Goal: Task Accomplishment & Management: Complete application form

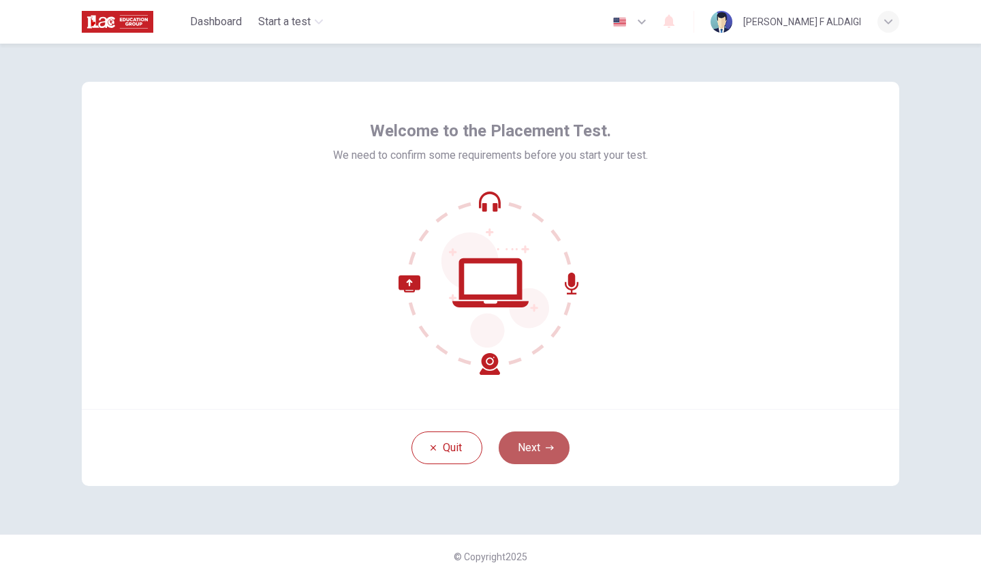
click at [529, 454] on button "Next" at bounding box center [534, 447] width 71 height 33
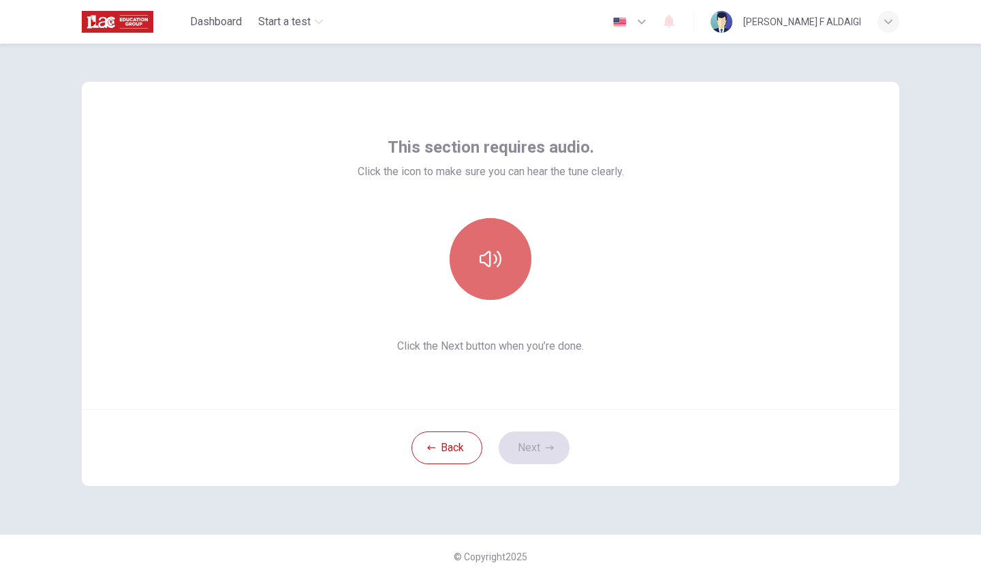
click at [488, 266] on icon "button" at bounding box center [491, 259] width 22 height 16
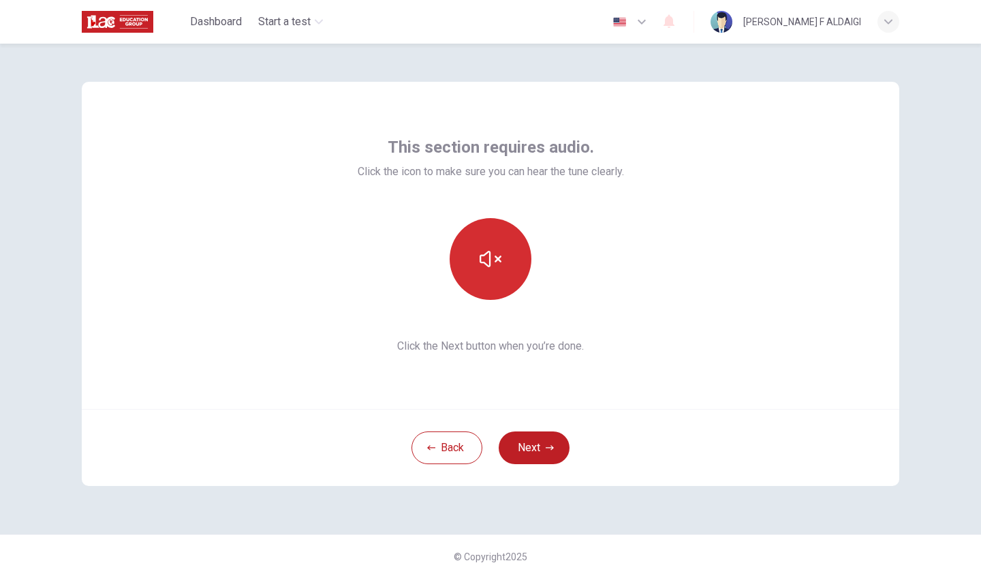
click at [511, 382] on div "This section requires audio. Click the icon to make sure you can hear the tune …" at bounding box center [491, 245] width 818 height 327
click at [544, 452] on button "Next" at bounding box center [534, 447] width 71 height 33
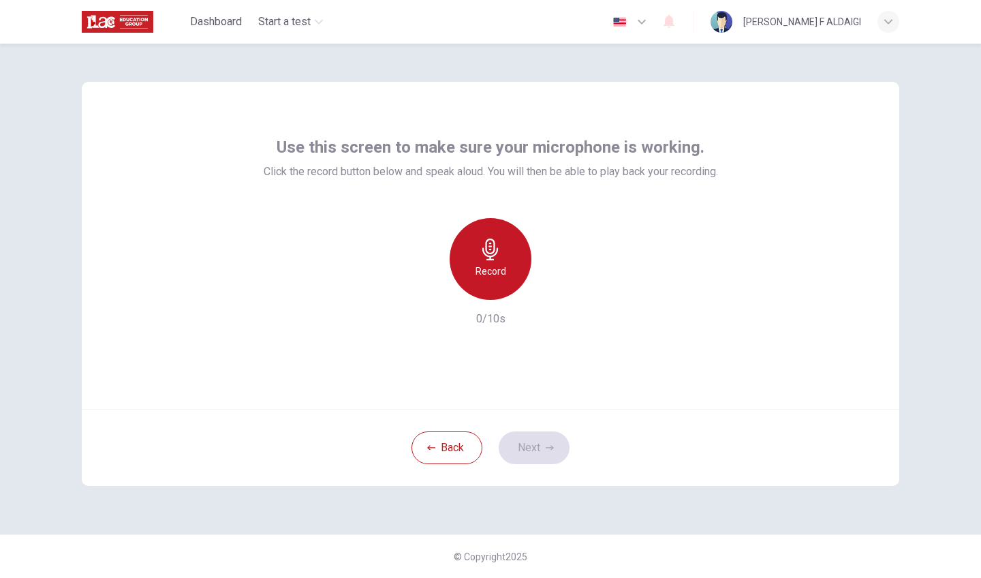
click at [489, 280] on div "Record" at bounding box center [491, 259] width 82 height 82
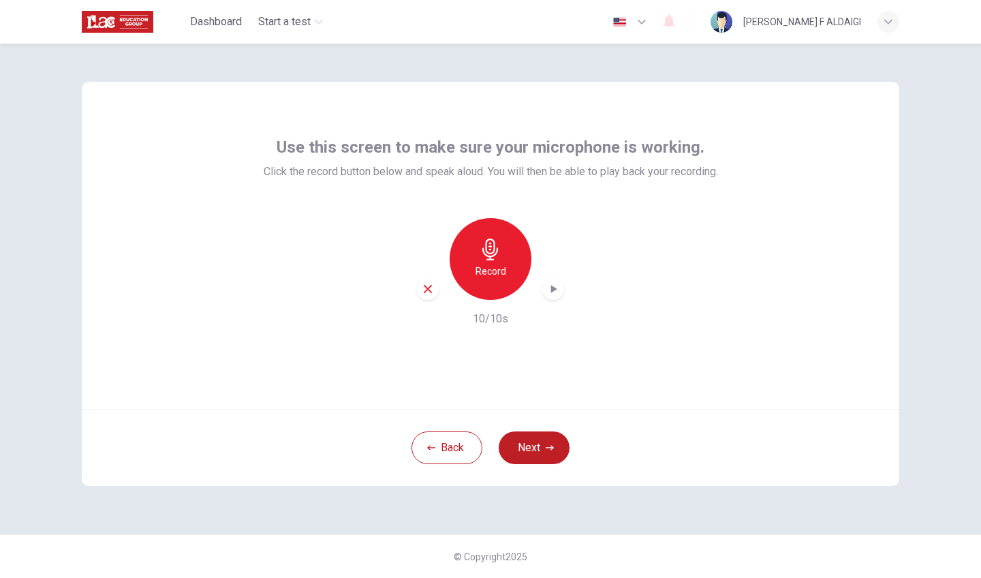
click at [524, 446] on button "Next" at bounding box center [534, 447] width 71 height 33
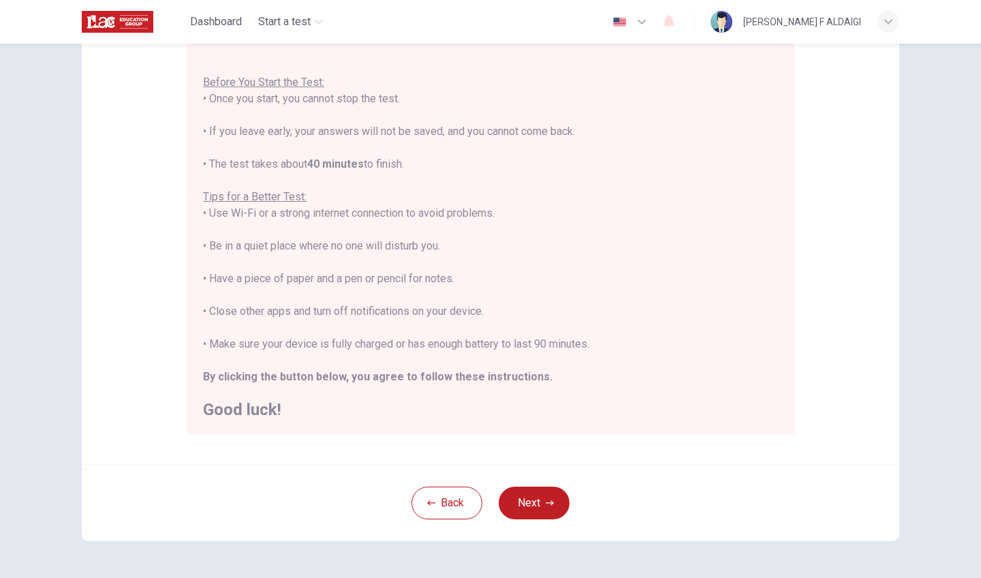
scroll to position [144, 0]
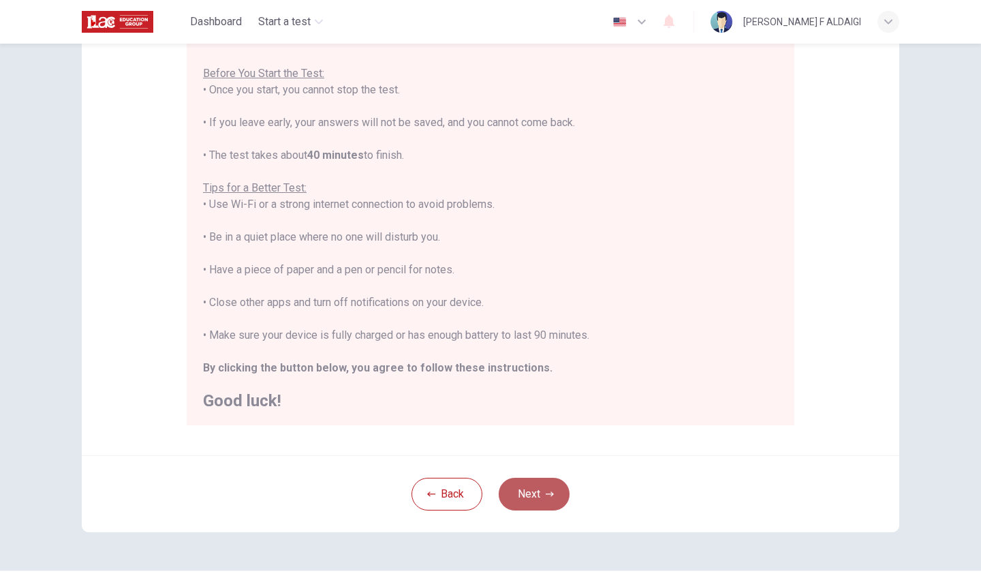
click at [546, 499] on button "Next" at bounding box center [534, 494] width 71 height 33
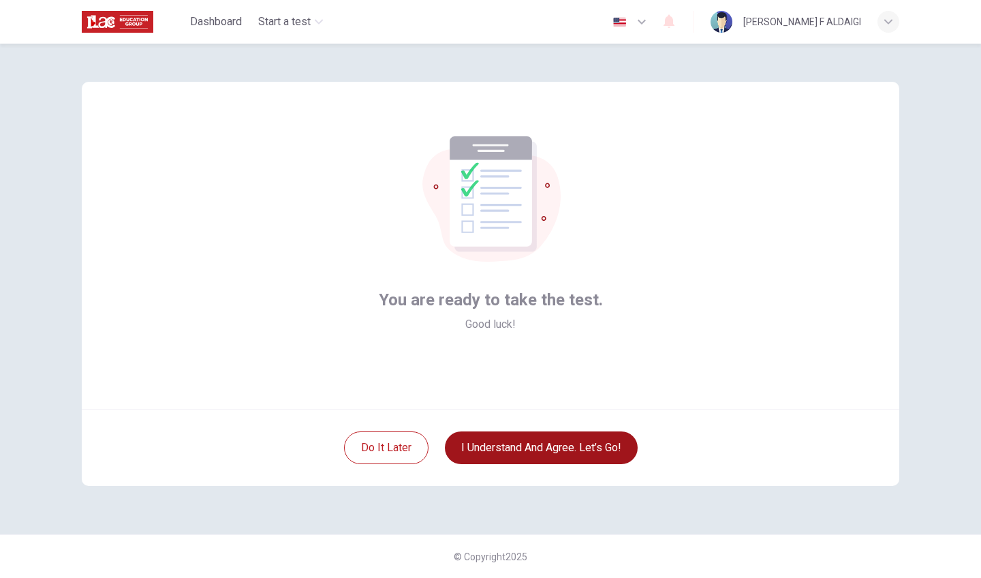
scroll to position [0, 0]
click at [458, 450] on button "I understand and agree. Let’s go!" at bounding box center [541, 447] width 193 height 33
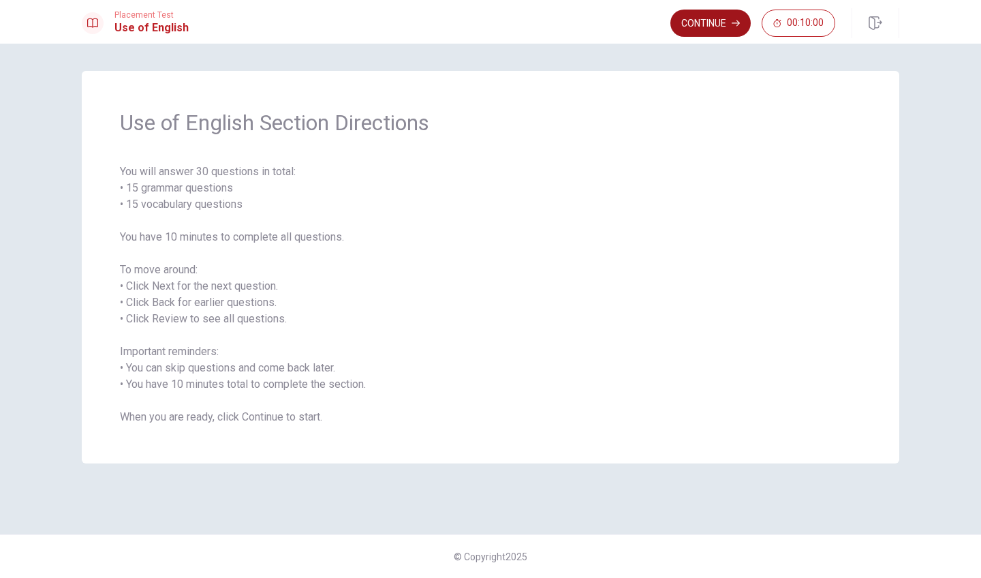
click at [683, 18] on button "Continue" at bounding box center [710, 23] width 80 height 27
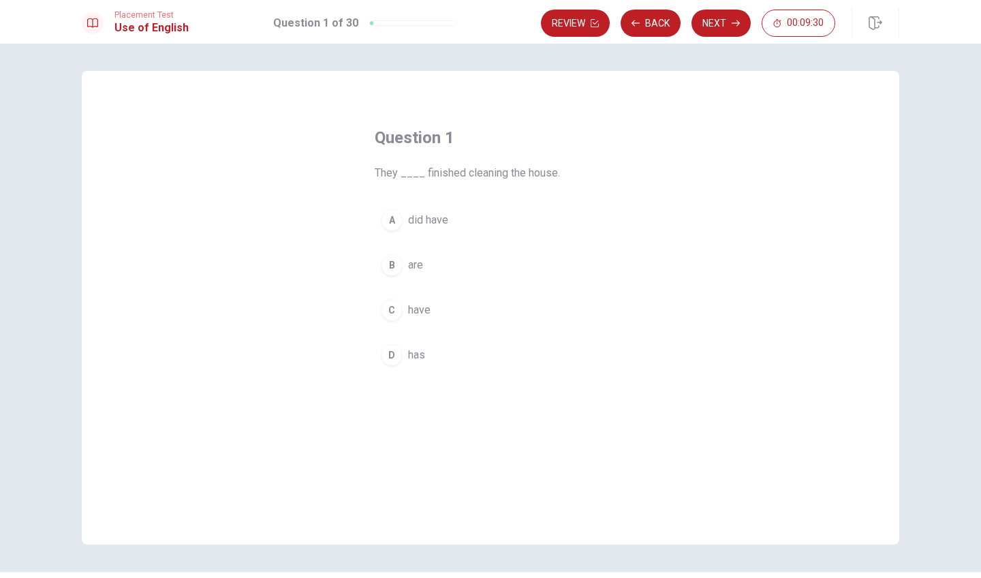
click at [390, 352] on div "D" at bounding box center [392, 355] width 22 height 22
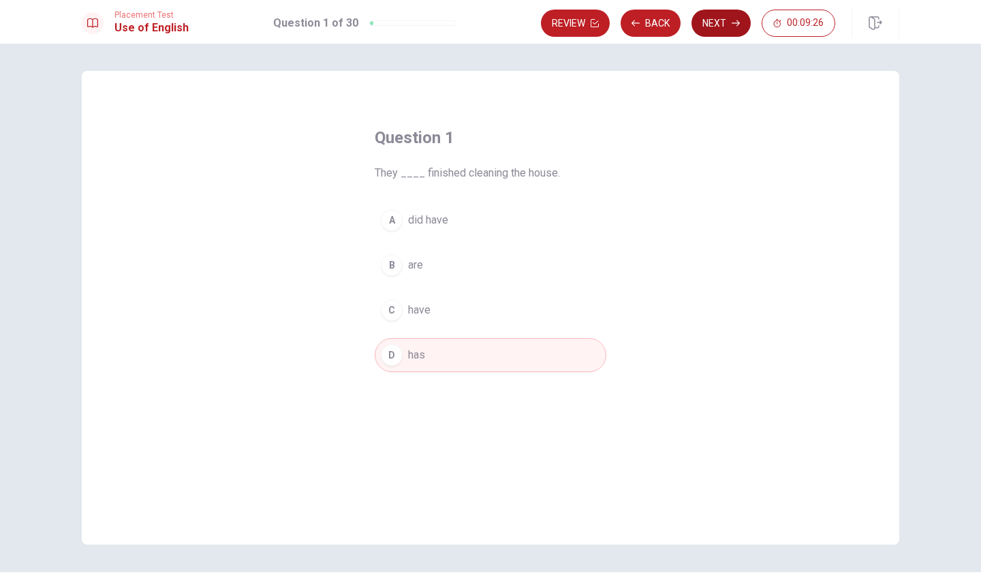
click at [718, 22] on button "Next" at bounding box center [721, 23] width 59 height 27
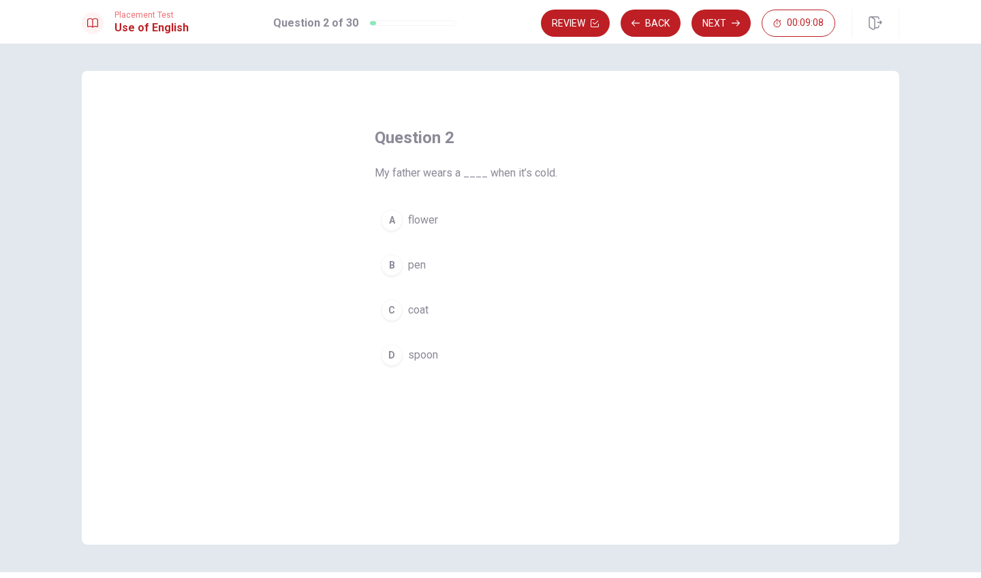
click at [391, 309] on div "C" at bounding box center [392, 310] width 22 height 22
click at [725, 18] on button "Next" at bounding box center [721, 23] width 59 height 27
click at [395, 352] on div "D" at bounding box center [392, 355] width 22 height 22
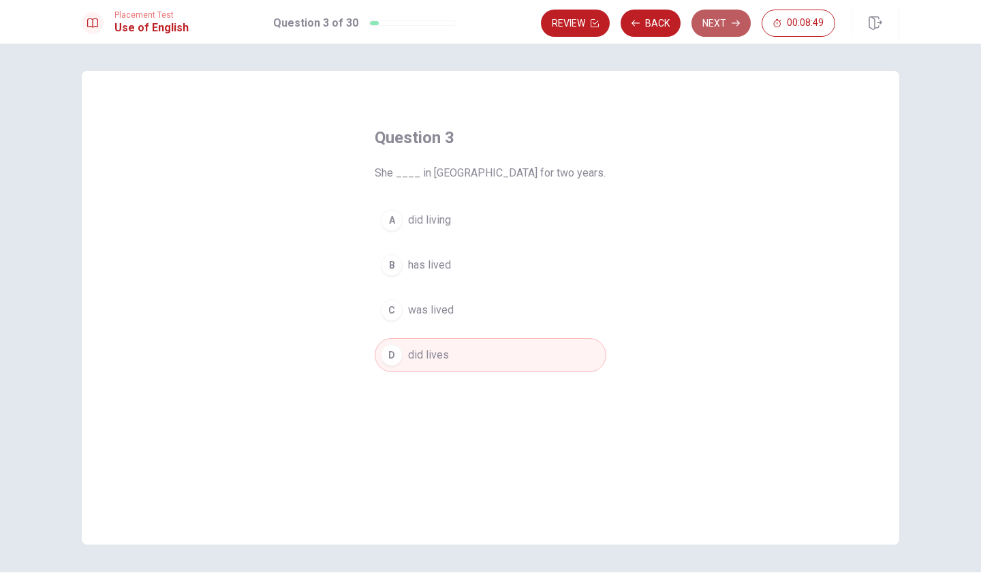
click at [713, 29] on button "Next" at bounding box center [721, 23] width 59 height 27
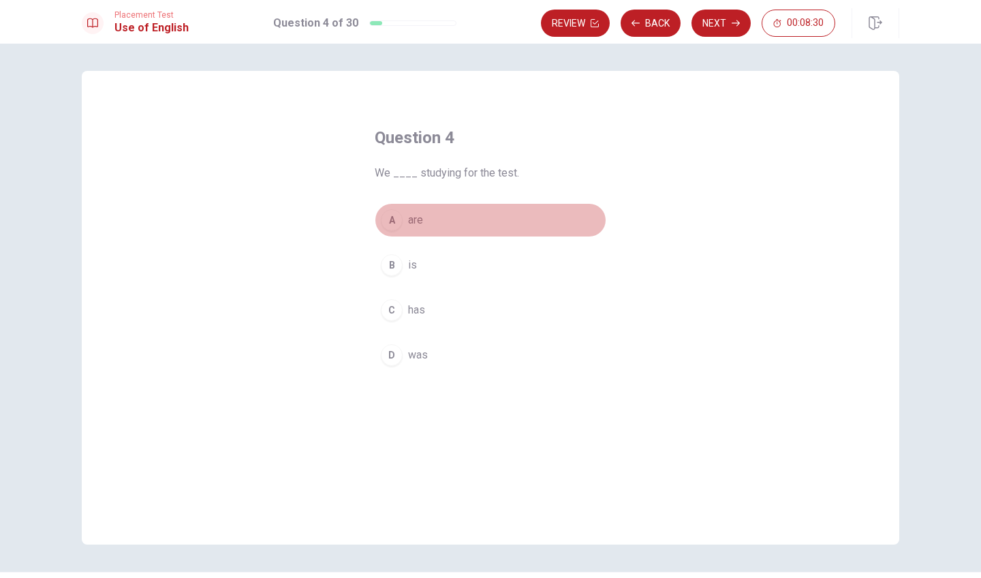
click at [387, 221] on div "A" at bounding box center [392, 220] width 22 height 22
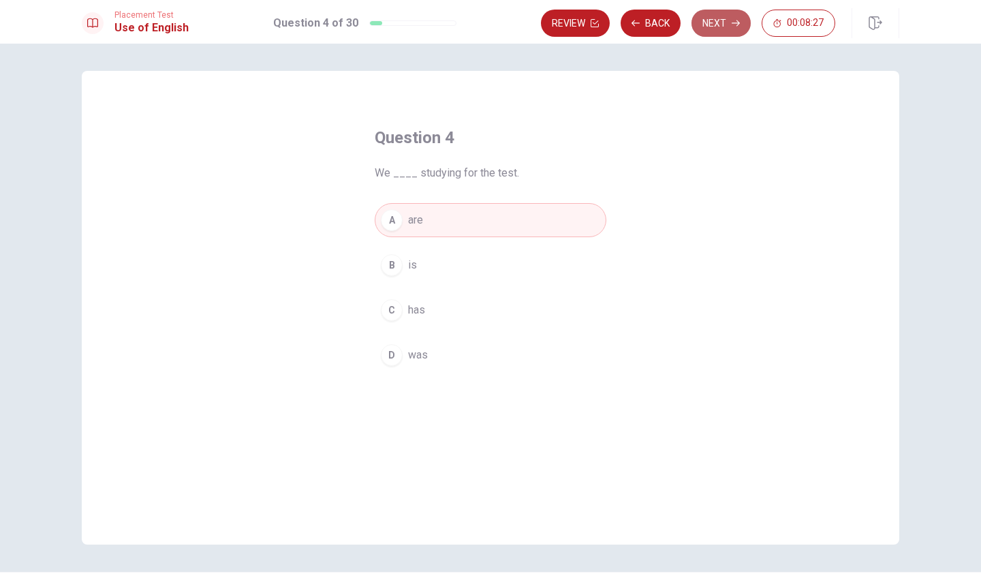
click at [717, 27] on button "Next" at bounding box center [721, 23] width 59 height 27
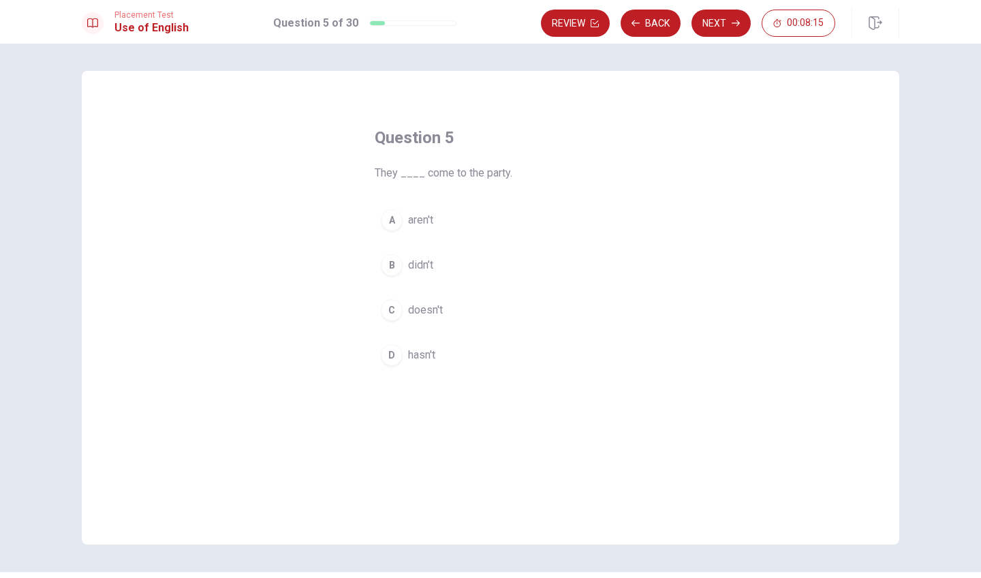
click at [392, 262] on div "B" at bounding box center [392, 265] width 22 height 22
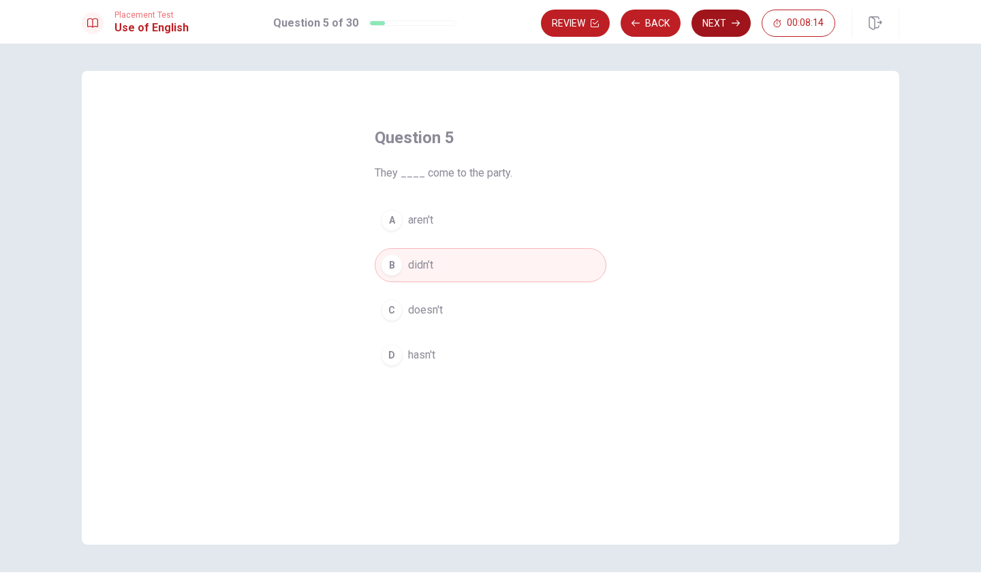
click at [726, 16] on button "Next" at bounding box center [721, 23] width 59 height 27
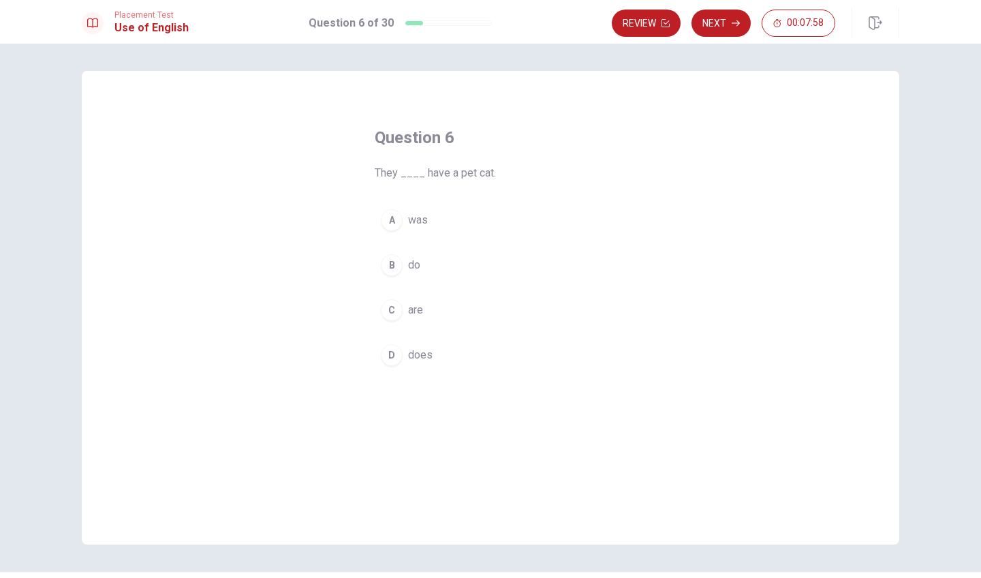
click at [393, 309] on div "C" at bounding box center [392, 310] width 22 height 22
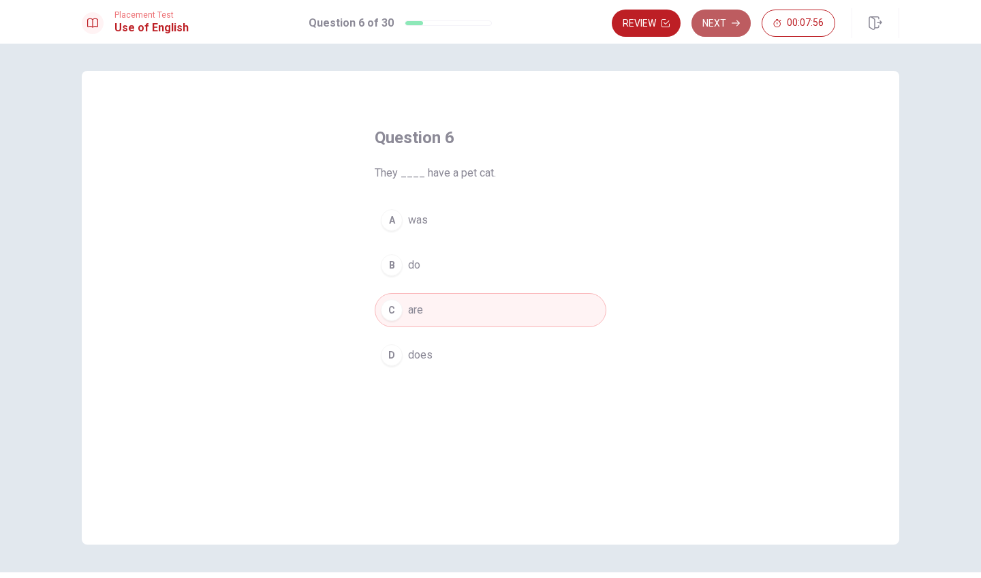
click at [718, 29] on button "Next" at bounding box center [721, 23] width 59 height 27
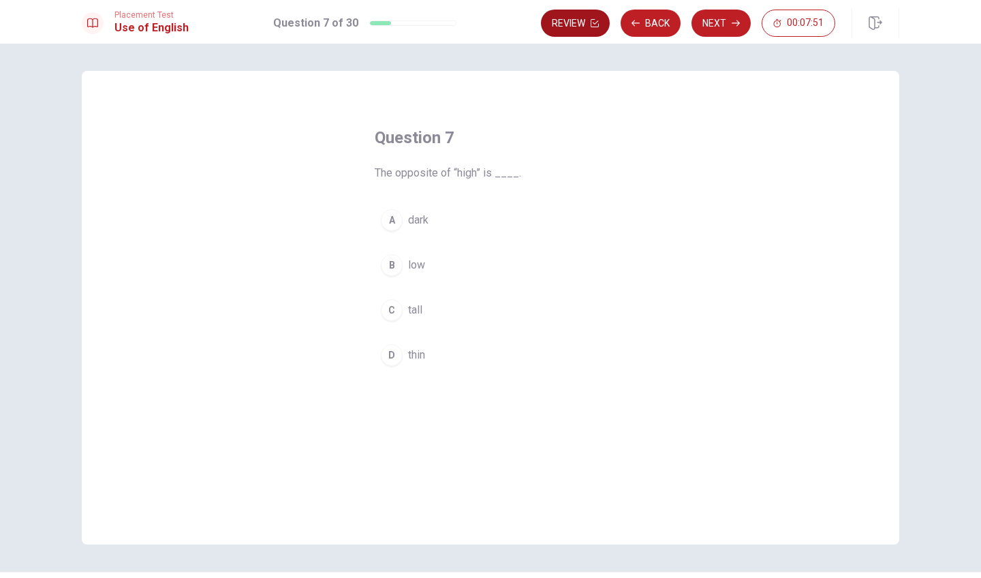
click at [559, 29] on button "Review" at bounding box center [575, 23] width 69 height 27
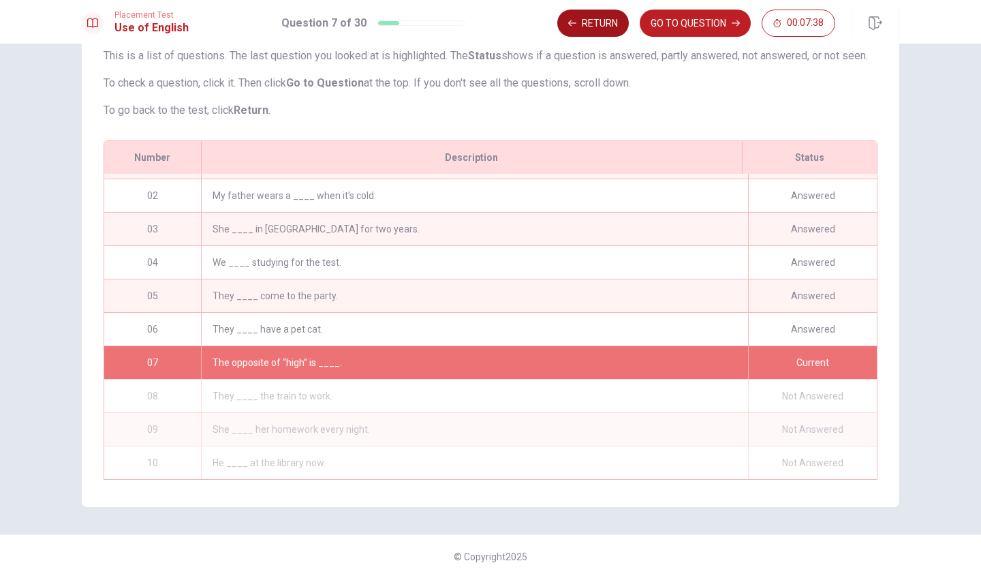
click at [598, 30] on button "Return" at bounding box center [593, 23] width 72 height 27
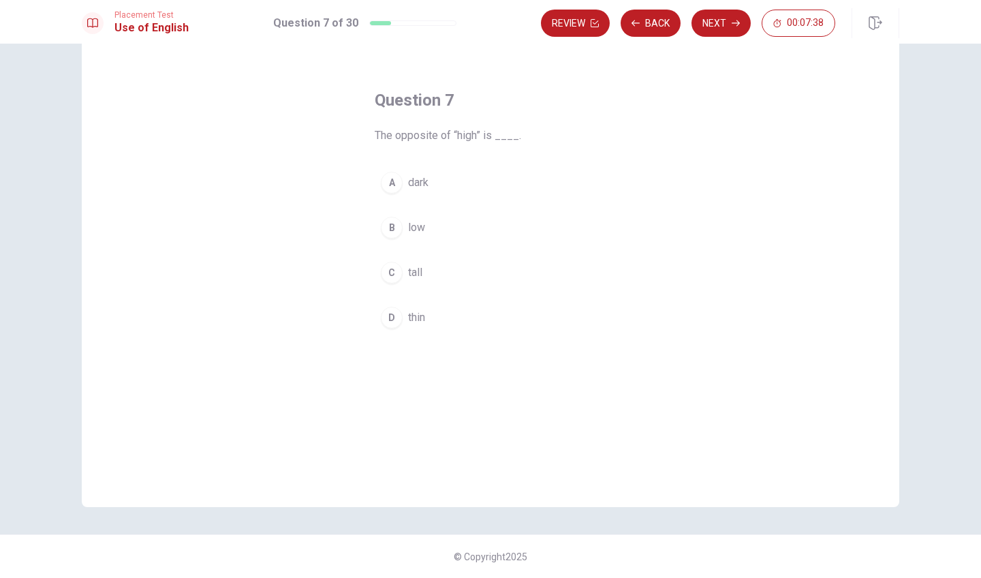
scroll to position [37, 0]
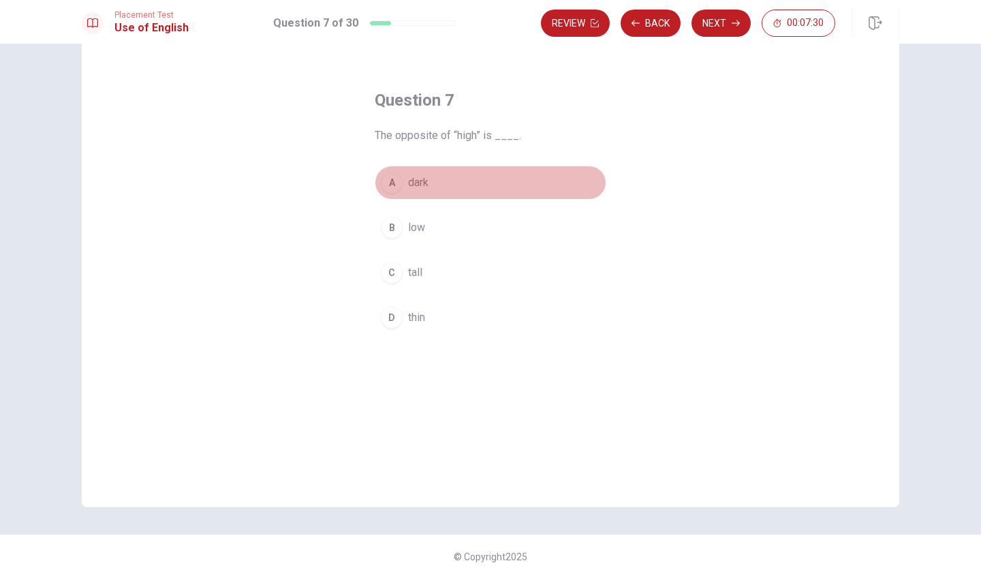
click at [392, 181] on div "A" at bounding box center [392, 183] width 22 height 22
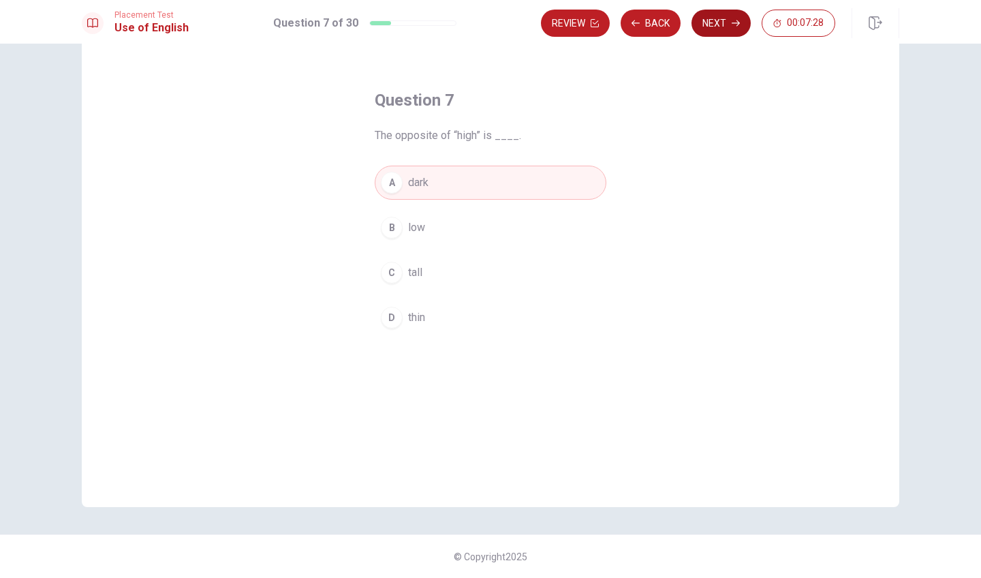
click at [731, 10] on button "Next" at bounding box center [721, 23] width 59 height 27
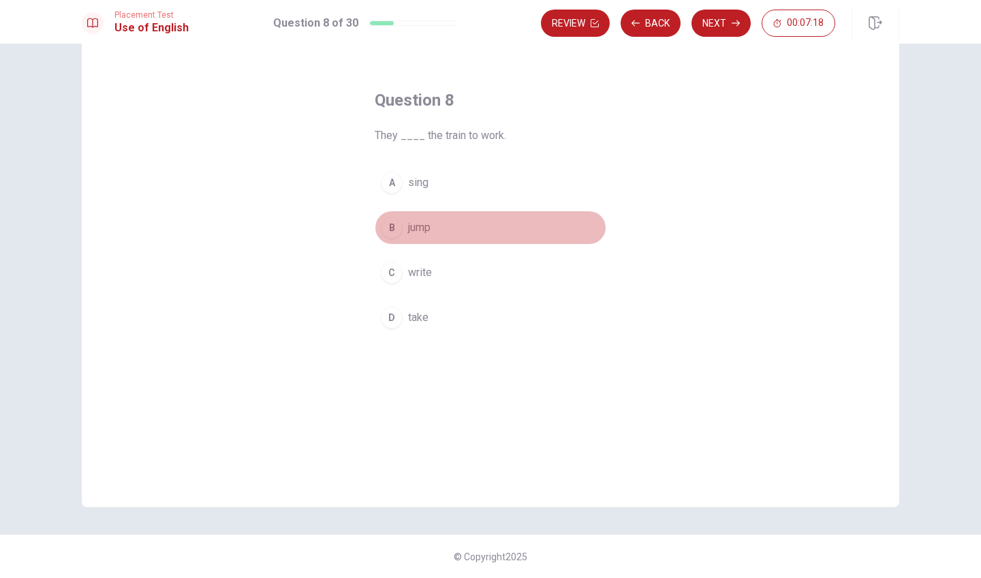
click at [390, 224] on div "B" at bounding box center [392, 228] width 22 height 22
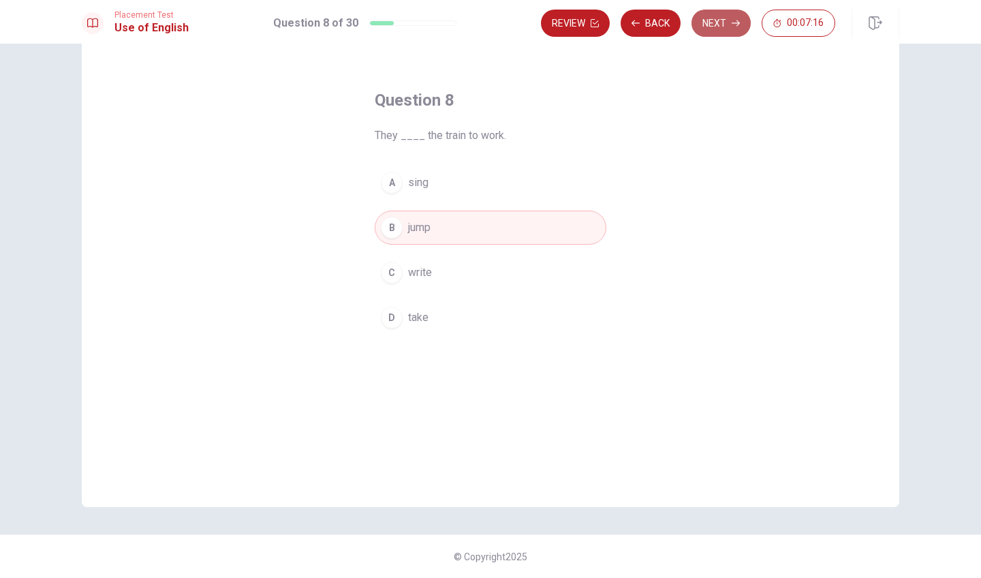
click at [721, 22] on button "Next" at bounding box center [721, 23] width 59 height 27
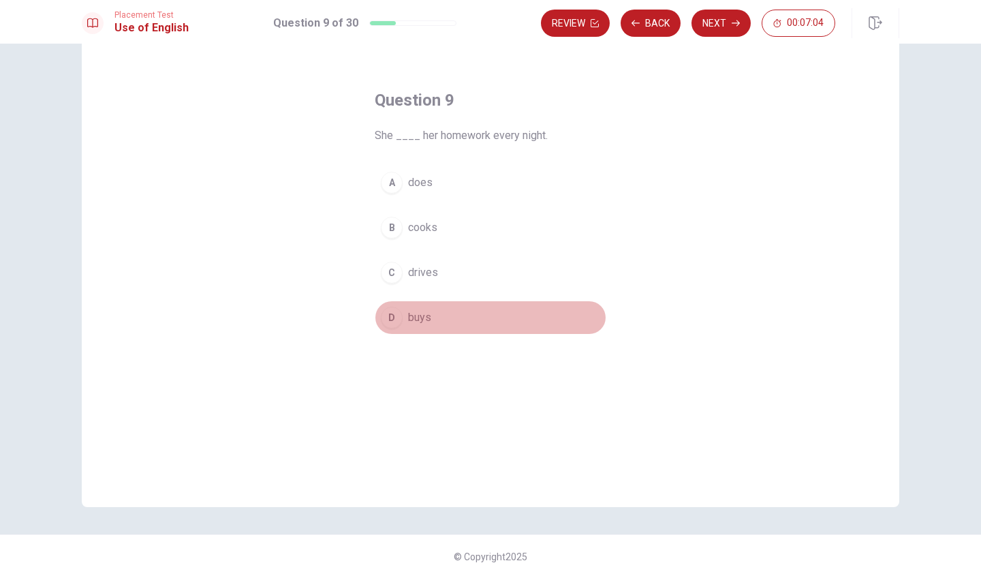
click at [390, 322] on div "D" at bounding box center [392, 318] width 22 height 22
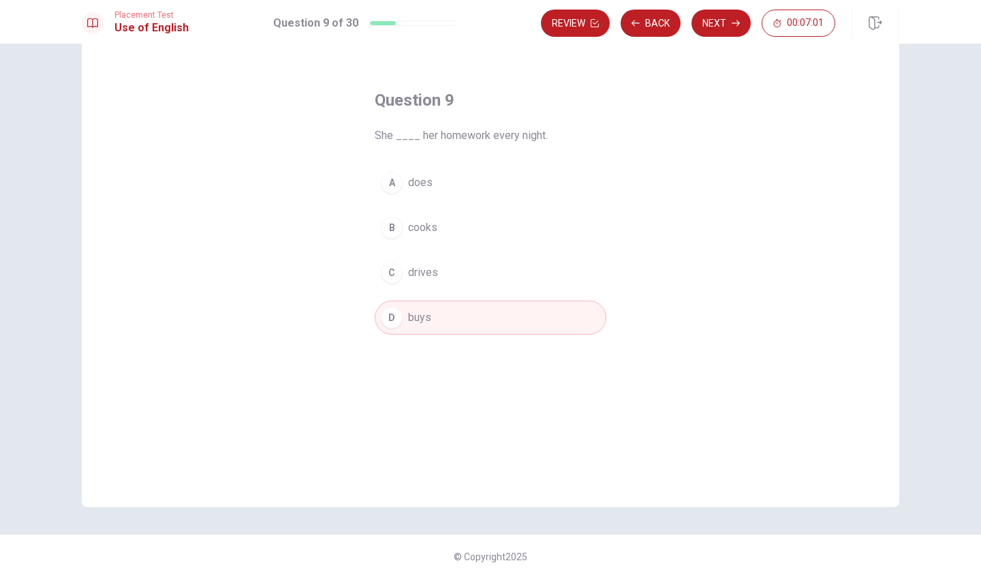
click at [404, 191] on button "A does" at bounding box center [491, 183] width 232 height 34
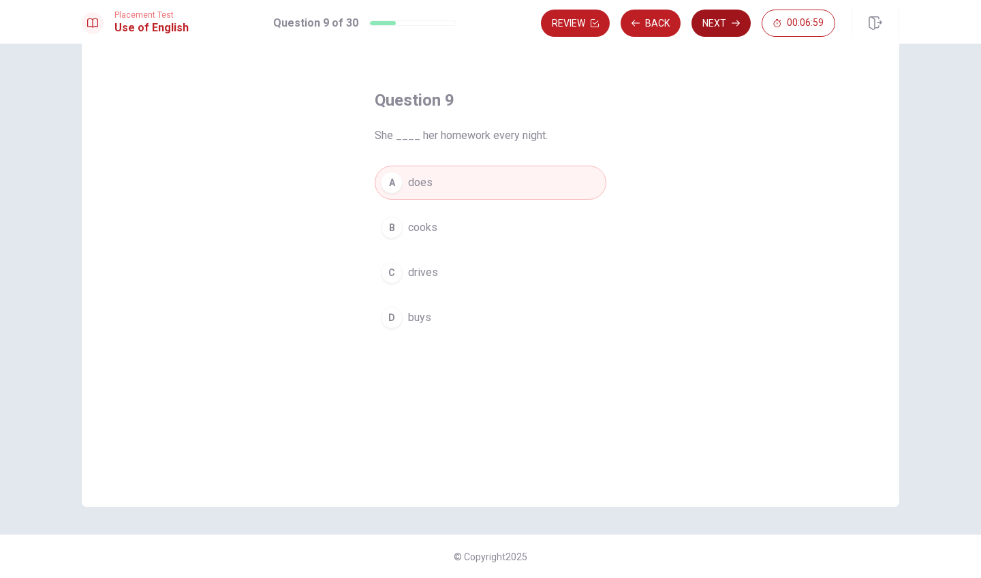
click at [735, 25] on icon "button" at bounding box center [736, 23] width 8 height 8
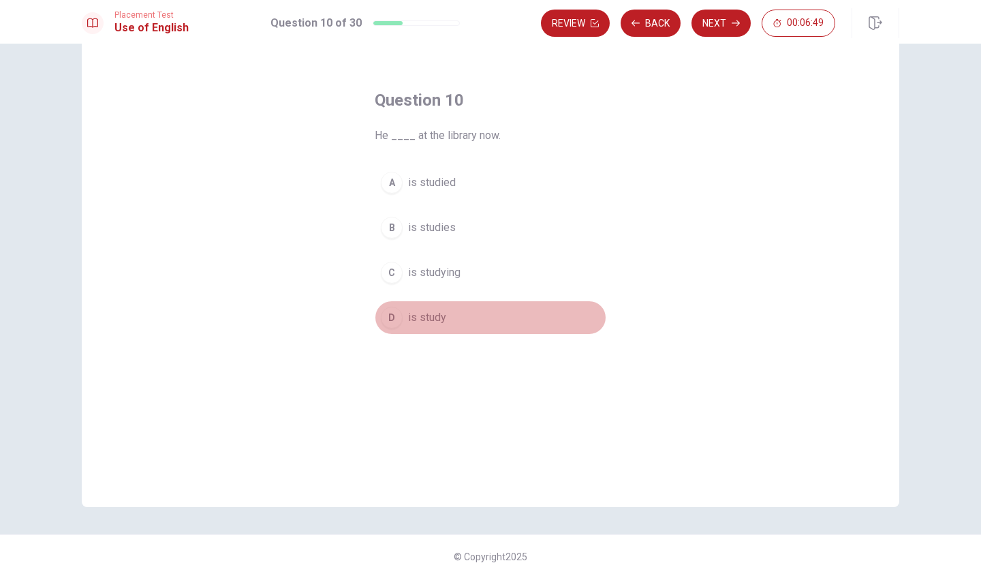
click at [390, 324] on div "D" at bounding box center [392, 318] width 22 height 22
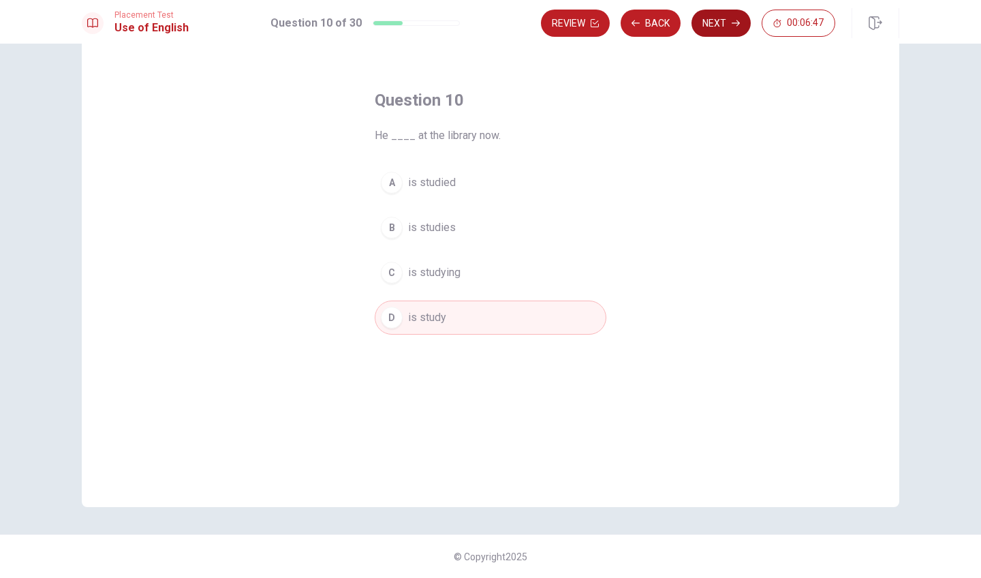
click at [713, 15] on button "Next" at bounding box center [721, 23] width 59 height 27
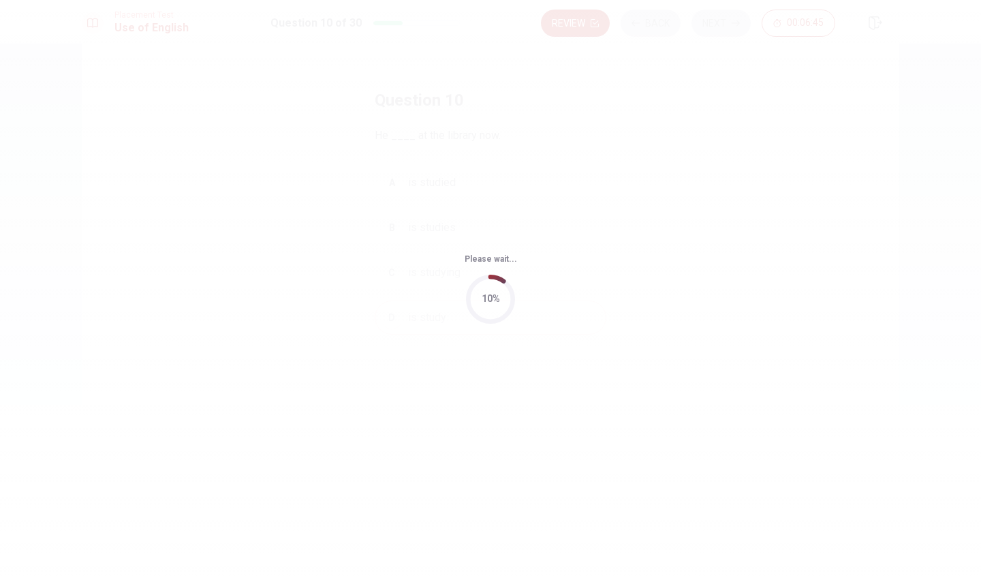
scroll to position [0, 0]
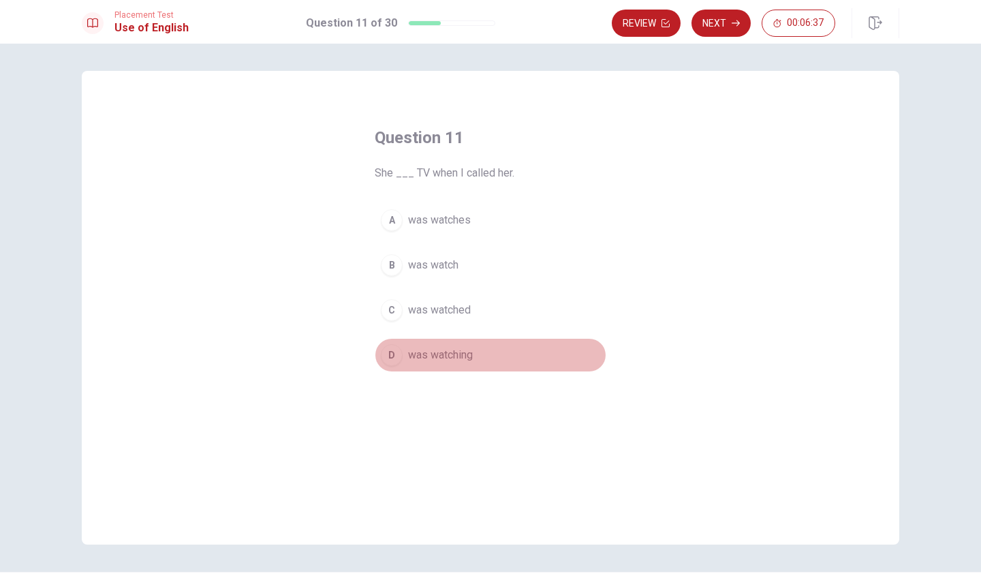
click at [457, 355] on span "was watching" at bounding box center [440, 355] width 65 height 16
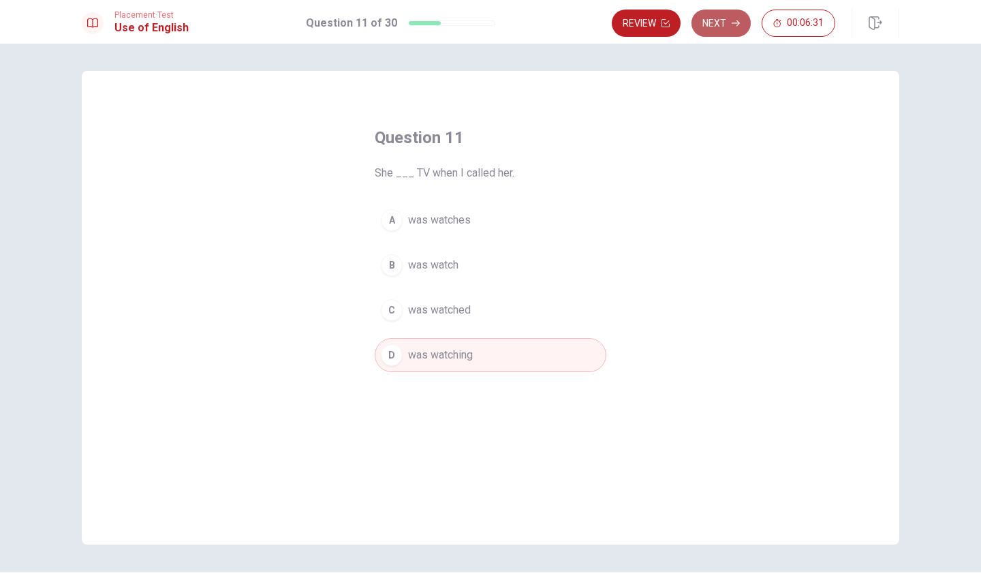
click at [732, 33] on button "Next" at bounding box center [721, 23] width 59 height 27
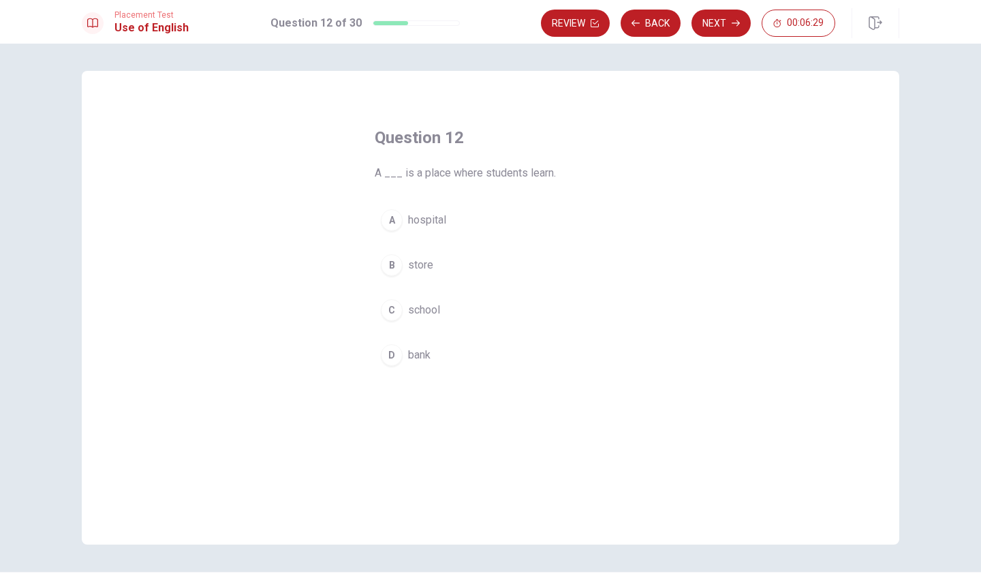
click at [390, 264] on div "B" at bounding box center [392, 265] width 22 height 22
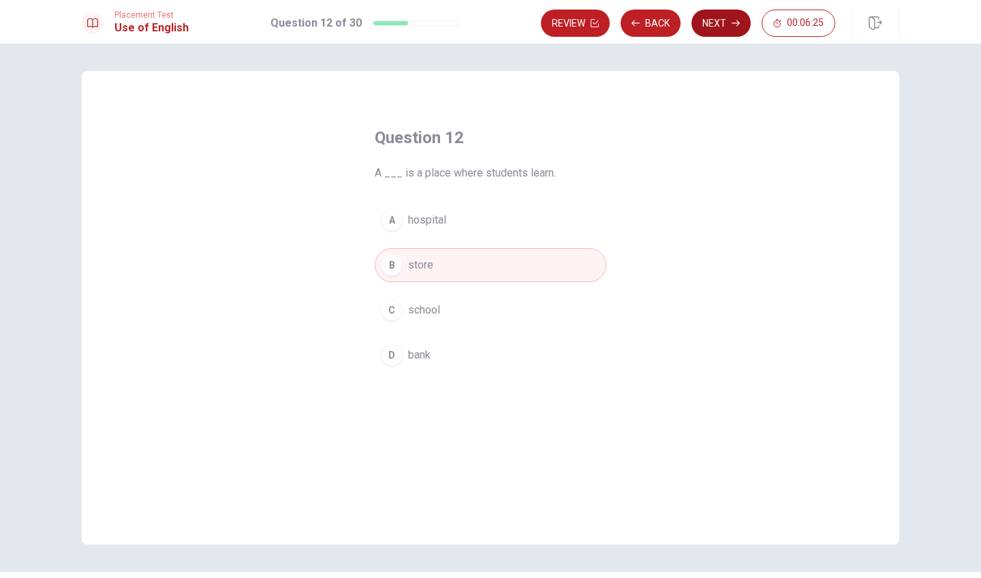
click at [721, 33] on button "Next" at bounding box center [721, 23] width 59 height 27
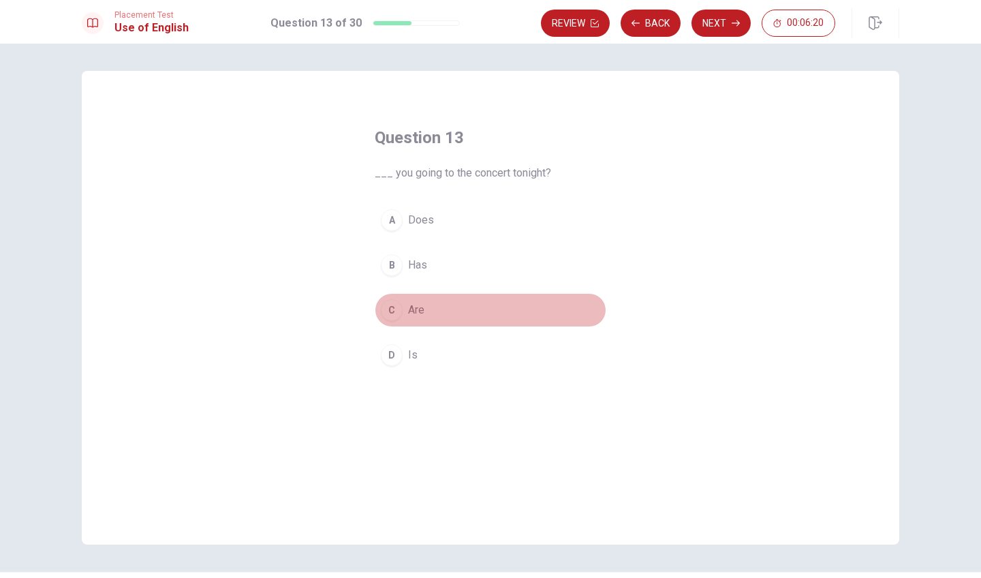
click at [392, 310] on div "C" at bounding box center [392, 310] width 22 height 22
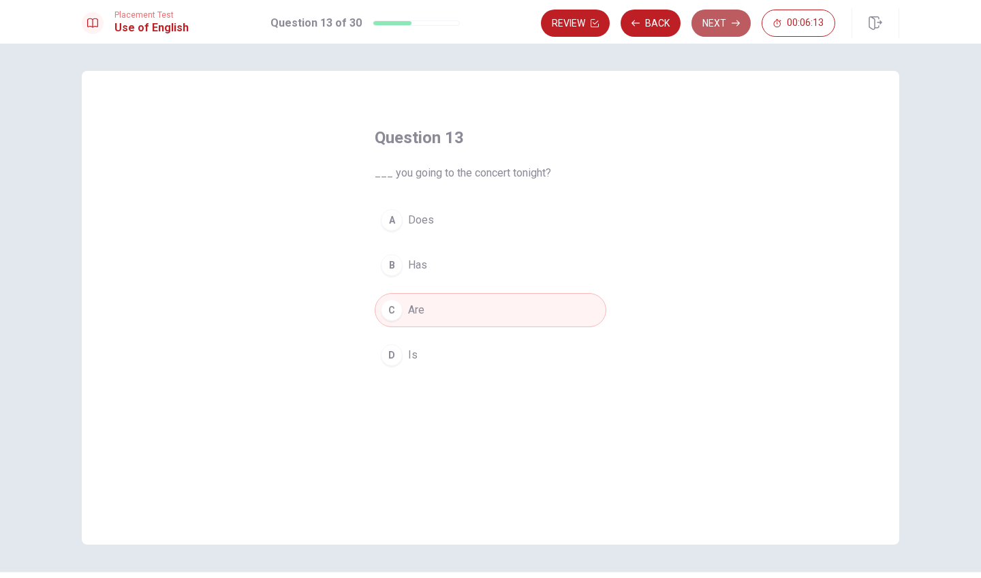
click at [723, 14] on button "Next" at bounding box center [721, 23] width 59 height 27
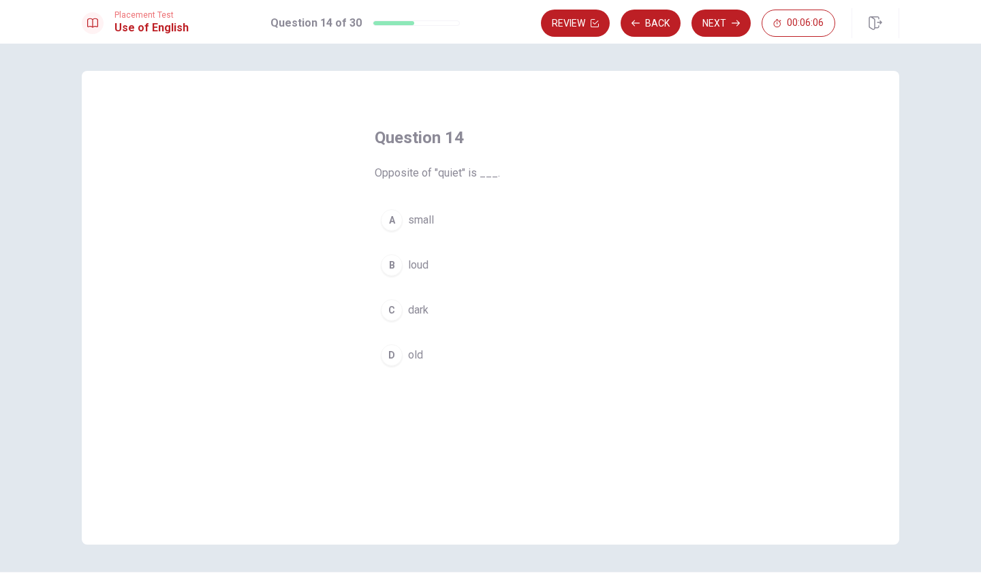
click at [396, 226] on div "A" at bounding box center [392, 220] width 22 height 22
click at [735, 26] on icon "button" at bounding box center [736, 23] width 8 height 8
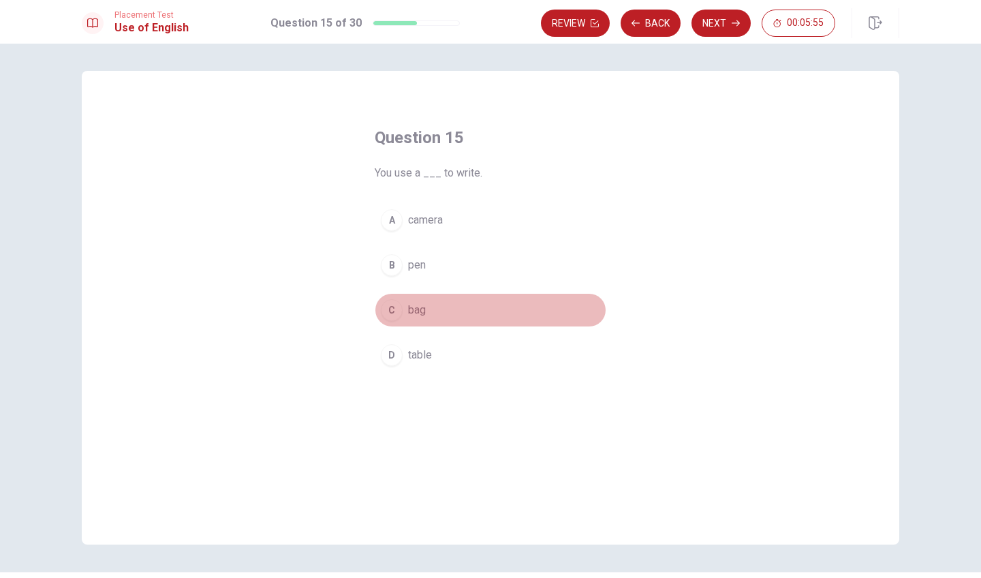
click at [392, 309] on div "C" at bounding box center [392, 310] width 22 height 22
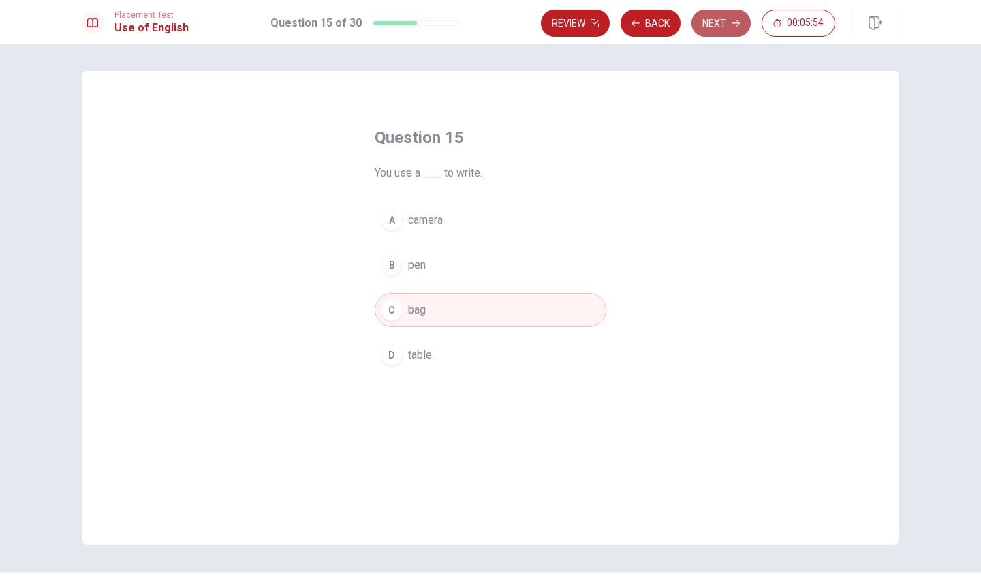
click at [707, 27] on button "Next" at bounding box center [721, 23] width 59 height 27
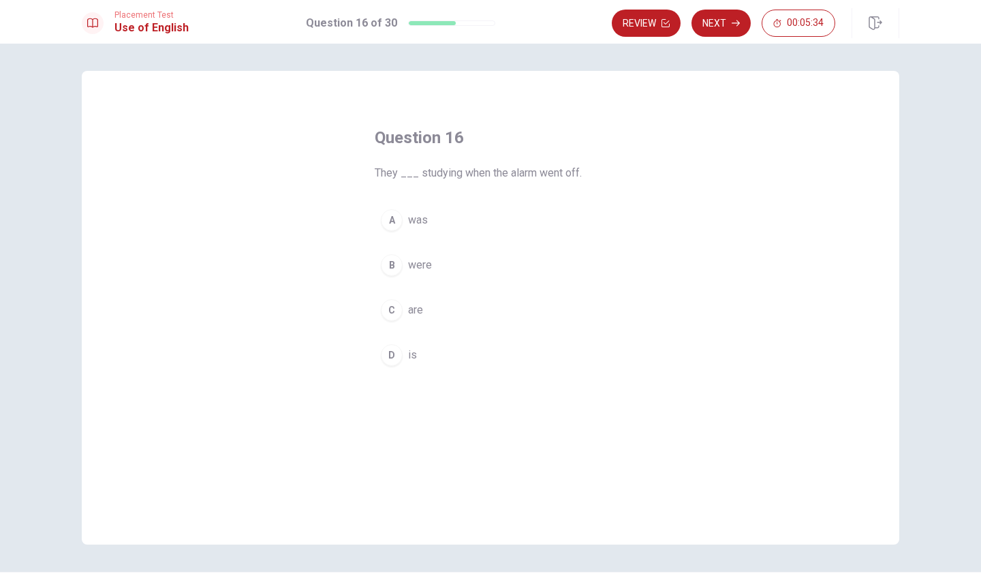
click at [390, 306] on div "C" at bounding box center [392, 310] width 22 height 22
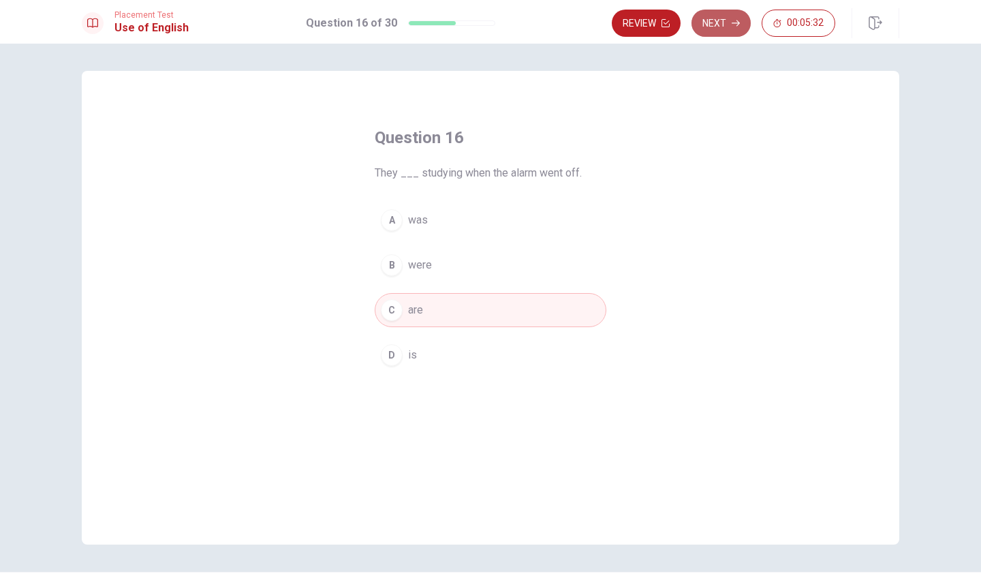
click at [727, 31] on button "Next" at bounding box center [721, 23] width 59 height 27
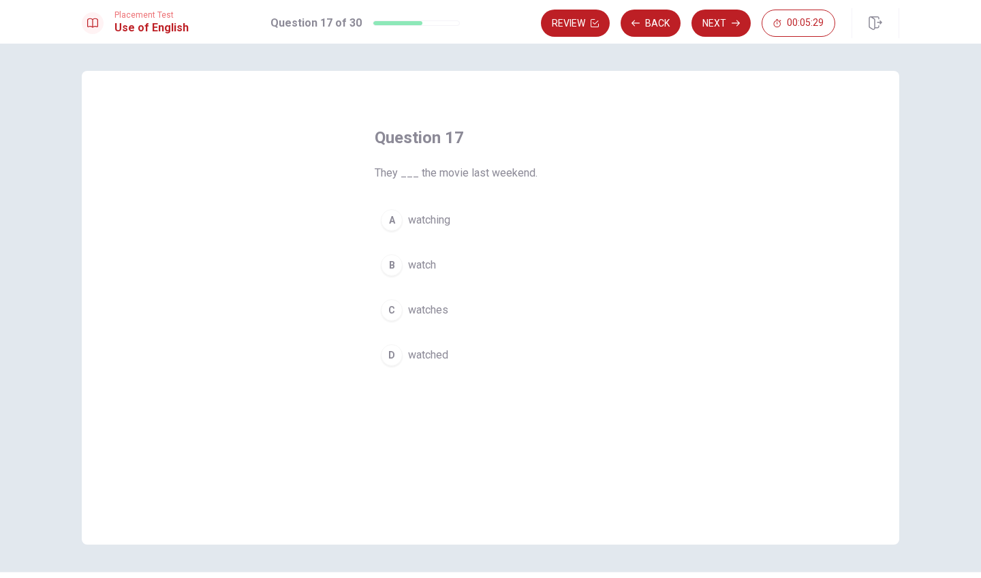
click at [392, 226] on div "A" at bounding box center [392, 220] width 22 height 22
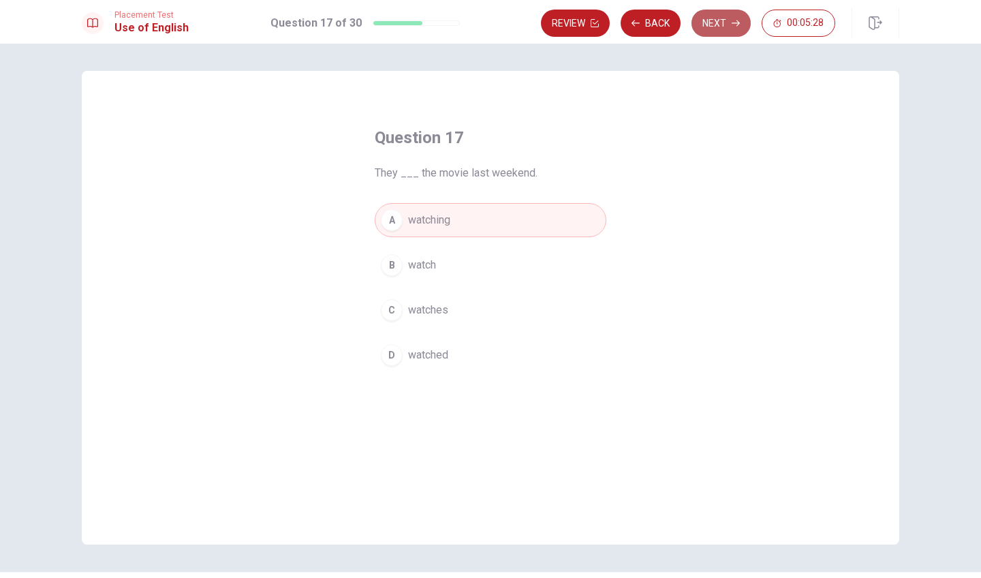
click at [720, 29] on button "Next" at bounding box center [721, 23] width 59 height 27
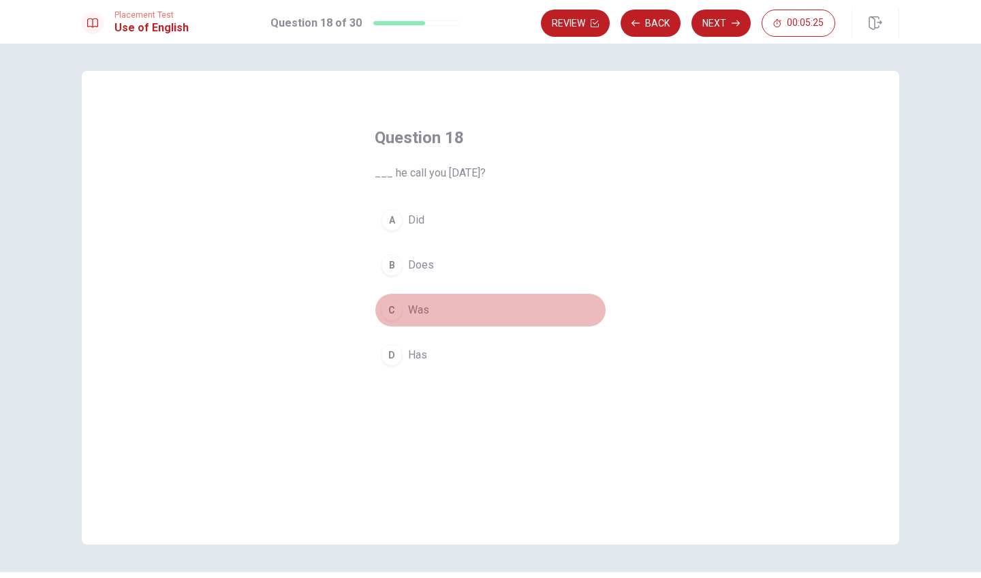
click at [392, 313] on div "C" at bounding box center [392, 310] width 22 height 22
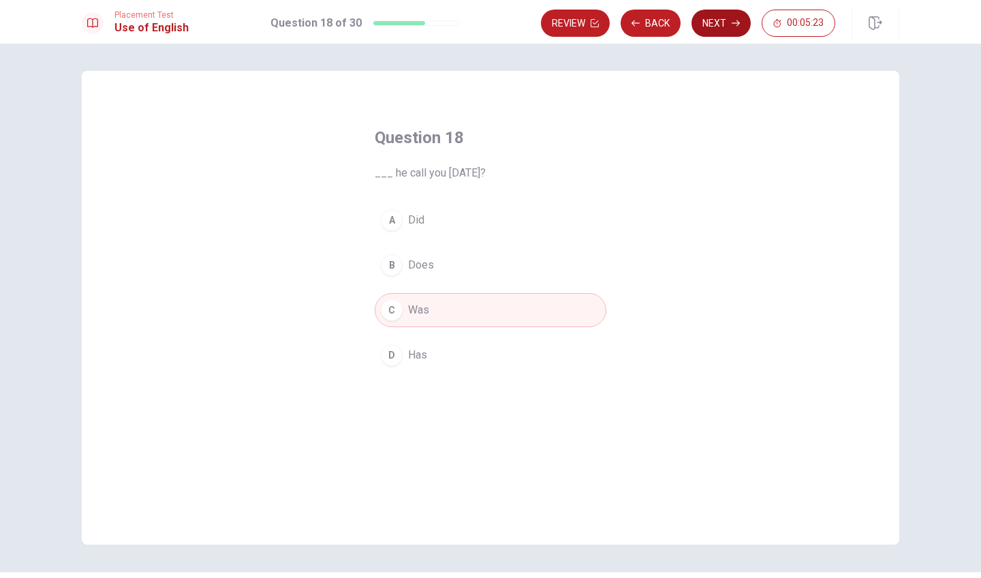
click at [718, 17] on button "Next" at bounding box center [721, 23] width 59 height 27
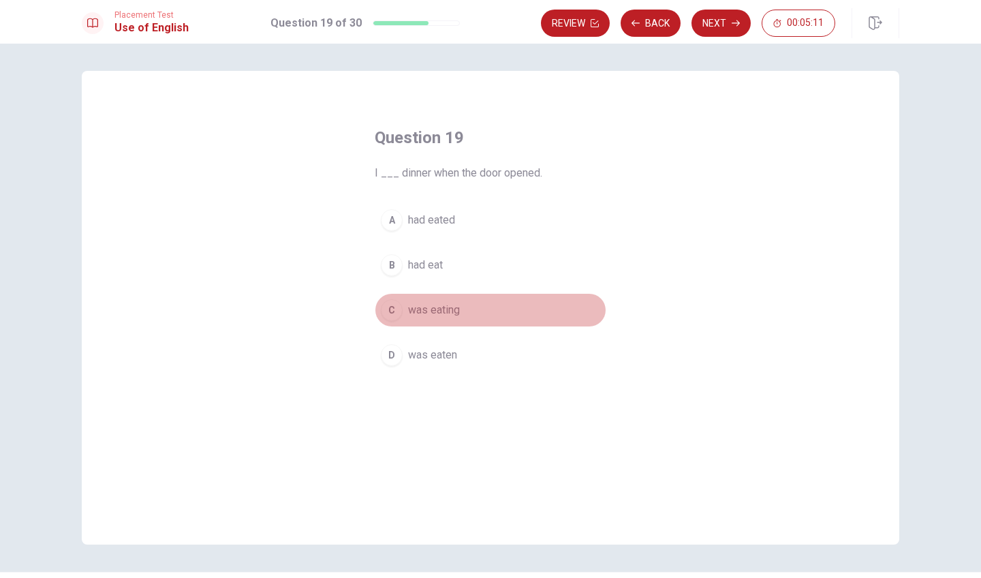
click at [389, 309] on div "C" at bounding box center [392, 310] width 22 height 22
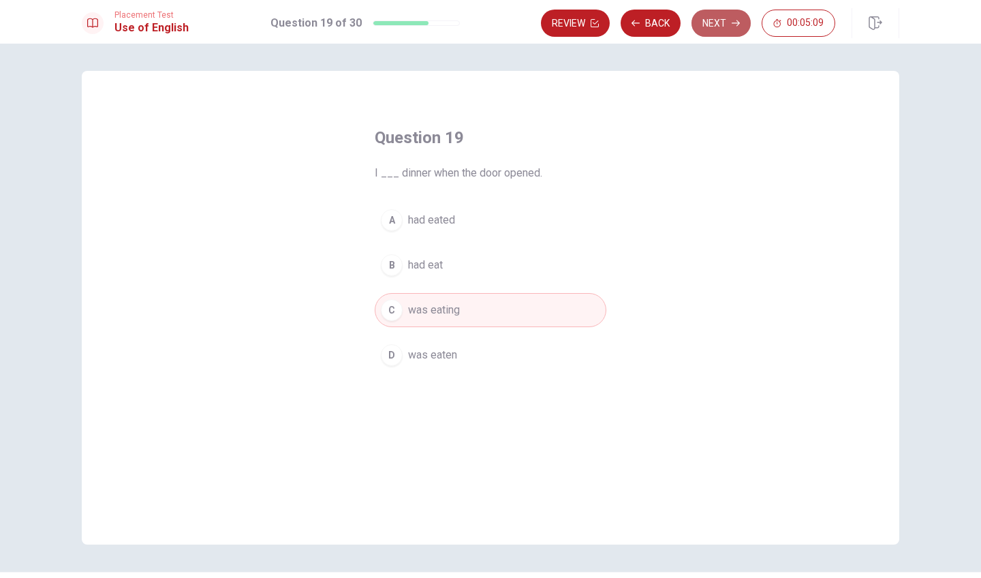
click at [721, 32] on button "Next" at bounding box center [721, 23] width 59 height 27
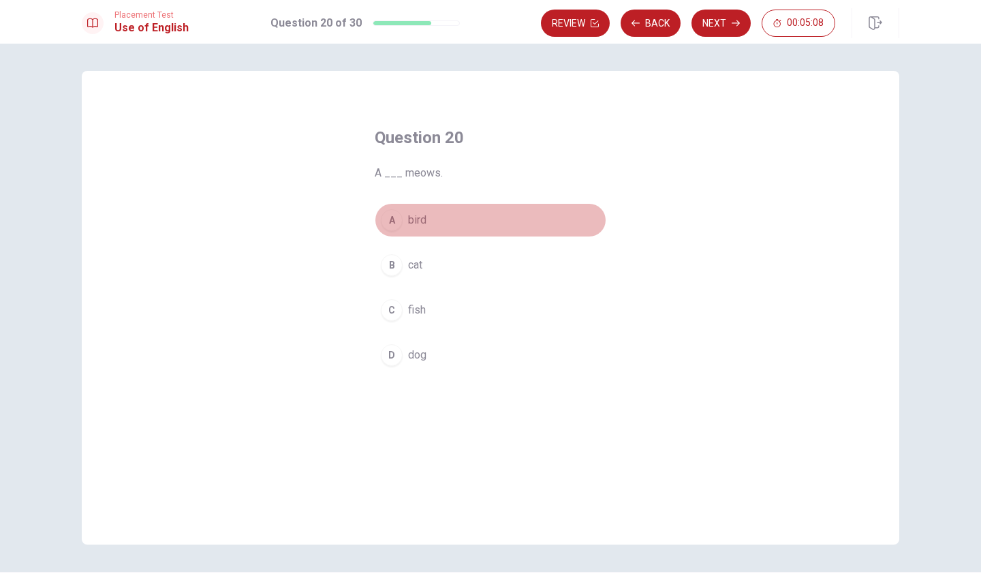
click at [387, 221] on div "A" at bounding box center [392, 220] width 22 height 22
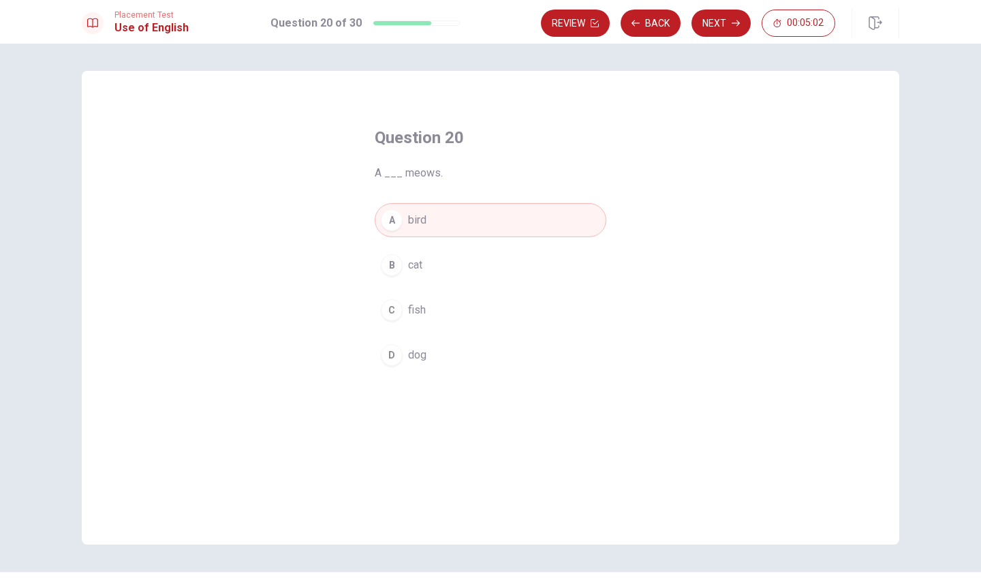
click at [394, 305] on div "C" at bounding box center [392, 310] width 22 height 22
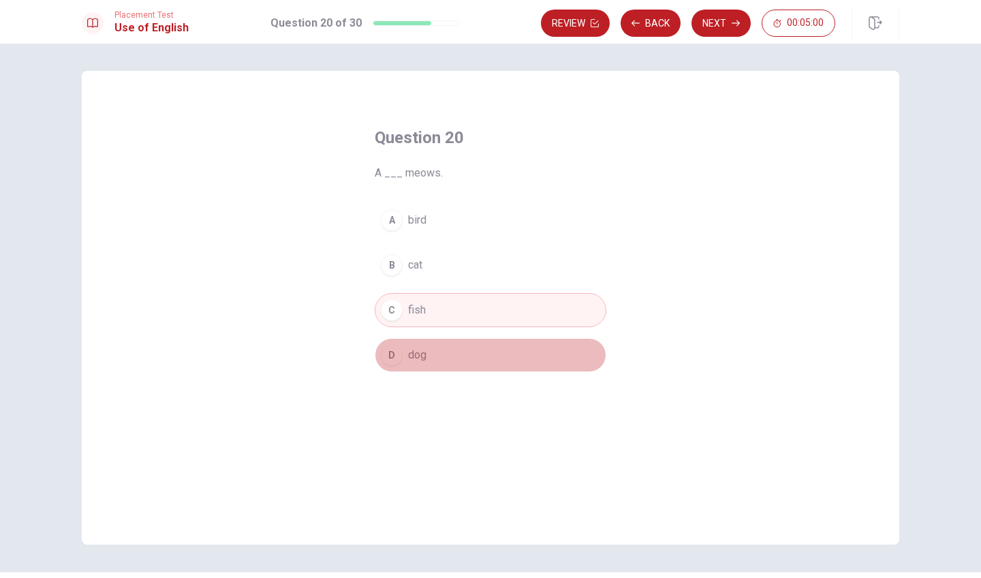
click at [386, 353] on div "D" at bounding box center [392, 355] width 22 height 22
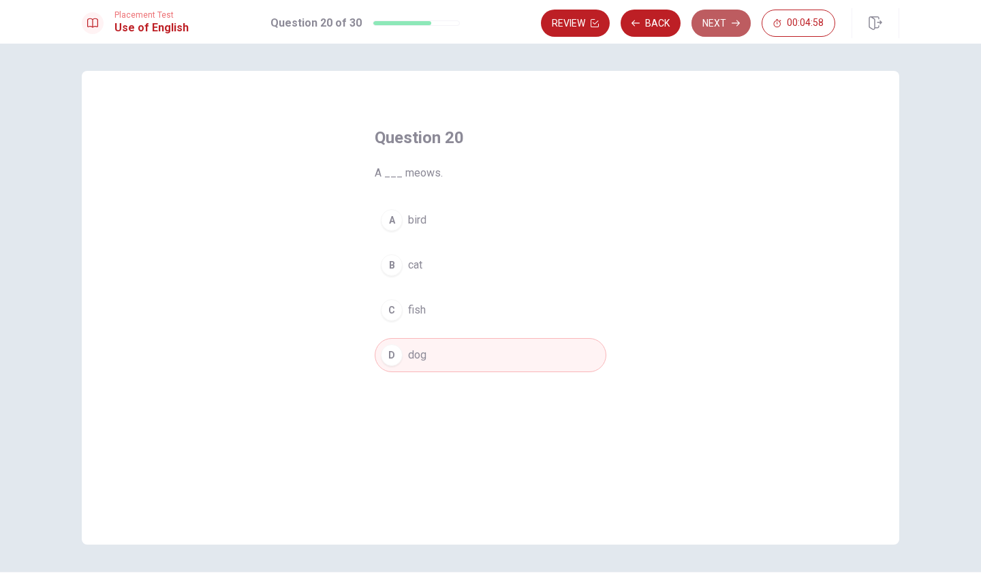
click at [719, 28] on button "Next" at bounding box center [721, 23] width 59 height 27
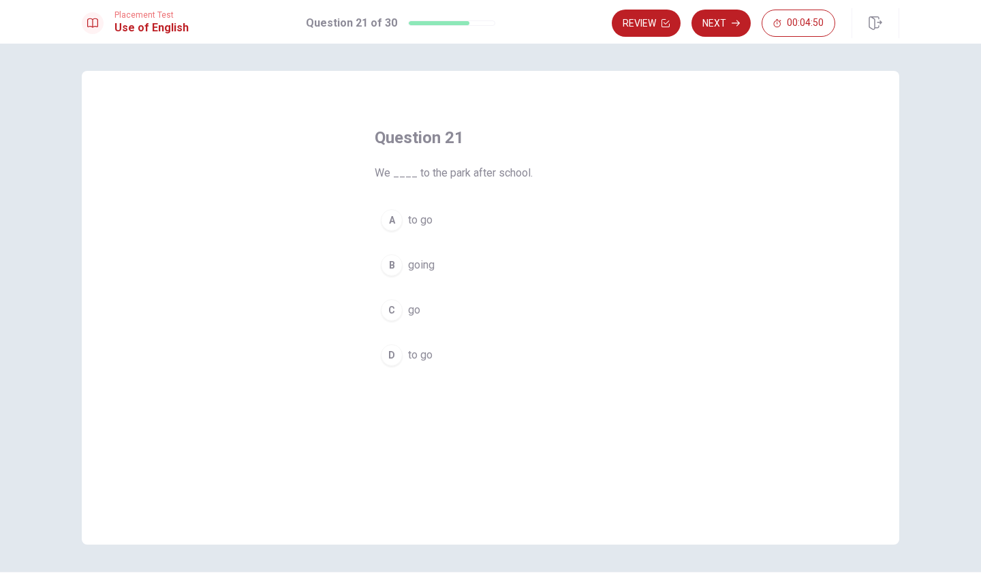
click at [390, 266] on div "B" at bounding box center [392, 265] width 22 height 22
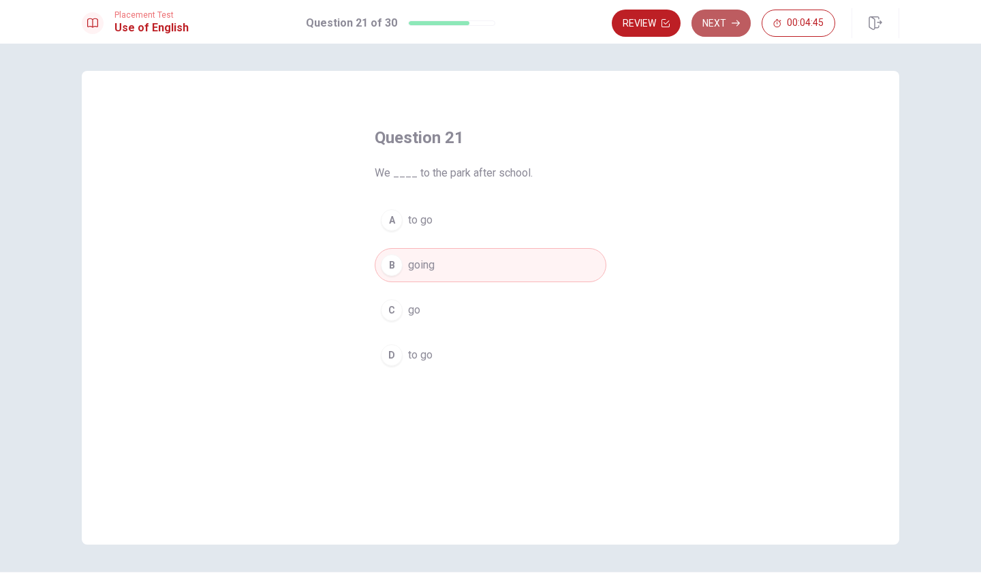
click at [724, 27] on button "Next" at bounding box center [721, 23] width 59 height 27
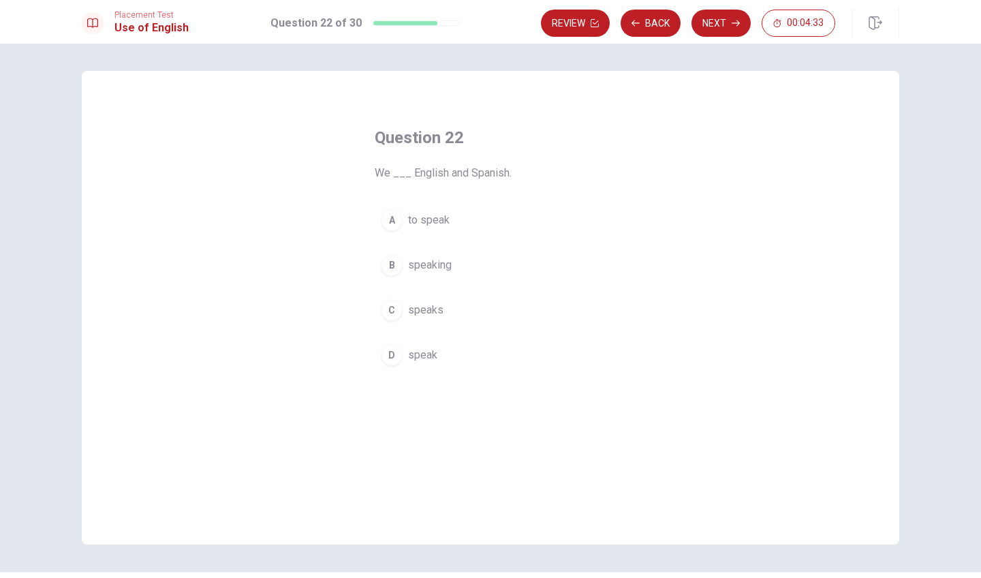
click at [392, 268] on div "B" at bounding box center [392, 265] width 22 height 22
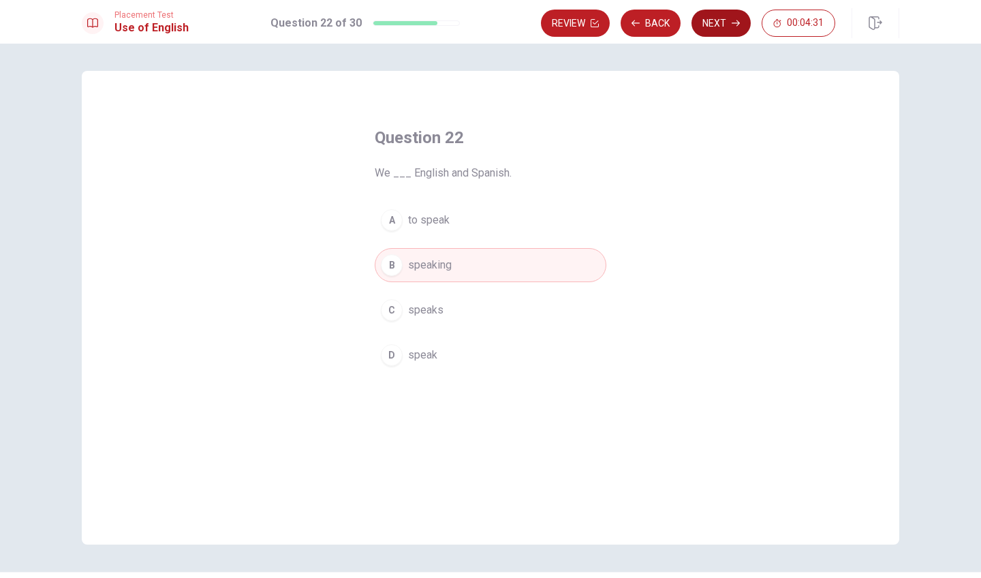
click at [717, 22] on button "Next" at bounding box center [721, 23] width 59 height 27
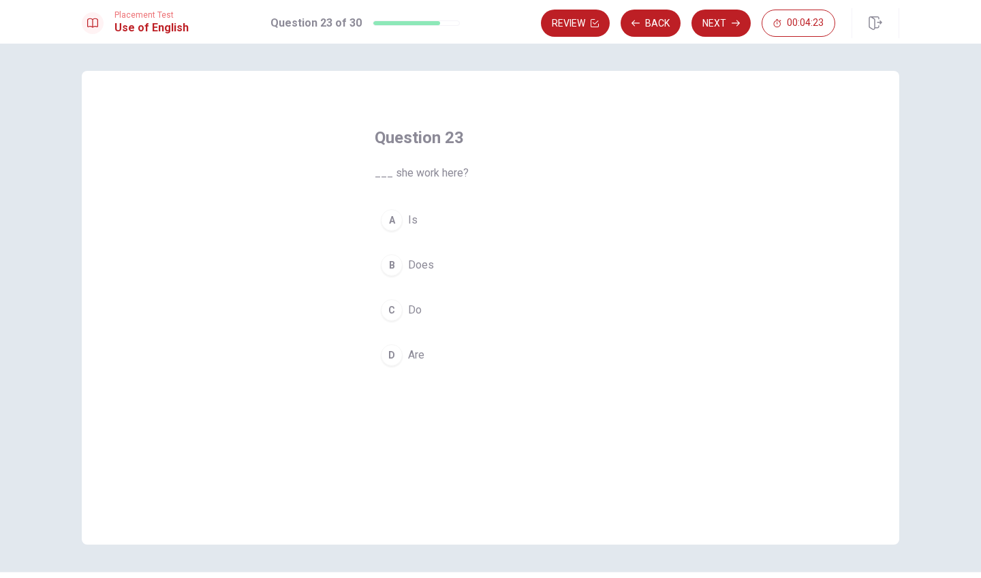
click at [394, 217] on div "A" at bounding box center [392, 220] width 22 height 22
click at [739, 25] on icon "button" at bounding box center [736, 23] width 8 height 6
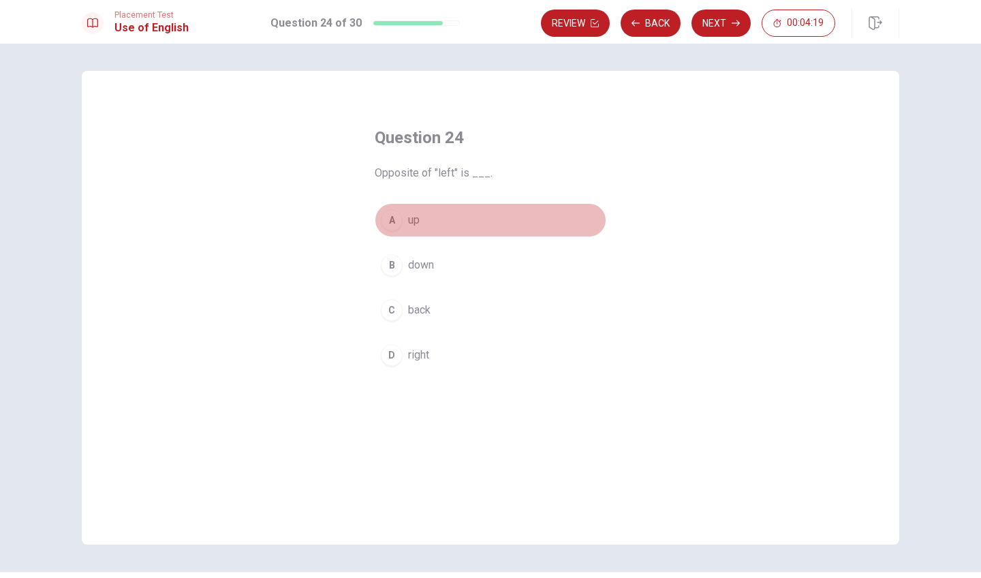
click at [392, 224] on div "A" at bounding box center [392, 220] width 22 height 22
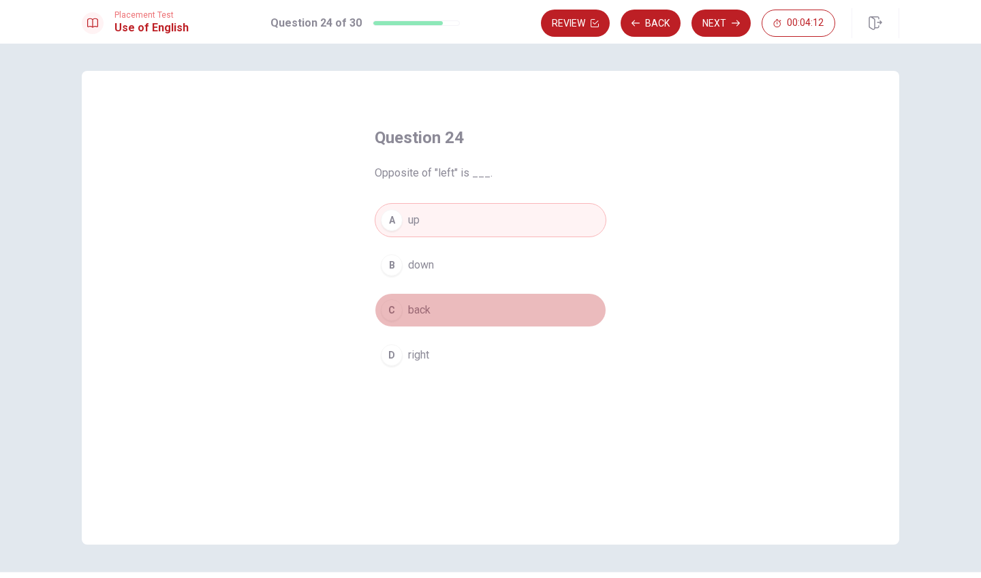
click at [390, 317] on div "C" at bounding box center [392, 310] width 22 height 22
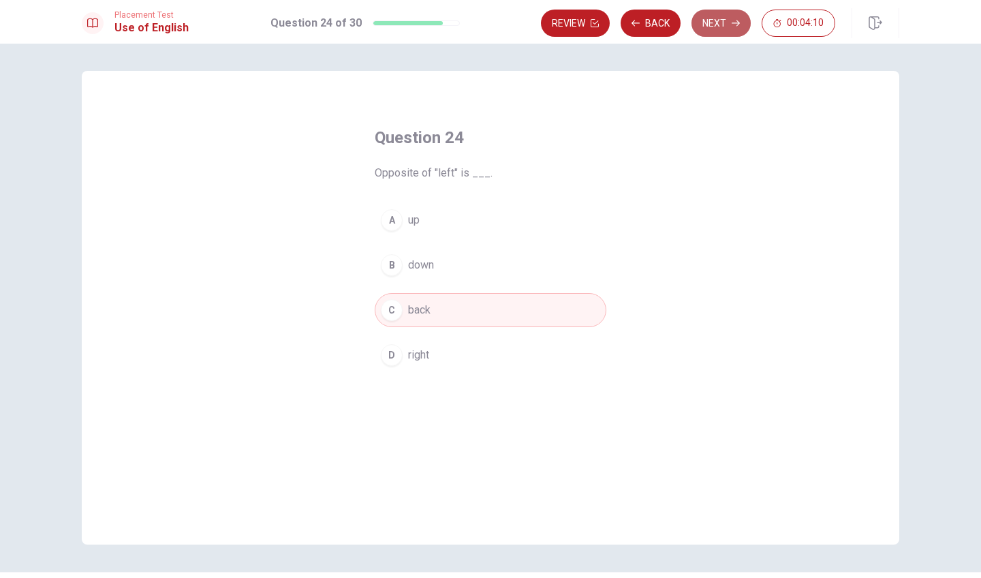
click at [707, 21] on button "Next" at bounding box center [721, 23] width 59 height 27
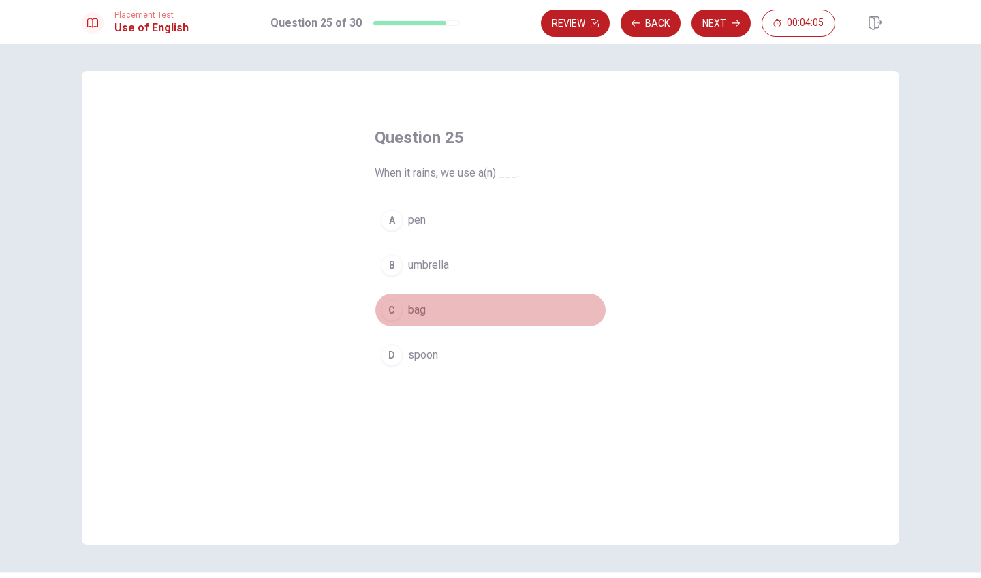
click at [391, 305] on div "C" at bounding box center [392, 310] width 22 height 22
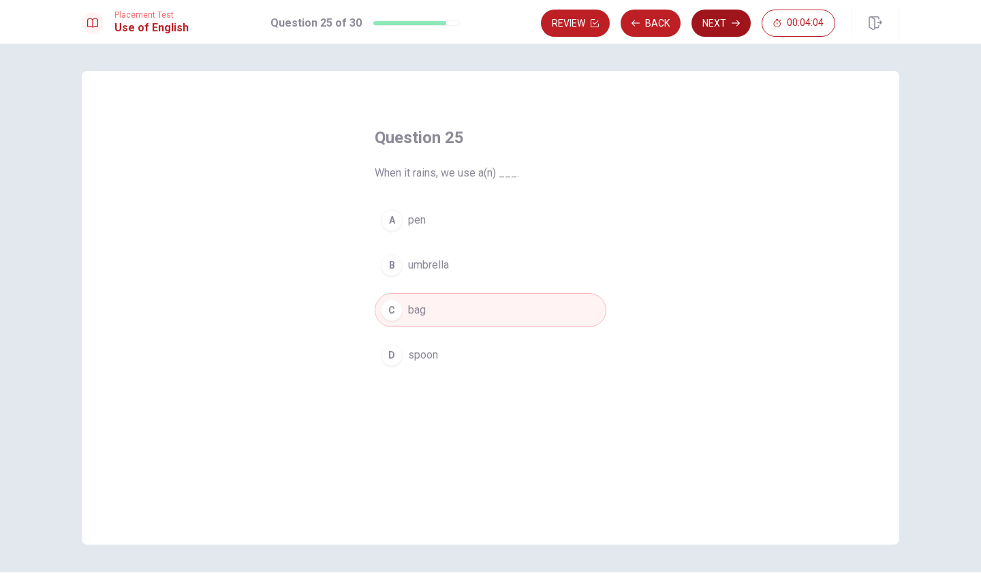
click at [739, 25] on icon "button" at bounding box center [736, 23] width 8 height 8
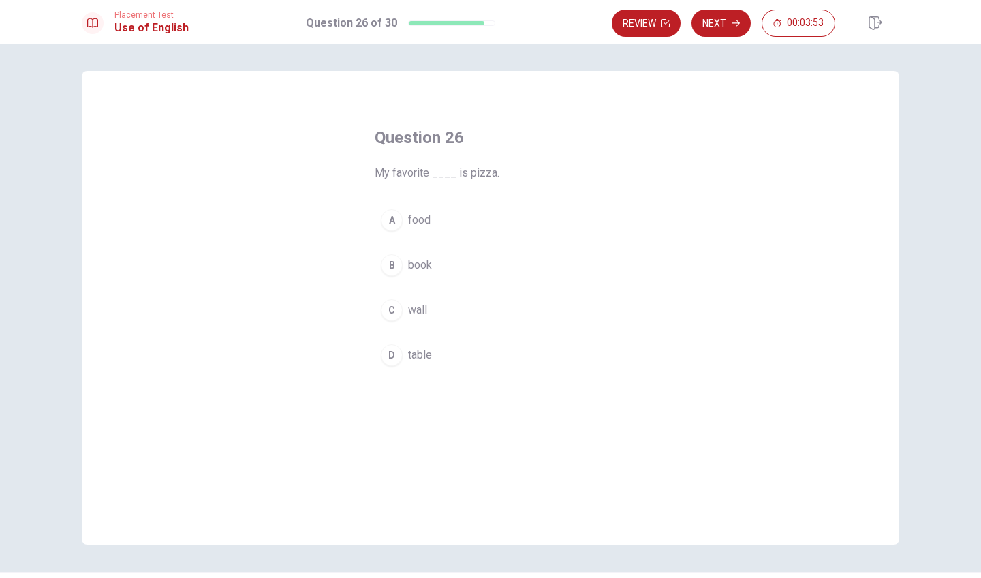
click at [392, 221] on div "A" at bounding box center [392, 220] width 22 height 22
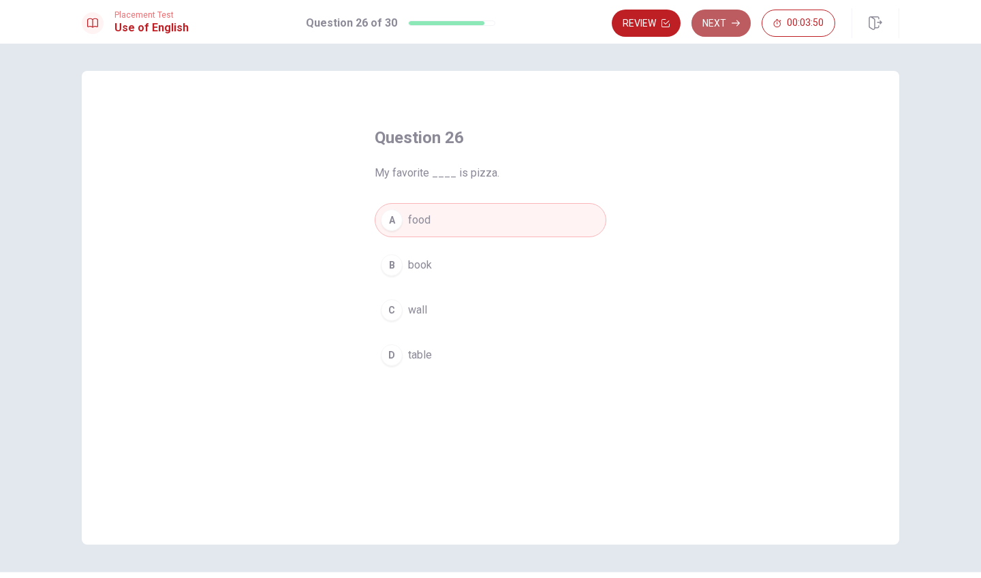
click at [730, 18] on button "Next" at bounding box center [721, 23] width 59 height 27
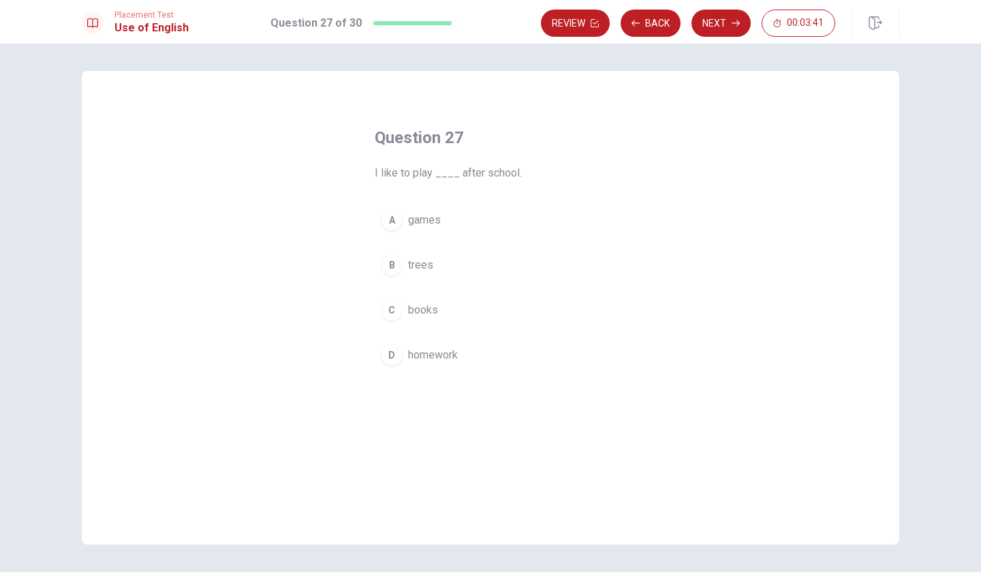
click at [393, 223] on div "A" at bounding box center [392, 220] width 22 height 22
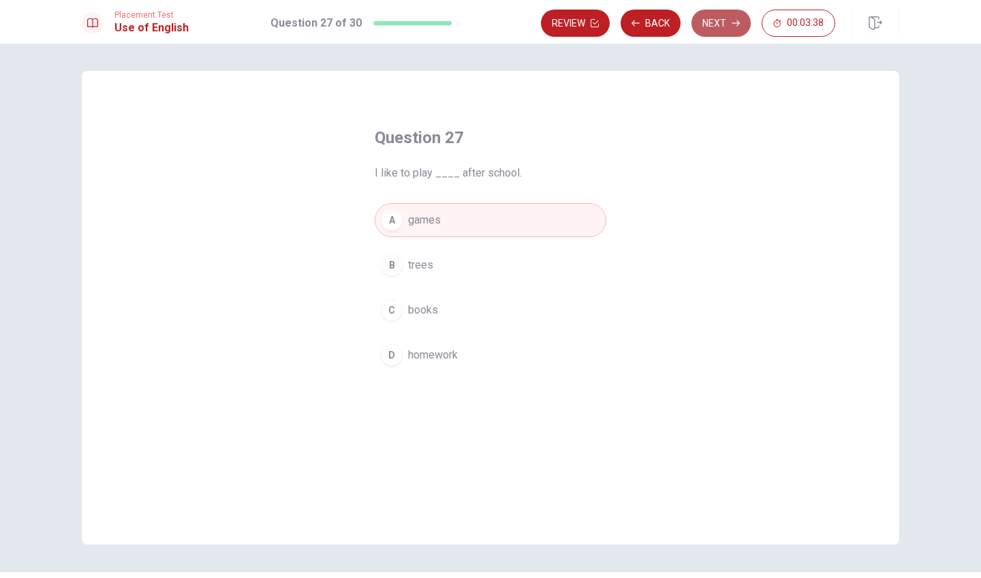
click at [727, 20] on button "Next" at bounding box center [721, 23] width 59 height 27
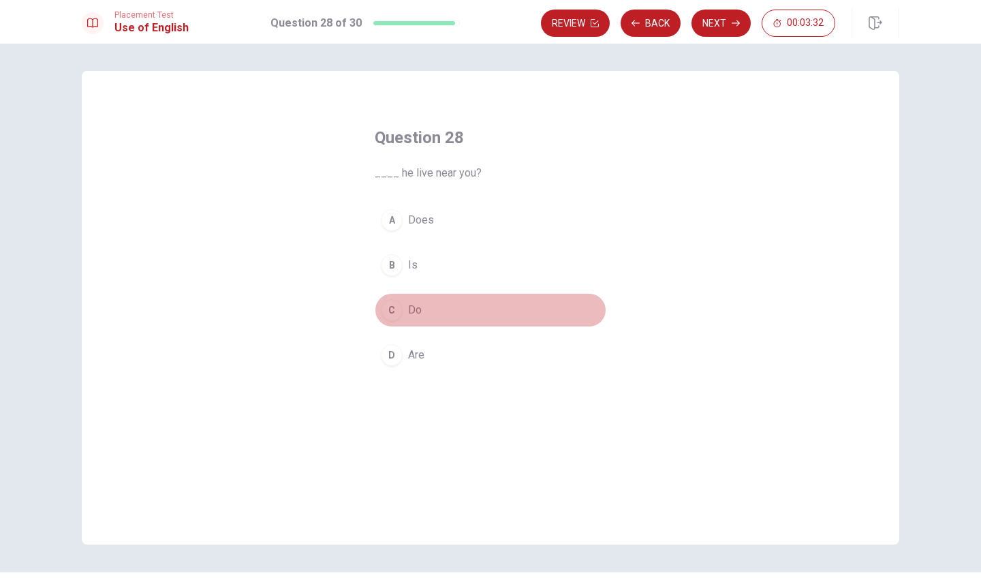
click at [392, 311] on div "C" at bounding box center [392, 310] width 22 height 22
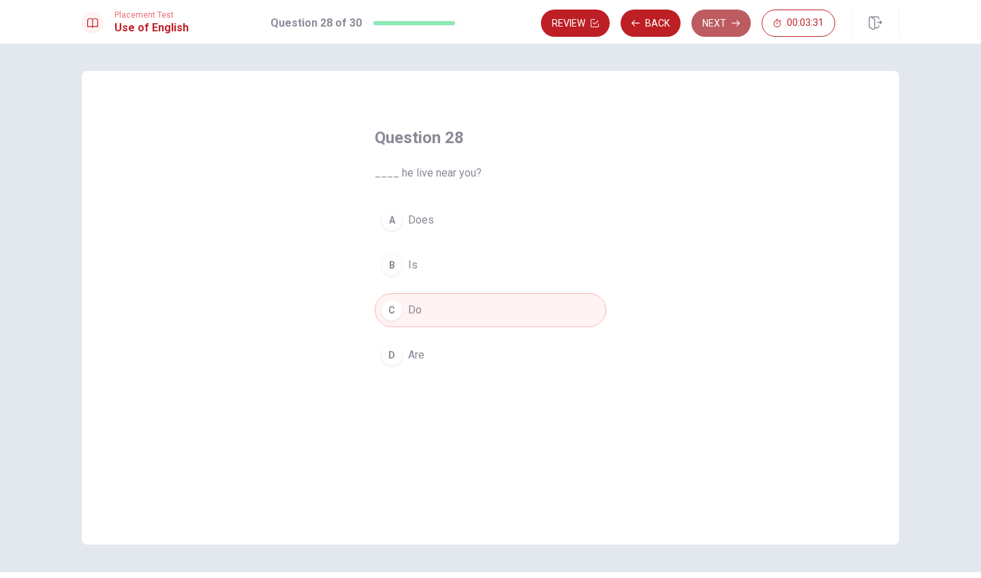
click at [718, 29] on button "Next" at bounding box center [721, 23] width 59 height 27
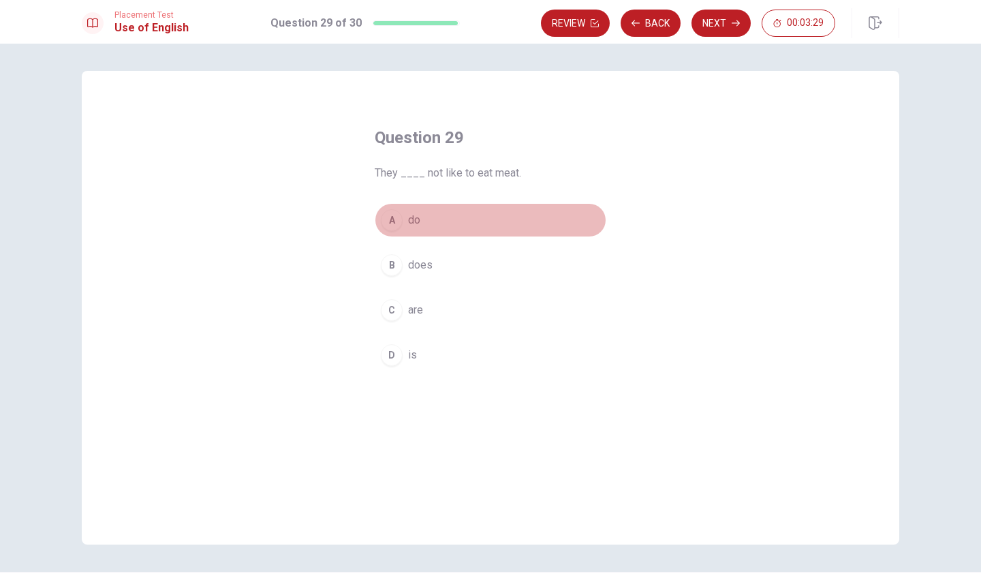
click at [392, 224] on div "A" at bounding box center [392, 220] width 22 height 22
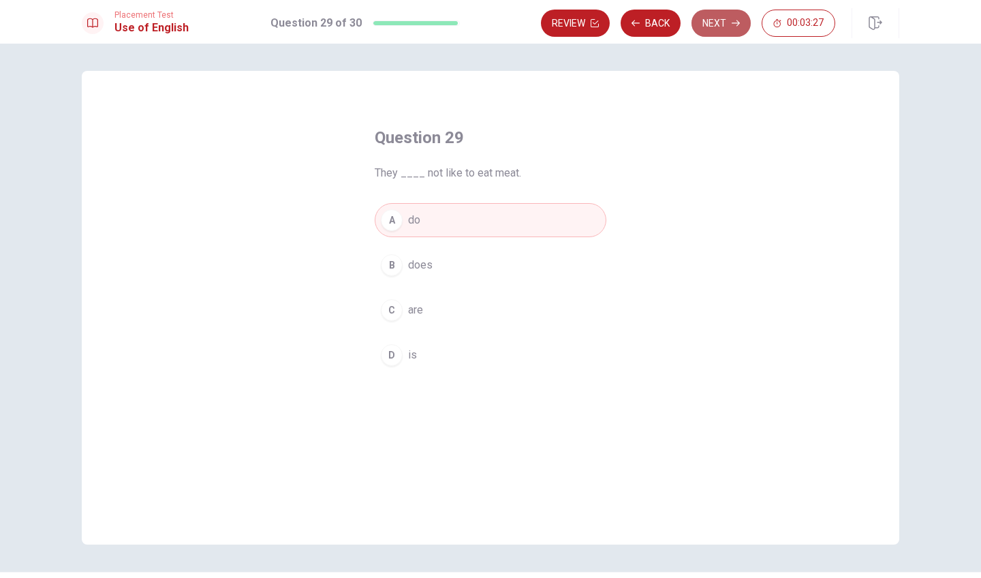
click at [724, 22] on button "Next" at bounding box center [721, 23] width 59 height 27
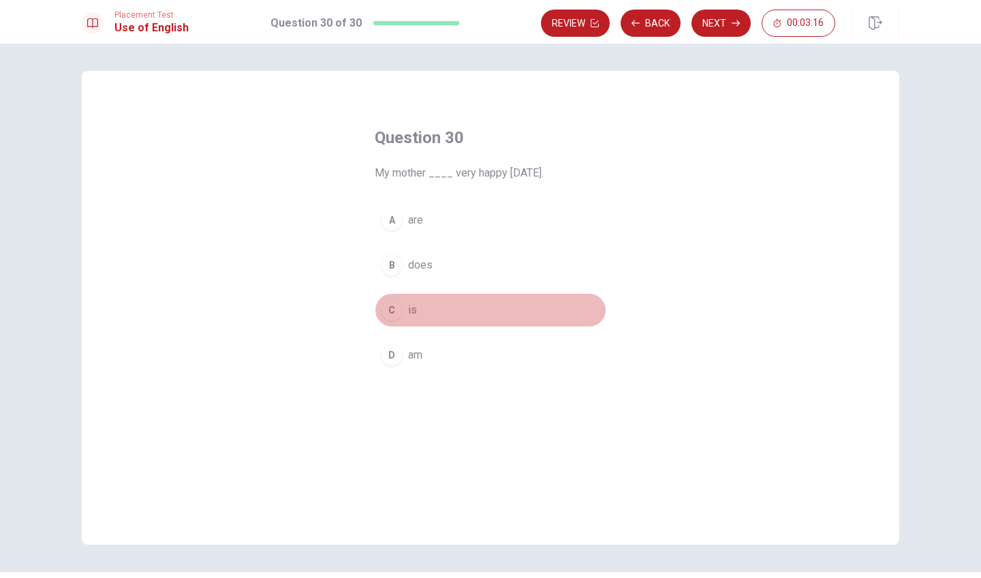
click at [397, 309] on div "C" at bounding box center [392, 310] width 22 height 22
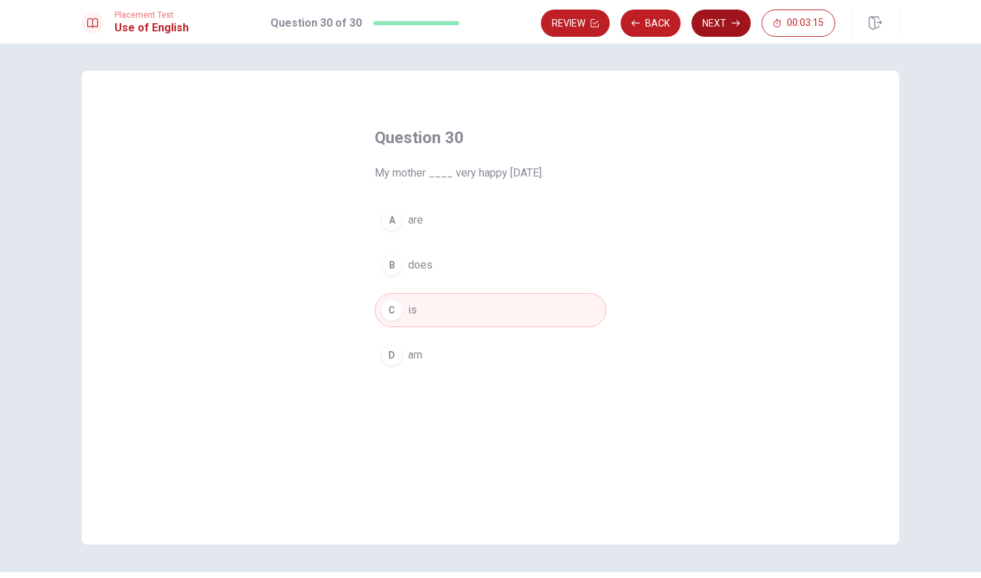
click at [709, 25] on button "Next" at bounding box center [721, 23] width 59 height 27
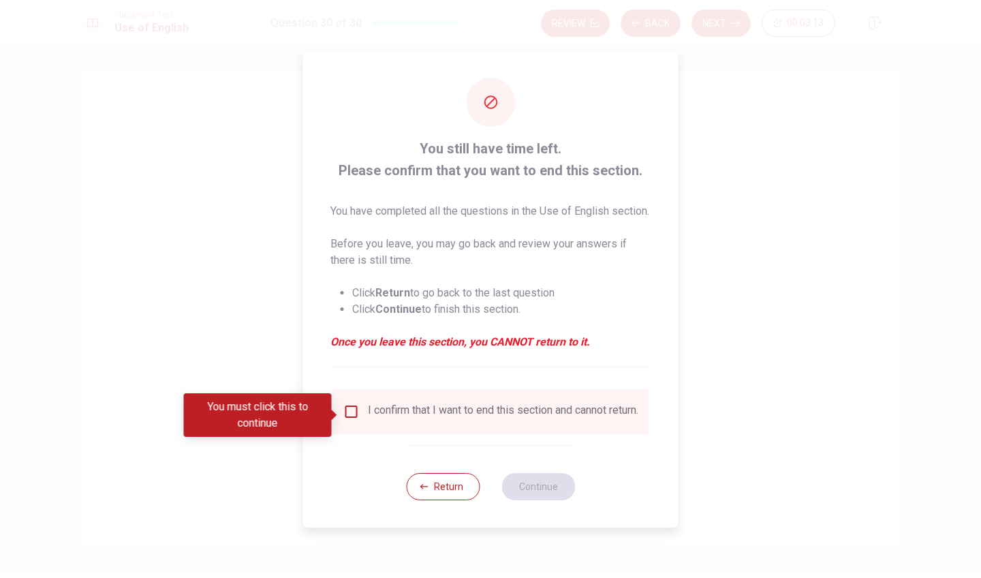
click at [351, 415] on input "You must click this to continue" at bounding box center [351, 411] width 16 height 16
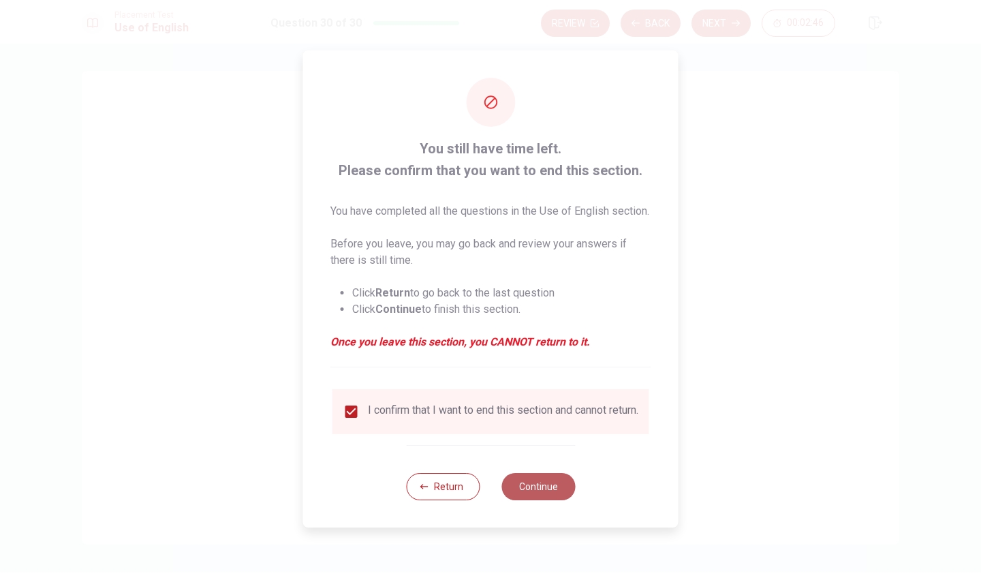
click at [561, 496] on button "Continue" at bounding box center [538, 486] width 74 height 27
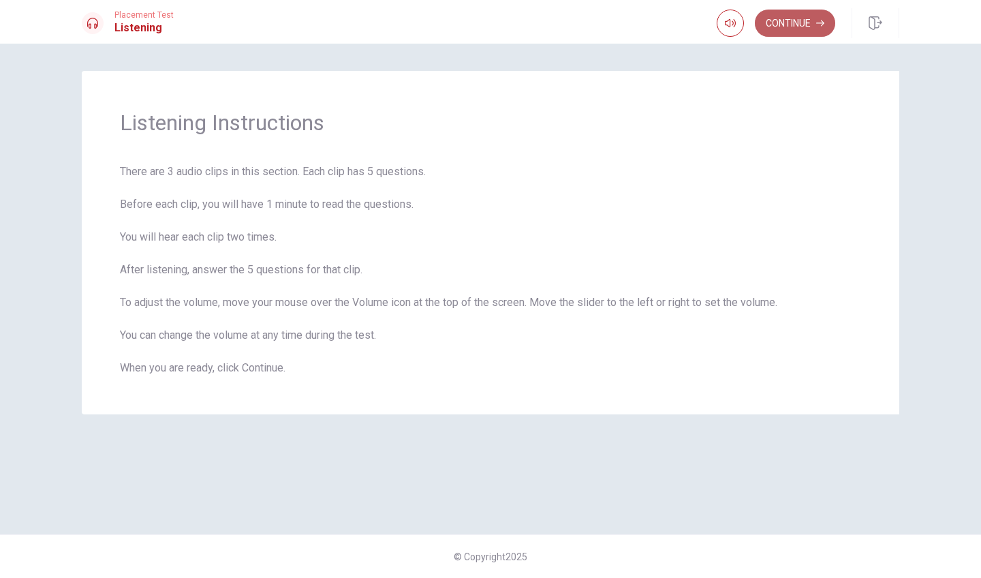
click at [794, 22] on button "Continue" at bounding box center [795, 23] width 80 height 27
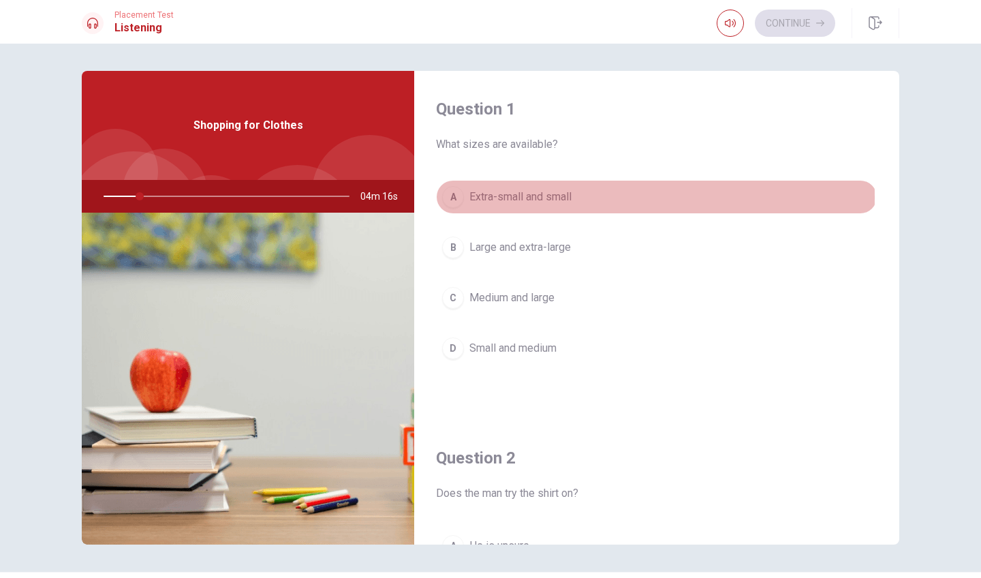
click at [452, 197] on div "A" at bounding box center [453, 197] width 22 height 22
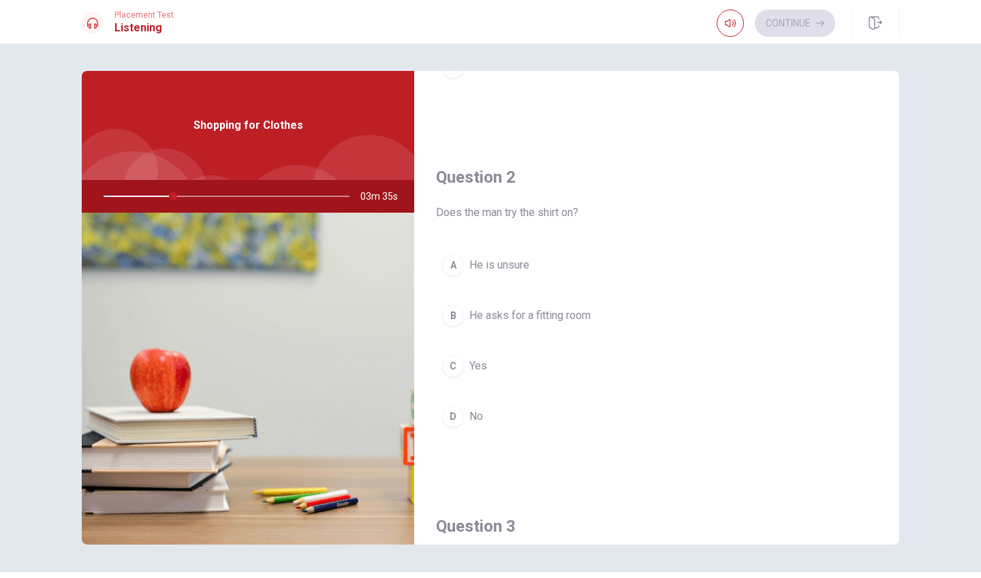
scroll to position [295, 0]
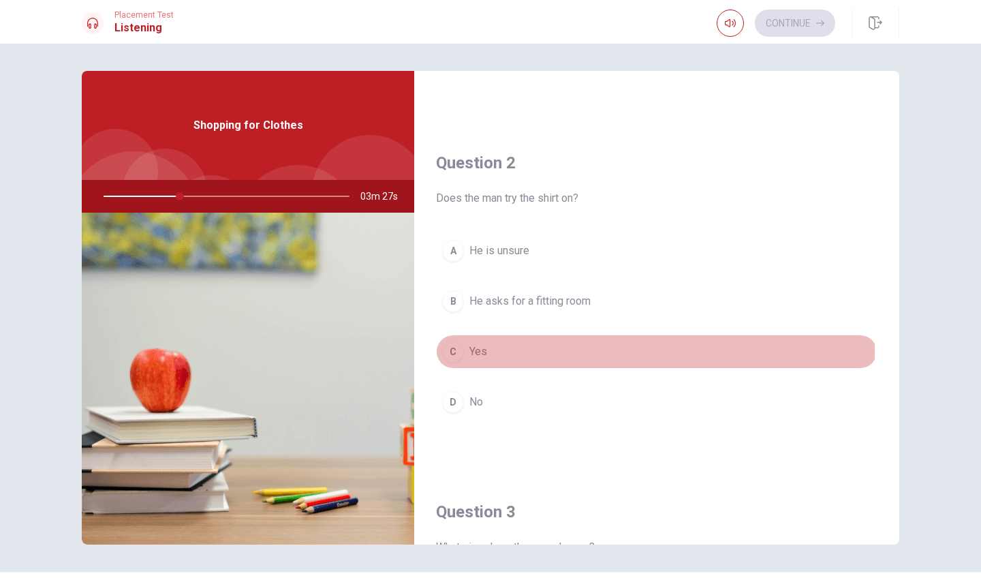
click at [480, 352] on span "Yes" at bounding box center [478, 351] width 18 height 16
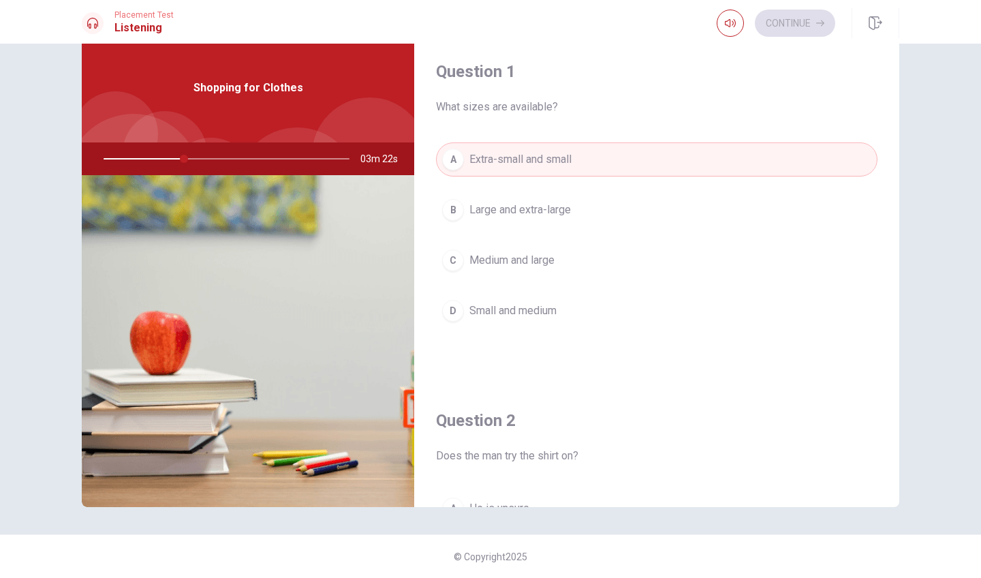
scroll to position [0, 0]
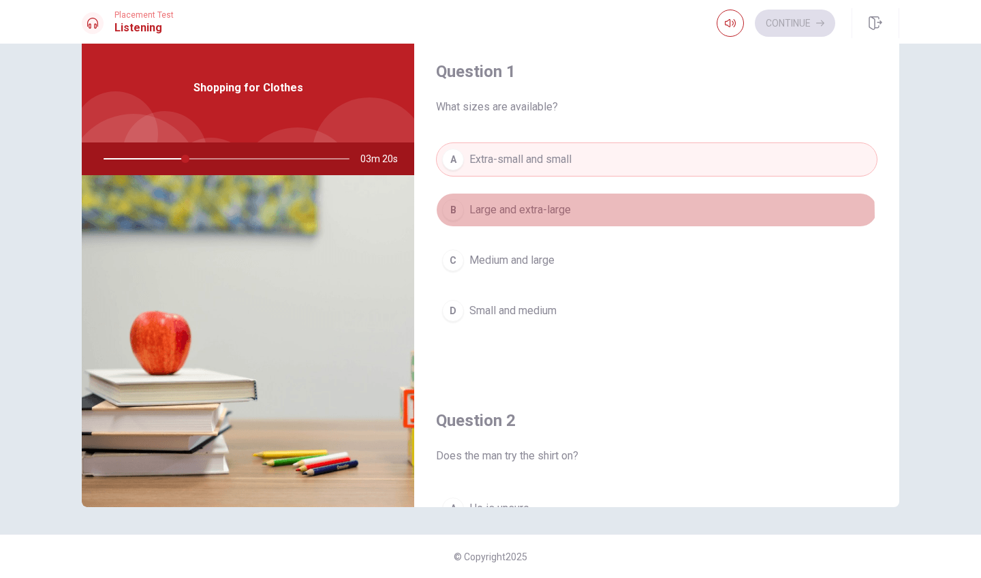
click at [526, 216] on span "Large and extra-large" at bounding box center [520, 210] width 102 height 16
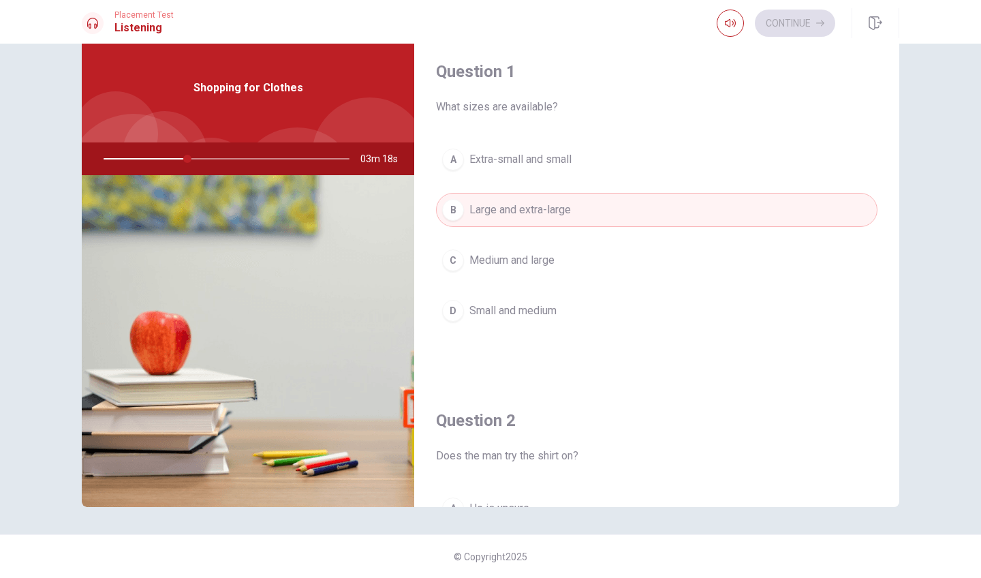
click at [505, 270] on button "C Medium and large" at bounding box center [657, 260] width 442 height 34
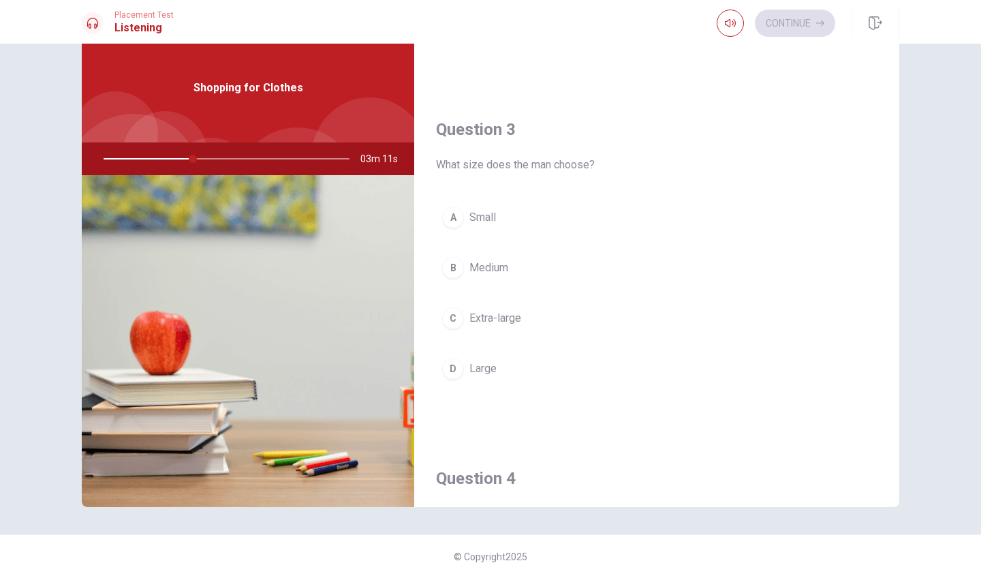
scroll to position [644, 0]
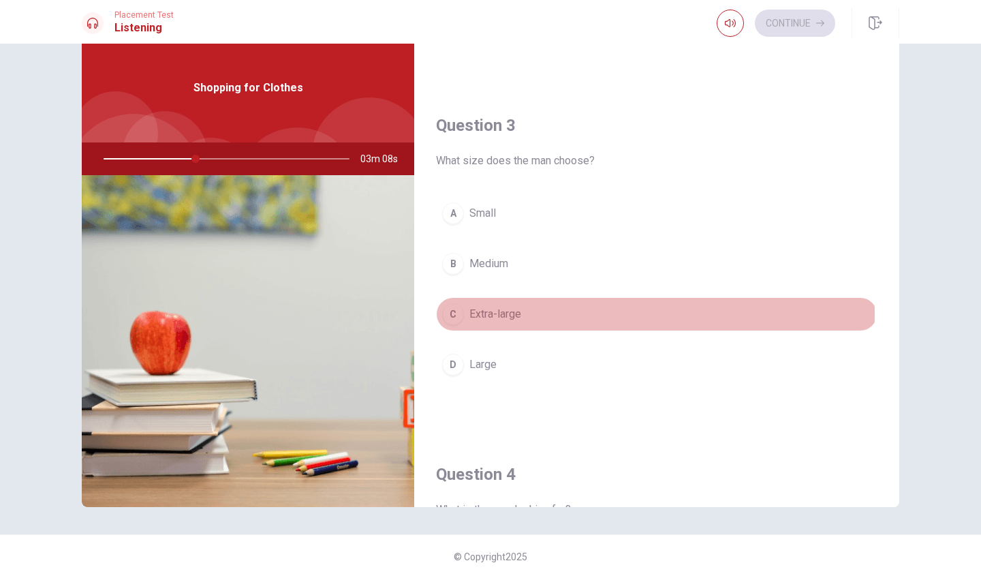
click at [504, 314] on span "Extra-large" at bounding box center [495, 314] width 52 height 16
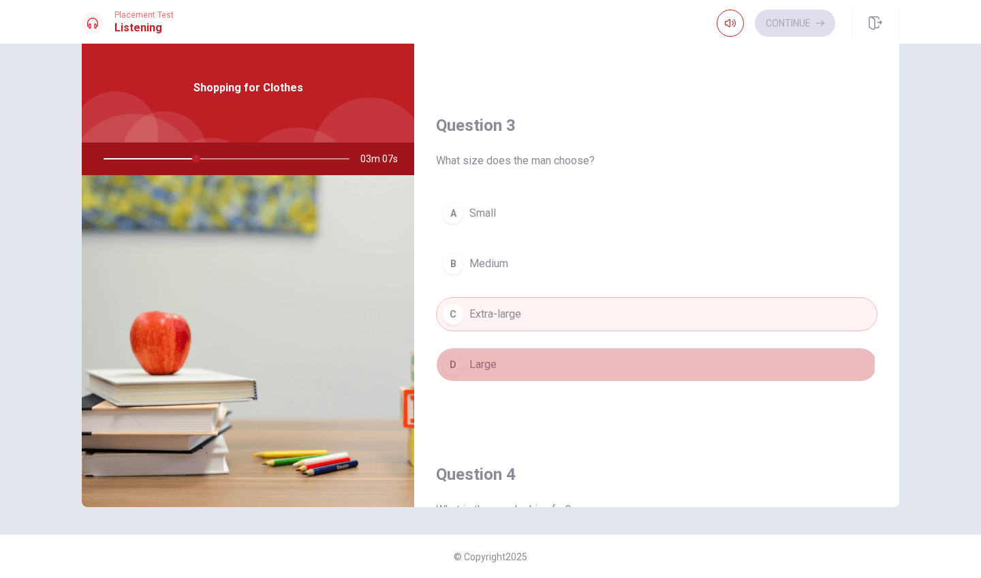
click at [487, 357] on span "Large" at bounding box center [482, 364] width 27 height 16
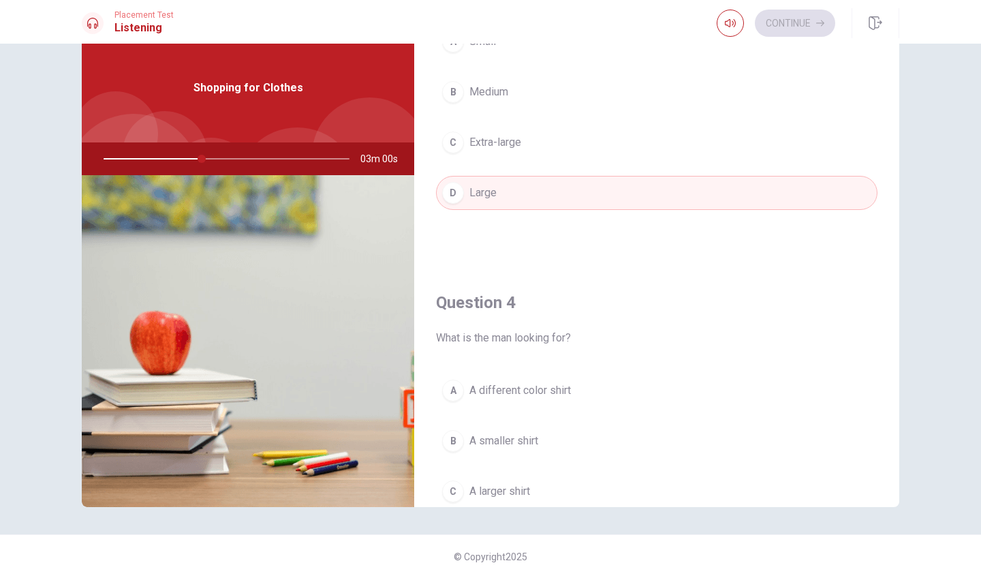
scroll to position [814, 0]
click at [553, 147] on button "C Extra-large" at bounding box center [657, 144] width 442 height 34
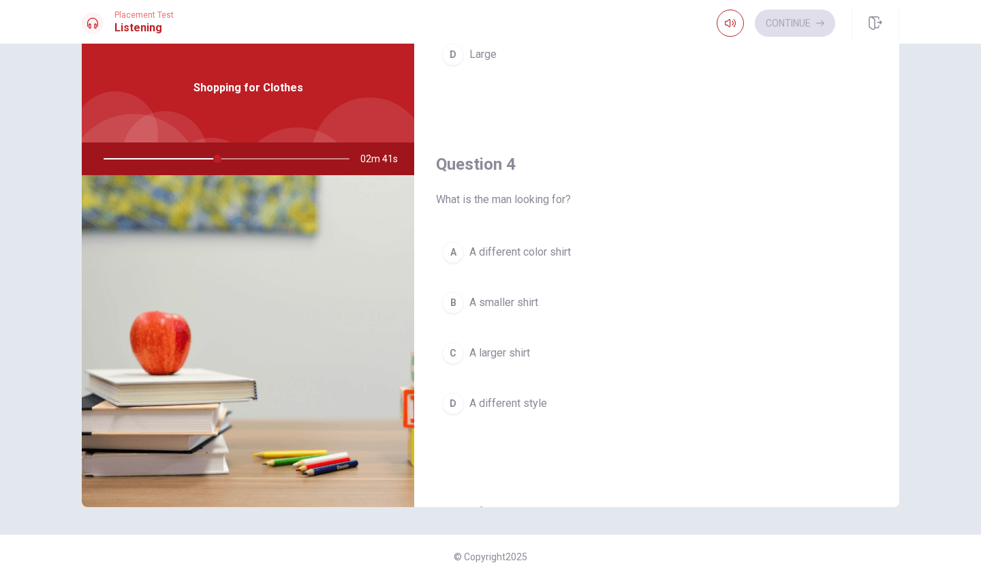
scroll to position [958, 0]
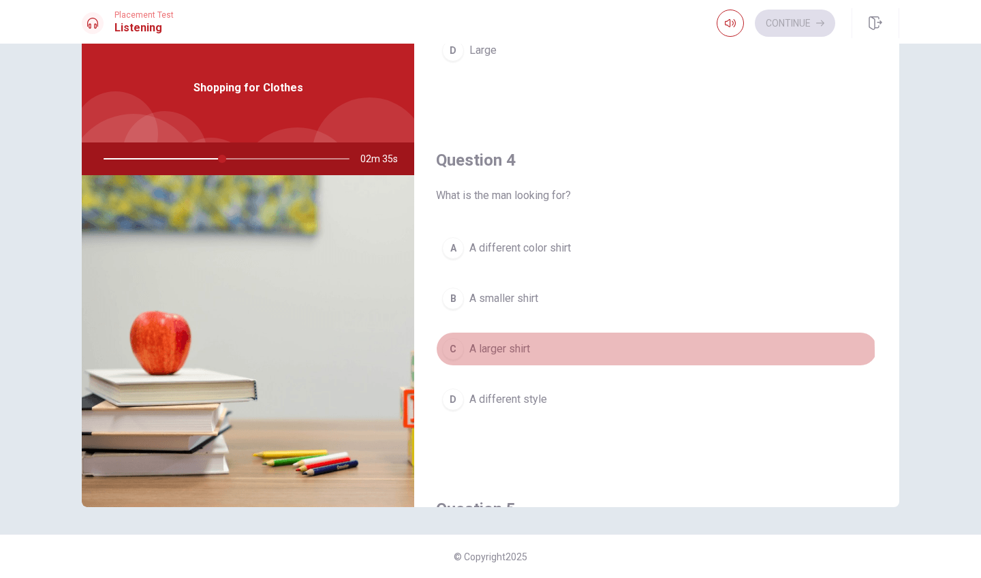
click at [458, 354] on div "C" at bounding box center [453, 349] width 22 height 22
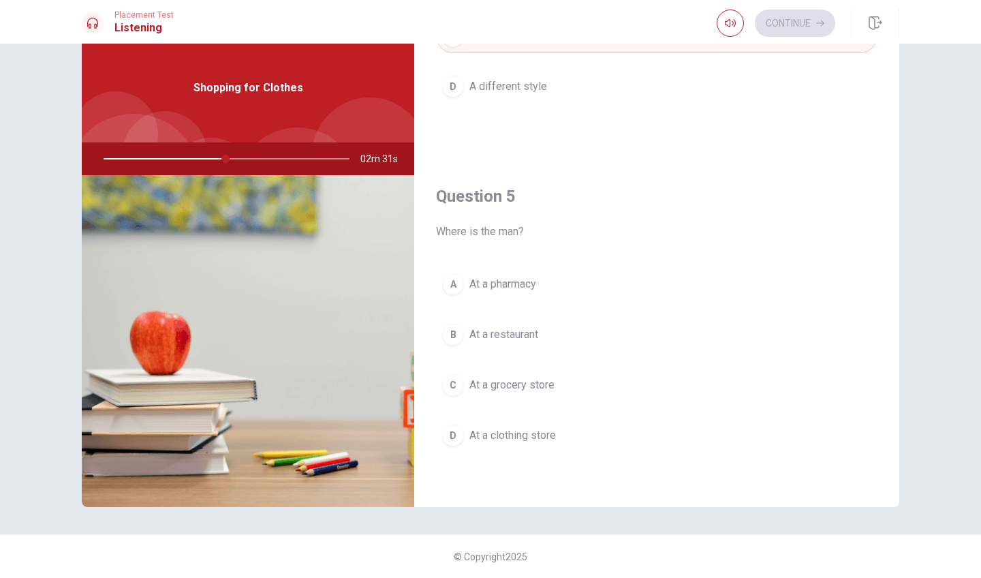
scroll to position [0, 0]
drag, startPoint x: 236, startPoint y: 157, endPoint x: 260, endPoint y: 157, distance: 23.2
click at [260, 157] on div at bounding box center [223, 158] width 273 height 33
click at [243, 163] on div at bounding box center [223, 158] width 273 height 33
drag, startPoint x: 243, startPoint y: 163, endPoint x: 306, endPoint y: 162, distance: 62.7
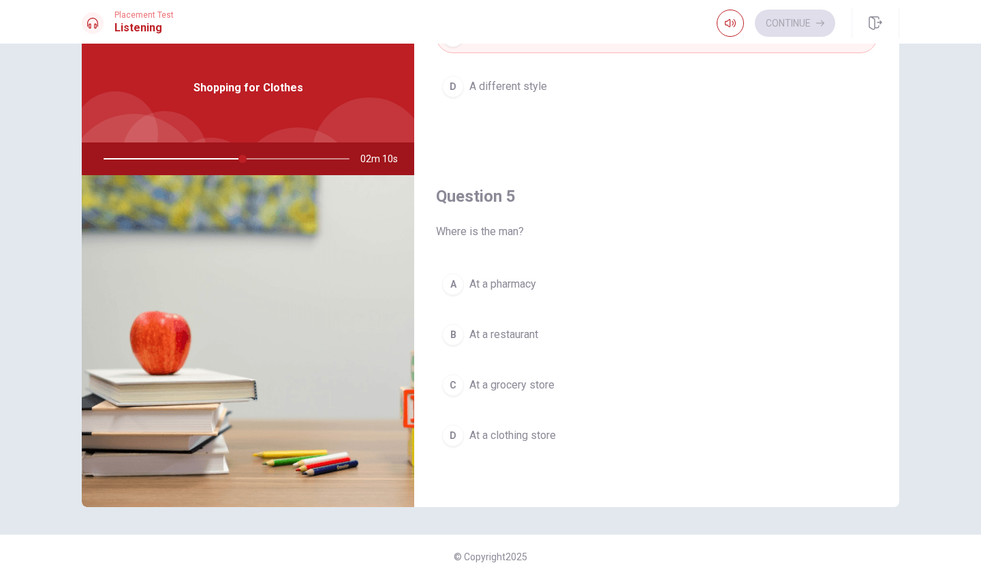
click at [307, 161] on div at bounding box center [223, 158] width 273 height 33
click at [318, 160] on div at bounding box center [223, 158] width 273 height 33
click at [502, 380] on span "At a grocery store" at bounding box center [511, 385] width 85 height 16
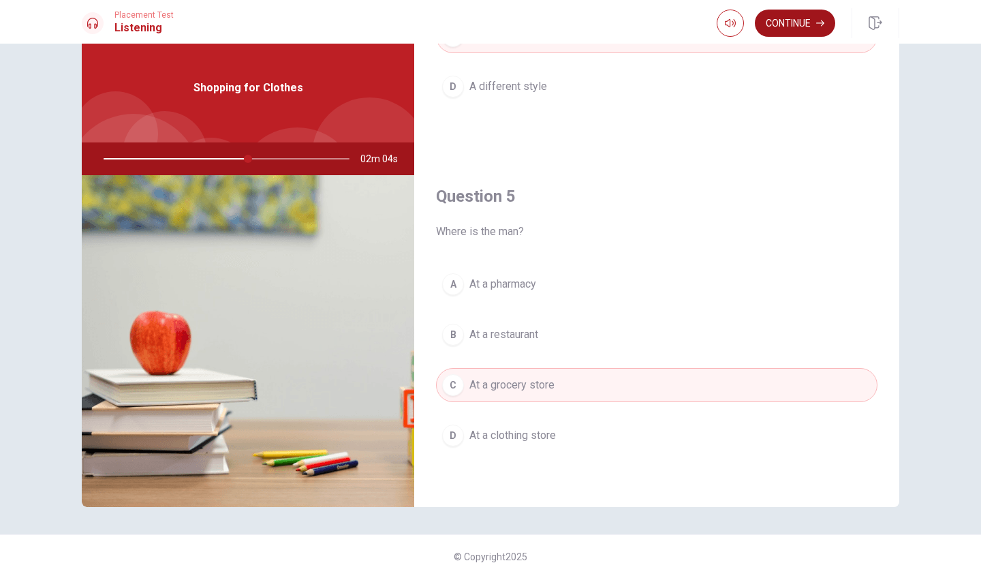
click at [799, 28] on button "Continue" at bounding box center [795, 23] width 80 height 27
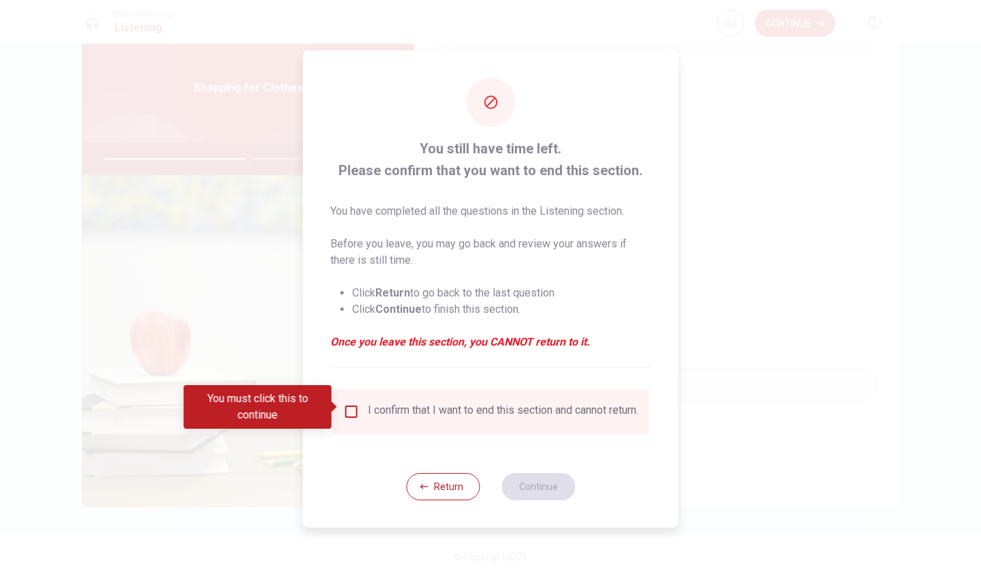
click at [350, 406] on input "You must click this to continue" at bounding box center [351, 411] width 16 height 16
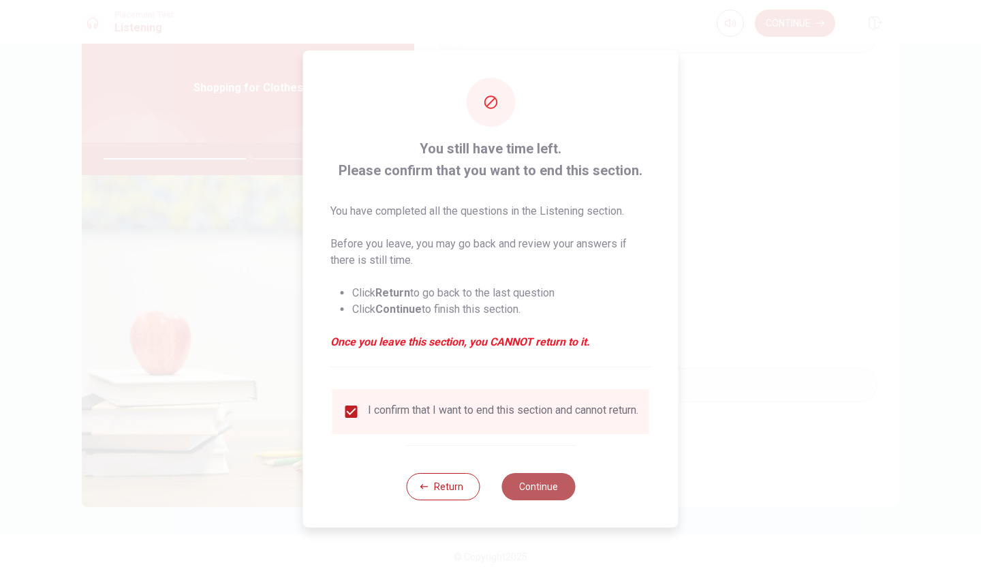
click at [541, 493] on button "Continue" at bounding box center [538, 486] width 74 height 27
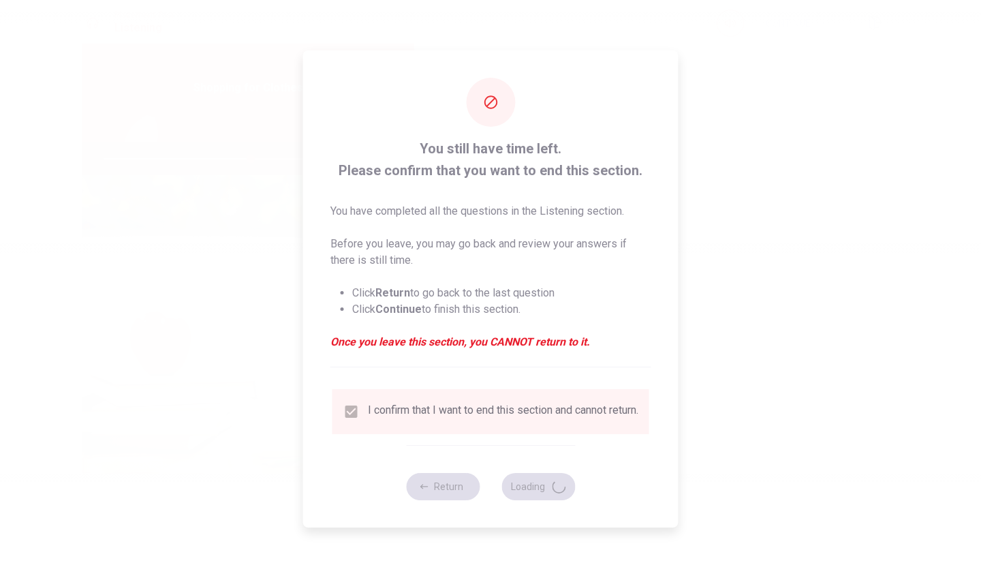
type input "60"
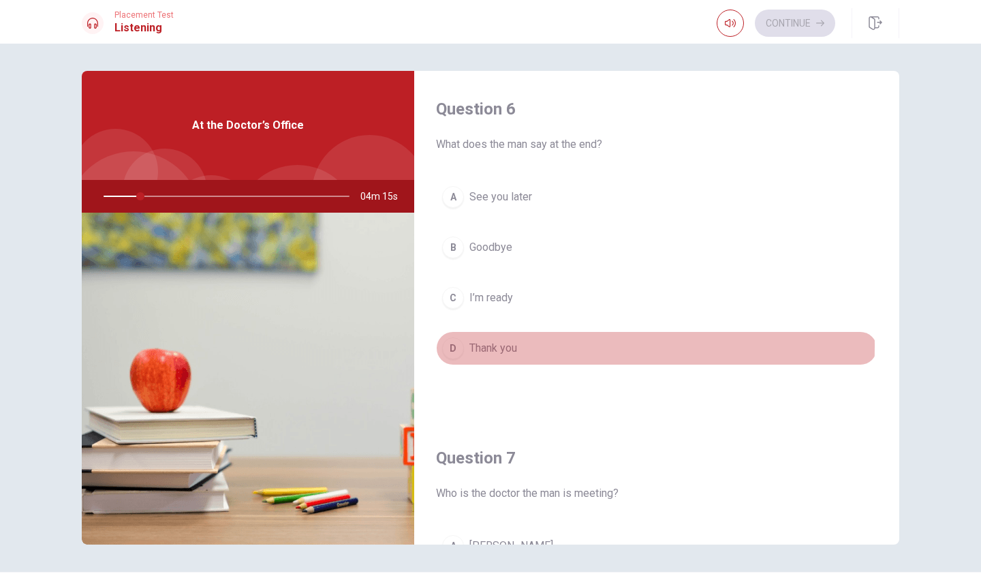
click at [458, 345] on div "D" at bounding box center [453, 348] width 22 height 22
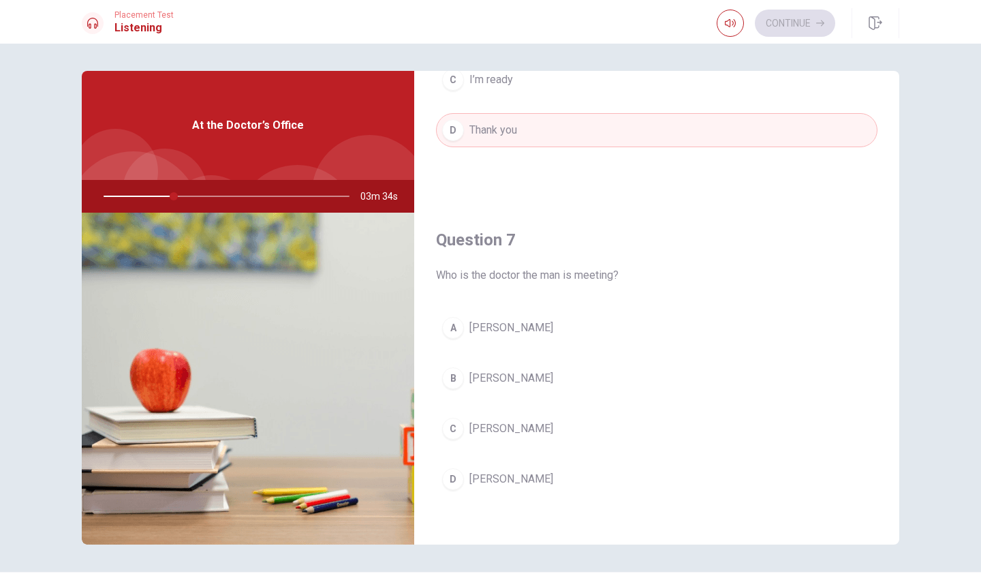
scroll to position [228, 0]
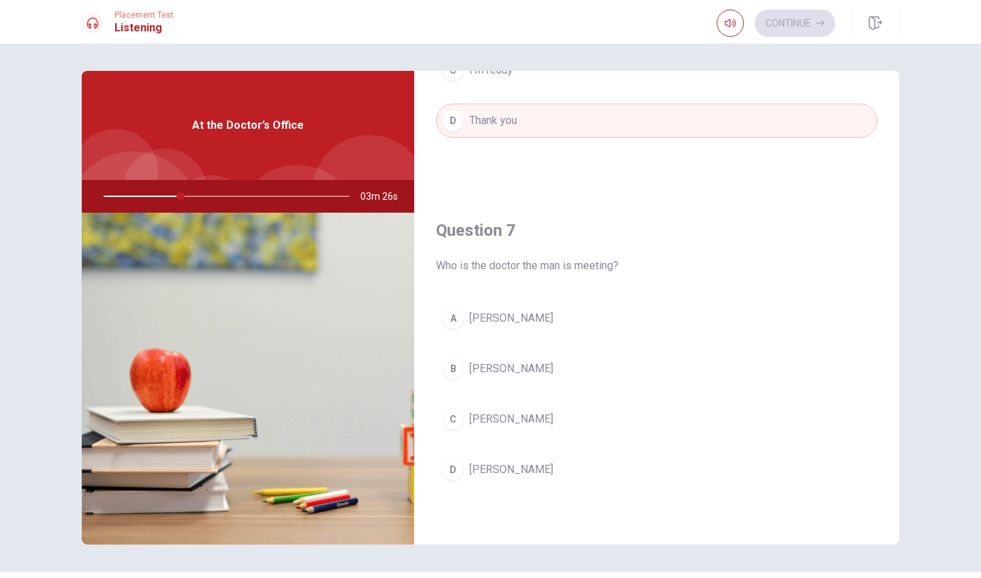
click at [472, 473] on span "[PERSON_NAME]" at bounding box center [511, 469] width 84 height 16
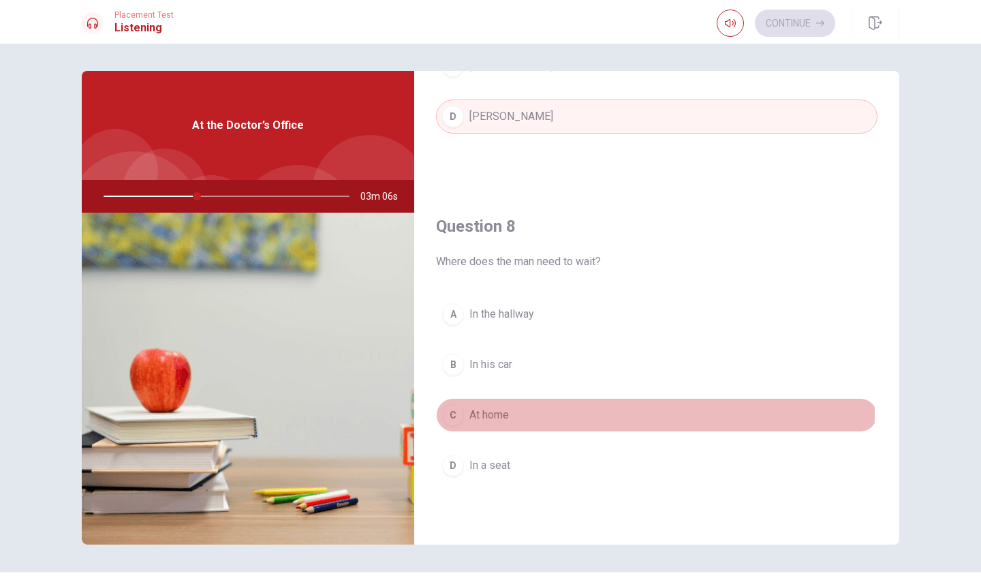
click at [489, 414] on span "At home" at bounding box center [489, 415] width 40 height 16
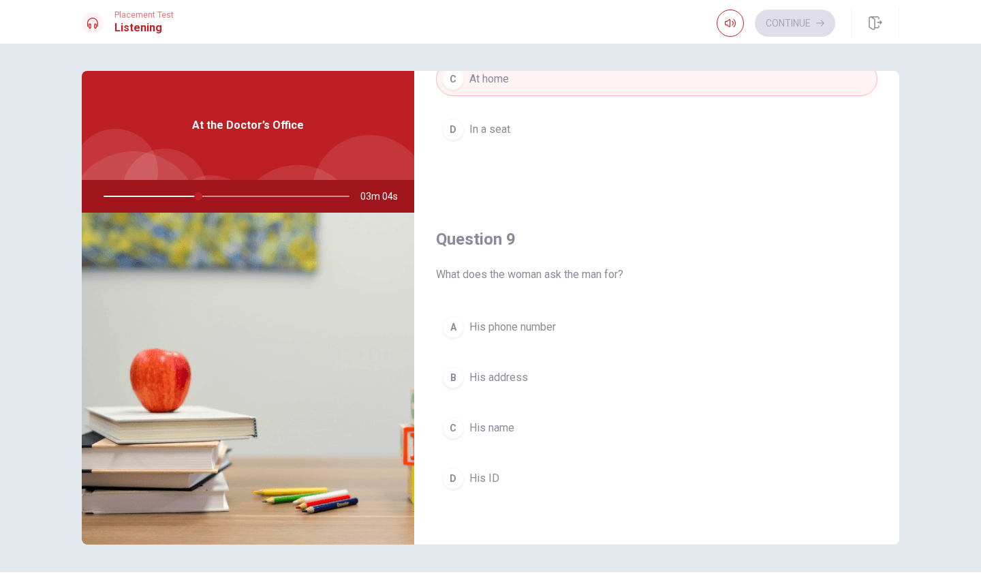
scroll to position [917, 0]
click at [509, 430] on span "His name" at bounding box center [491, 427] width 45 height 16
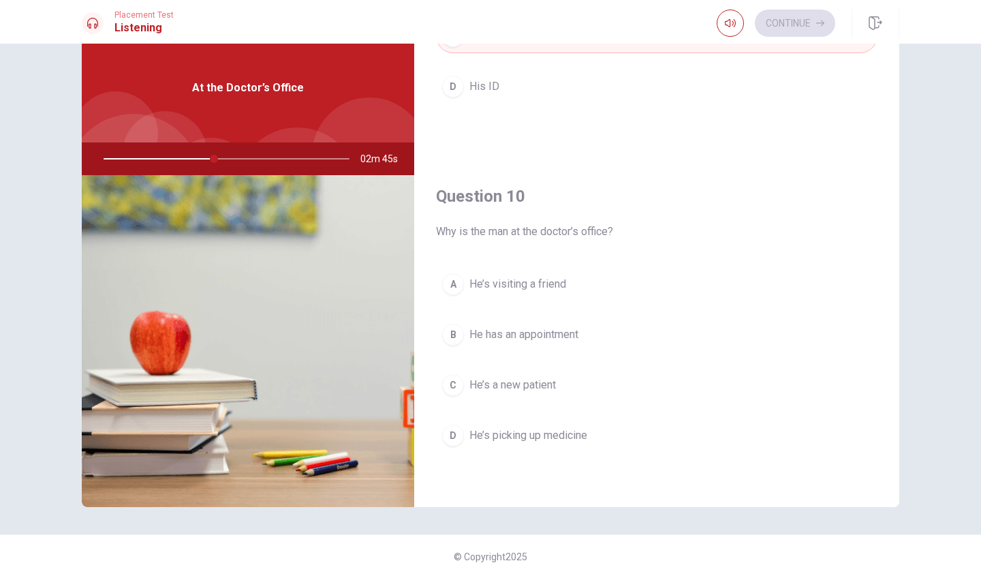
scroll to position [37, 0]
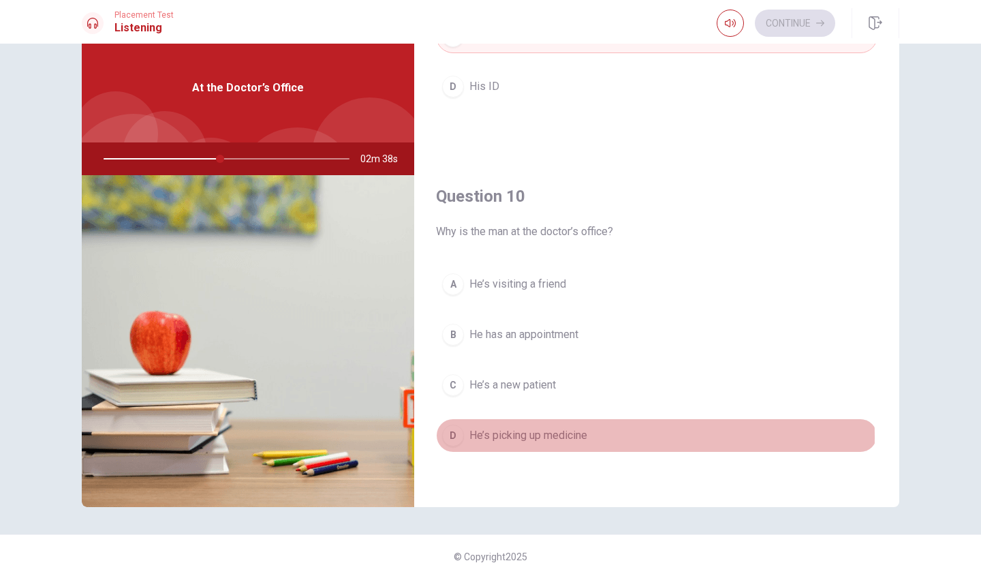
click at [516, 437] on span "He’s picking up medicine" at bounding box center [528, 435] width 118 height 16
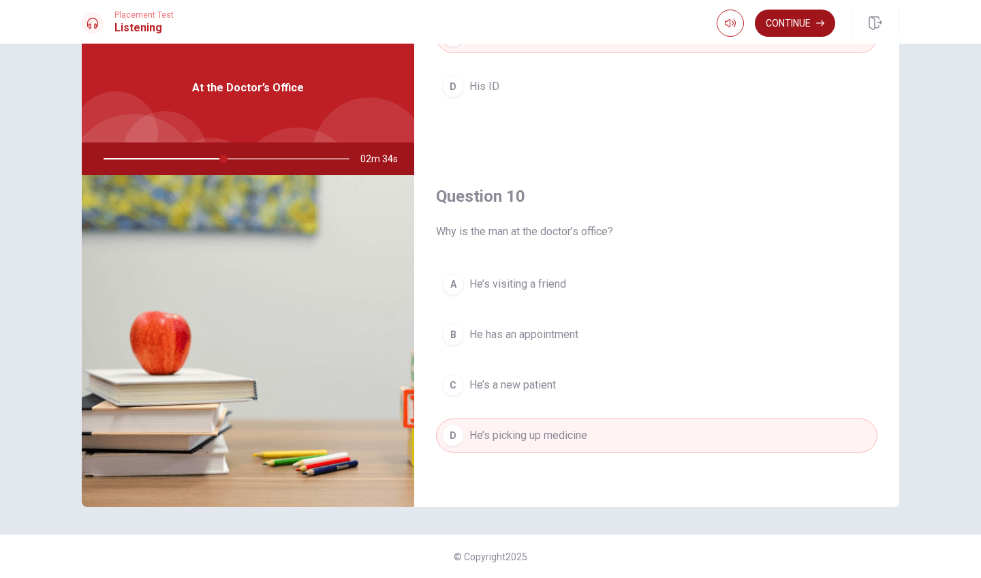
click at [807, 25] on button "Continue" at bounding box center [795, 23] width 80 height 27
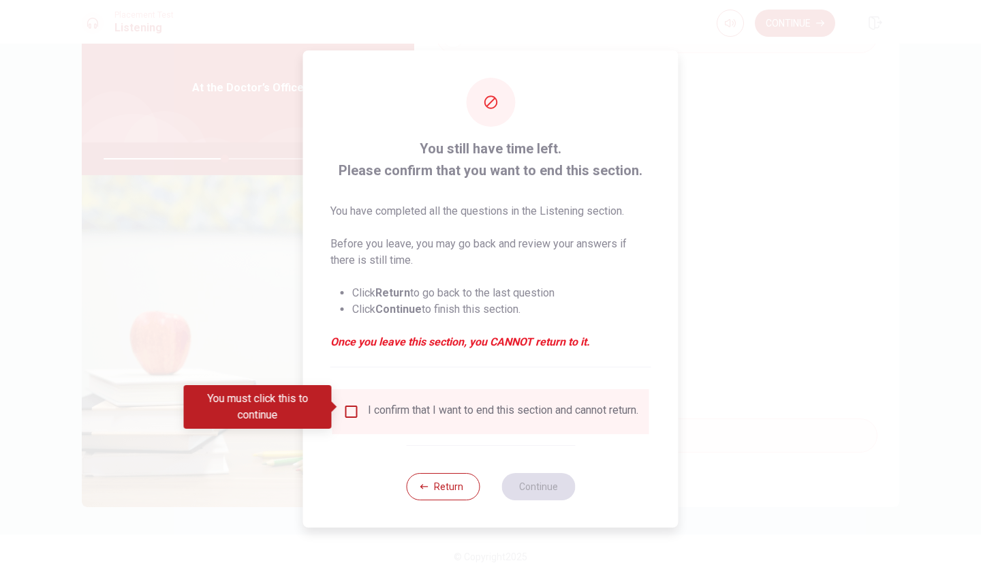
click at [354, 404] on input "You must click this to continue" at bounding box center [351, 411] width 16 height 16
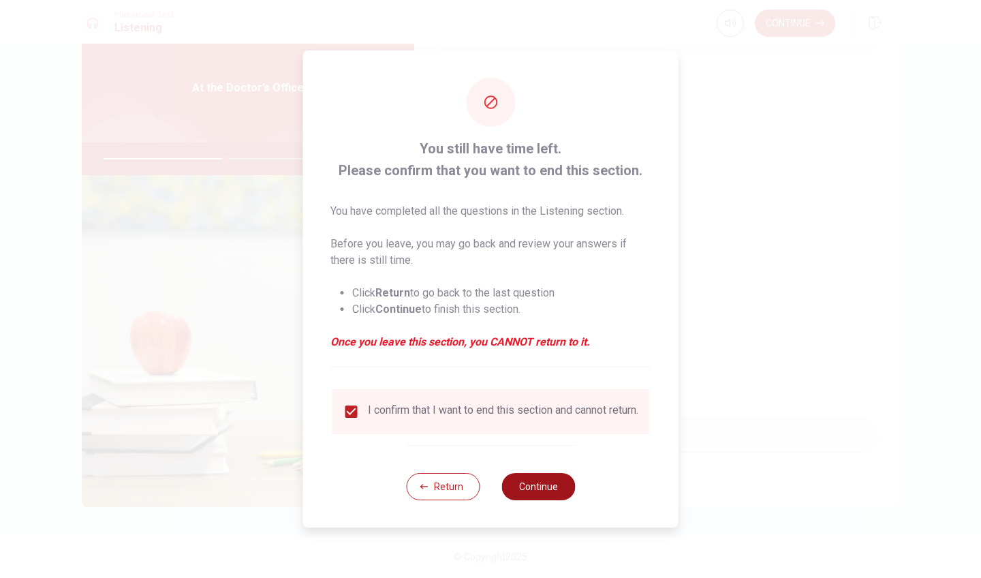
click at [533, 482] on button "Continue" at bounding box center [538, 486] width 74 height 27
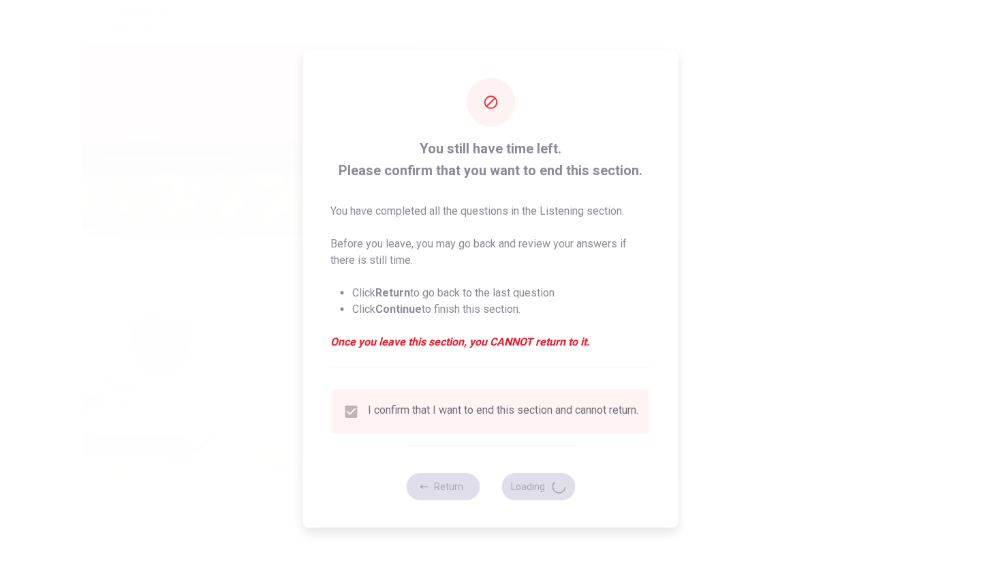
type input "50"
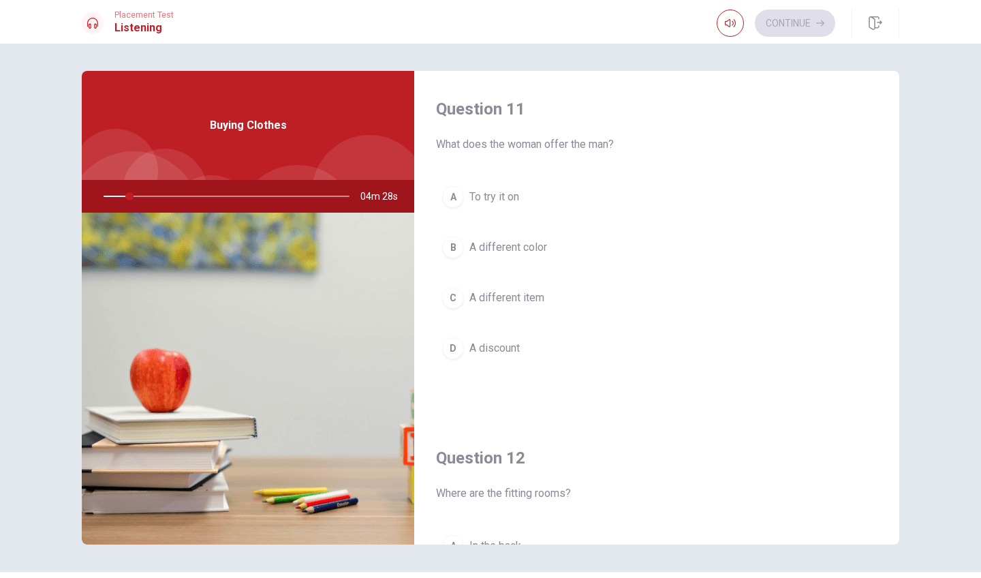
scroll to position [0, 0]
click at [501, 352] on span "A discount" at bounding box center [494, 348] width 50 height 16
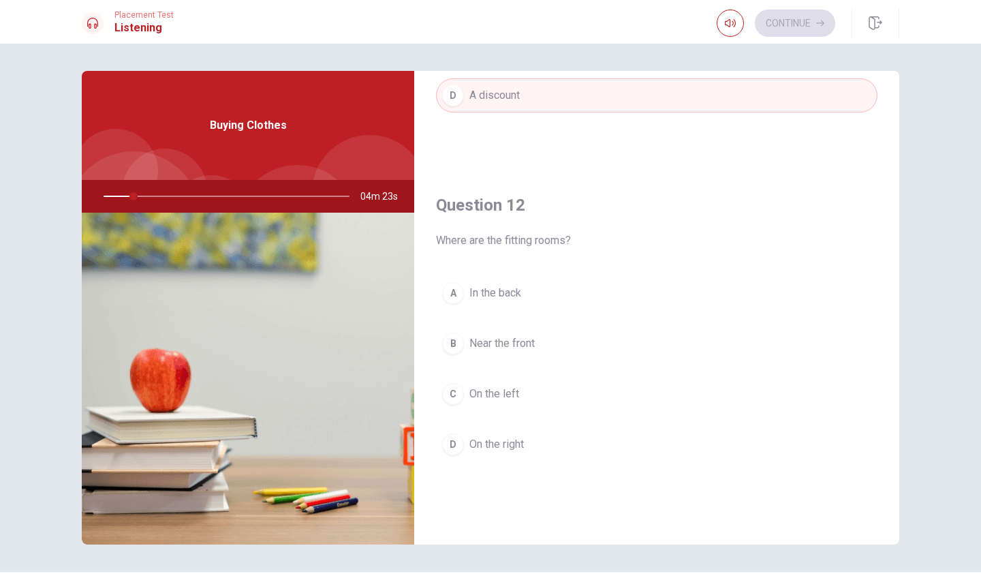
scroll to position [256, 0]
click at [501, 337] on span "Near the front" at bounding box center [501, 341] width 65 height 16
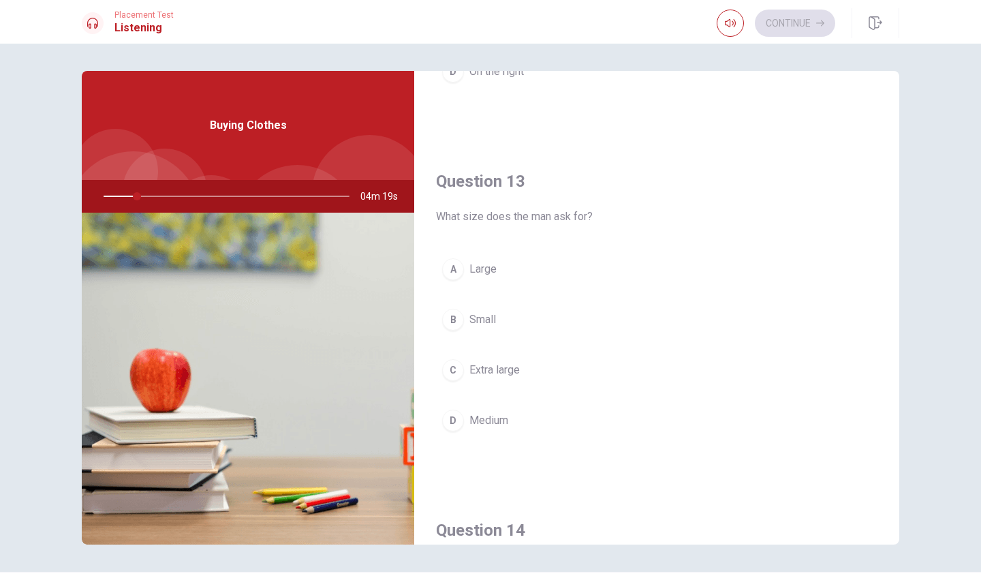
scroll to position [632, 0]
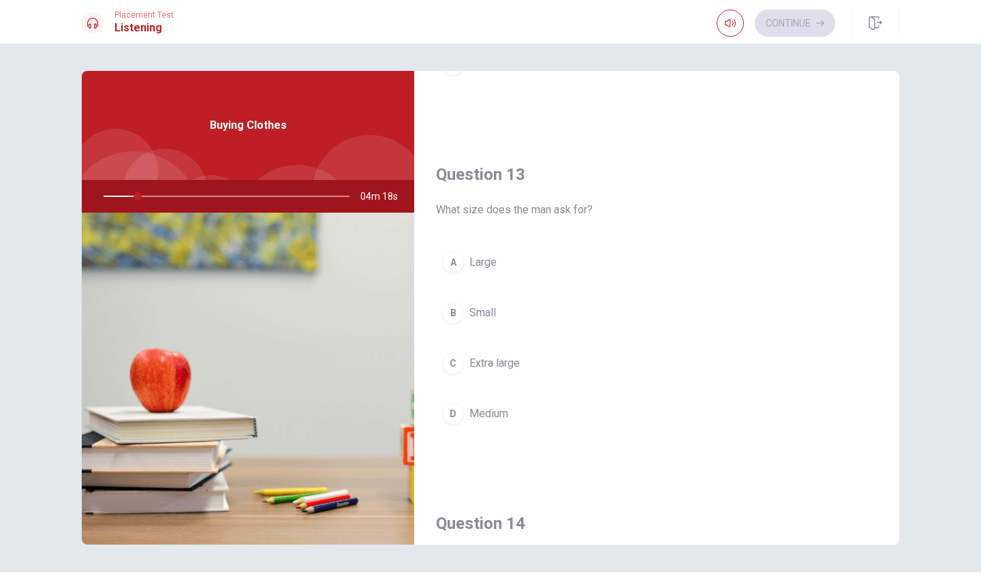
click at [475, 264] on span "Large" at bounding box center [482, 262] width 27 height 16
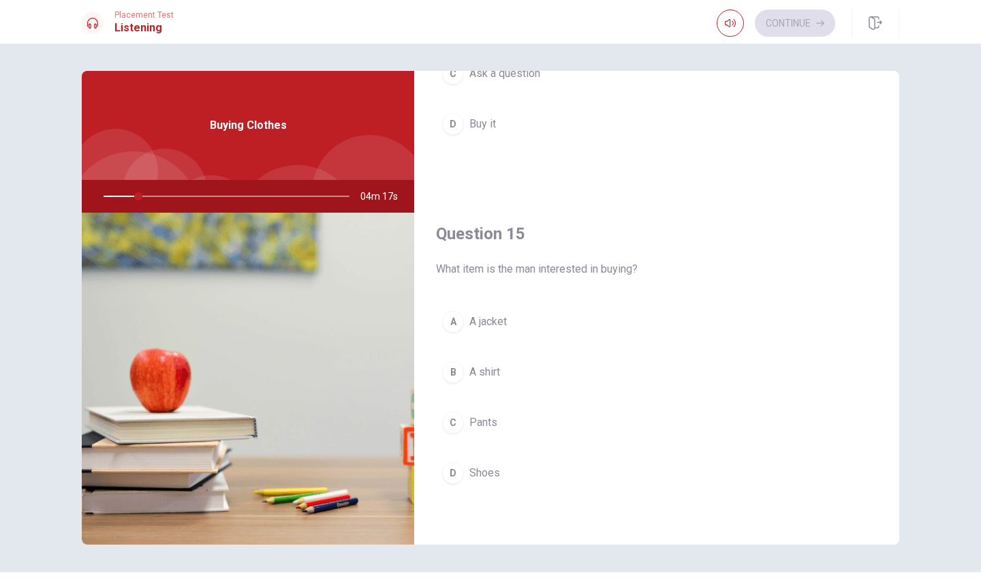
scroll to position [1271, 0]
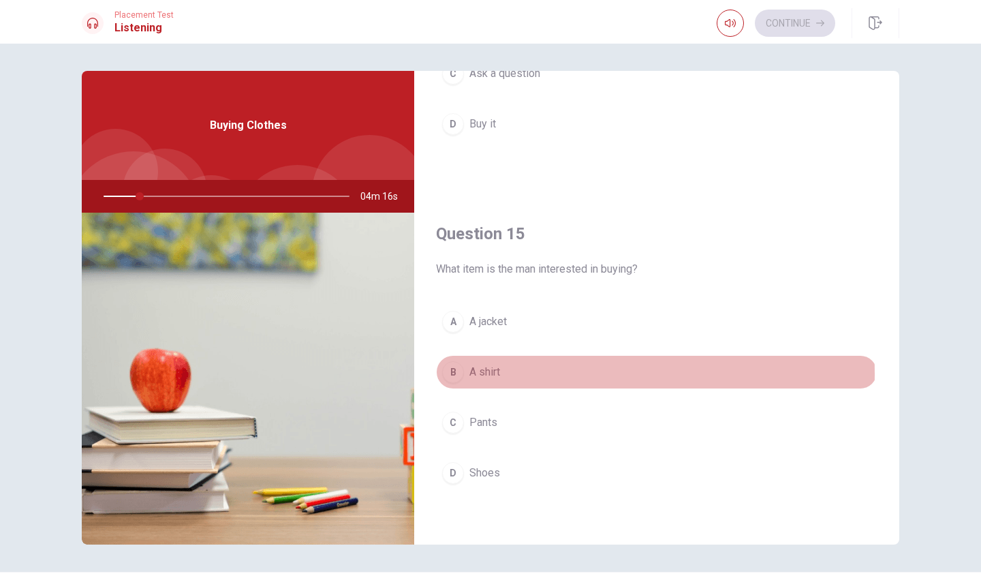
click at [489, 374] on span "A shirt" at bounding box center [484, 372] width 31 height 16
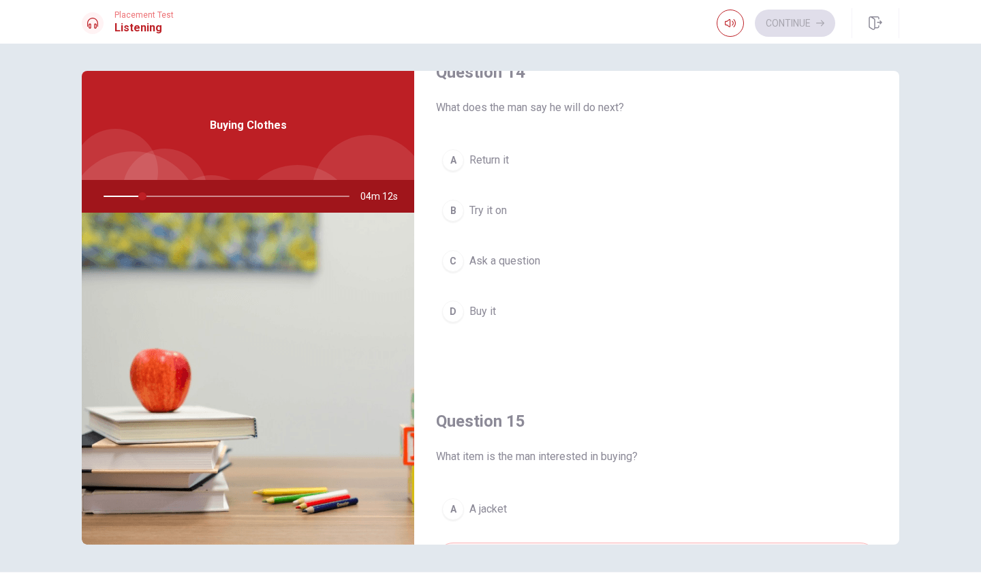
scroll to position [1082, 0]
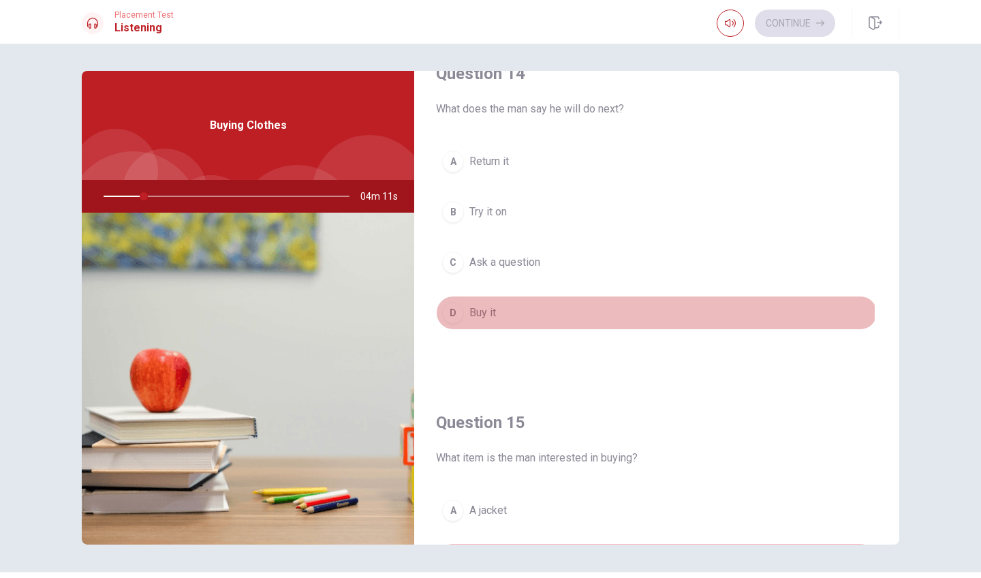
click at [499, 311] on button "D Buy it" at bounding box center [657, 313] width 442 height 34
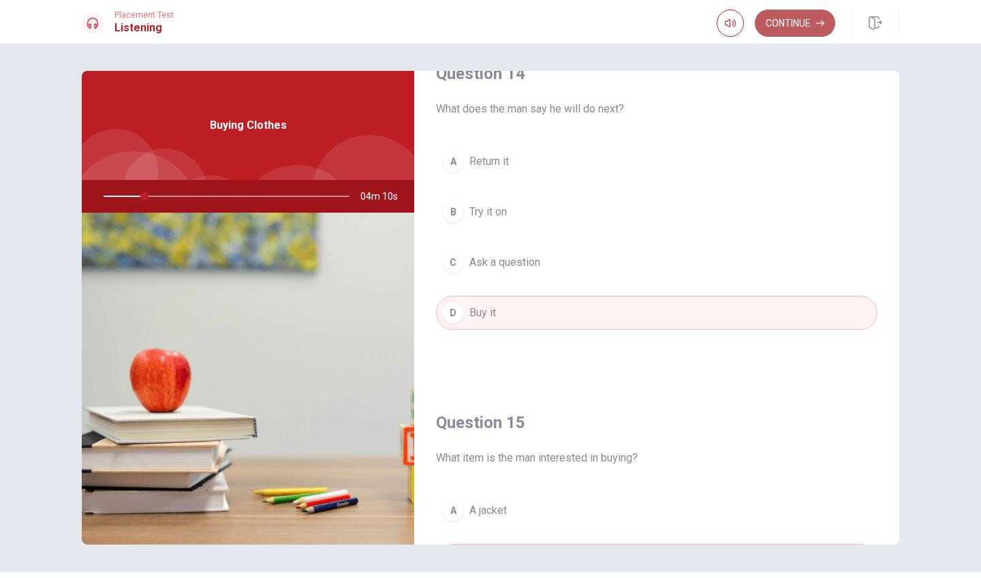
click at [804, 12] on button "Continue" at bounding box center [795, 23] width 80 height 27
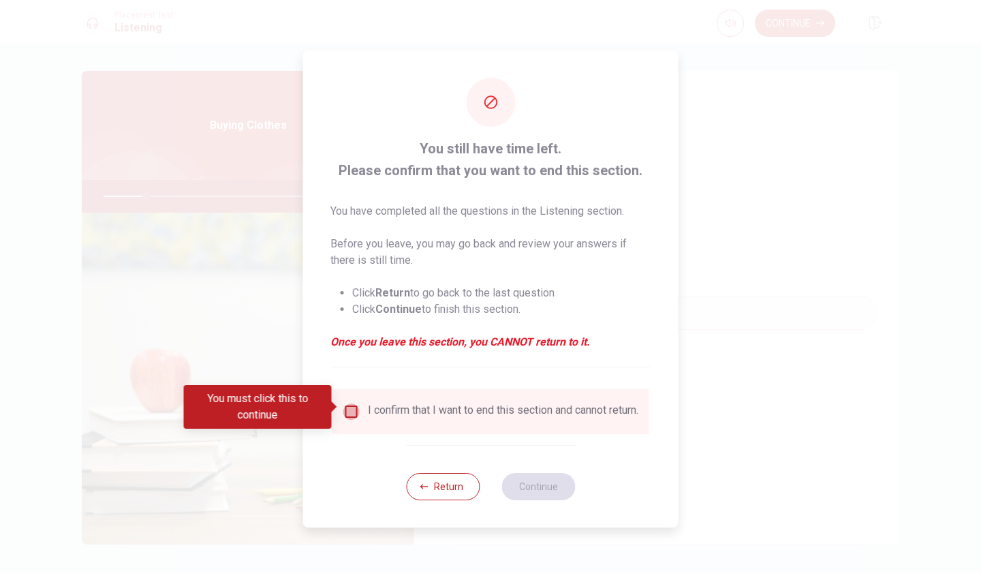
click at [346, 403] on input "You must click this to continue" at bounding box center [351, 411] width 16 height 16
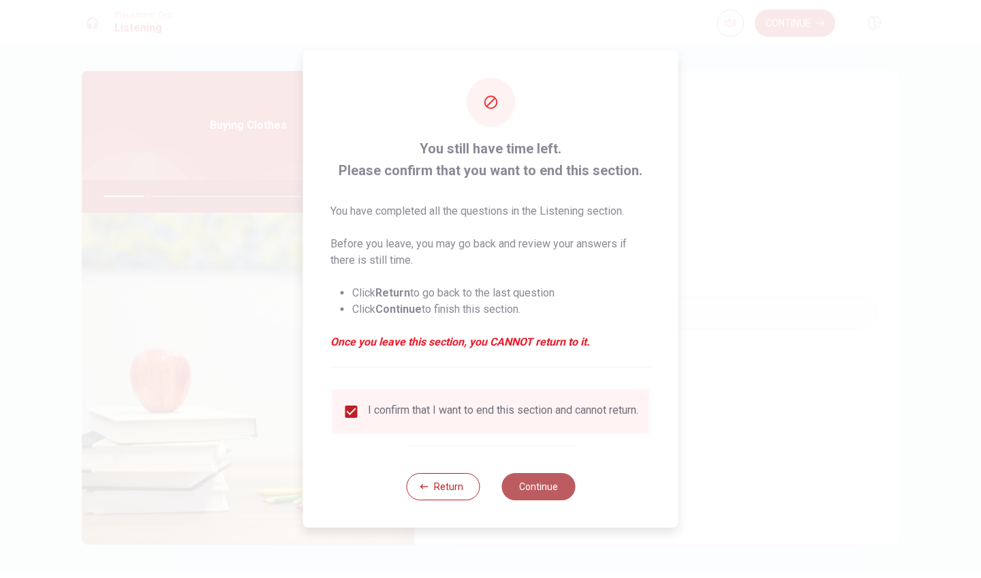
click at [537, 485] on button "Continue" at bounding box center [538, 486] width 74 height 27
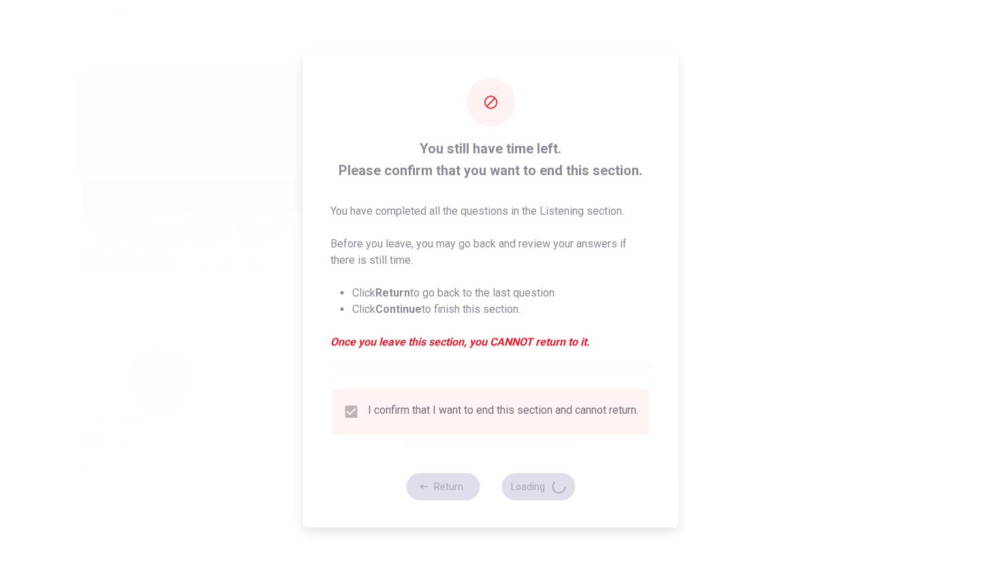
type input "19"
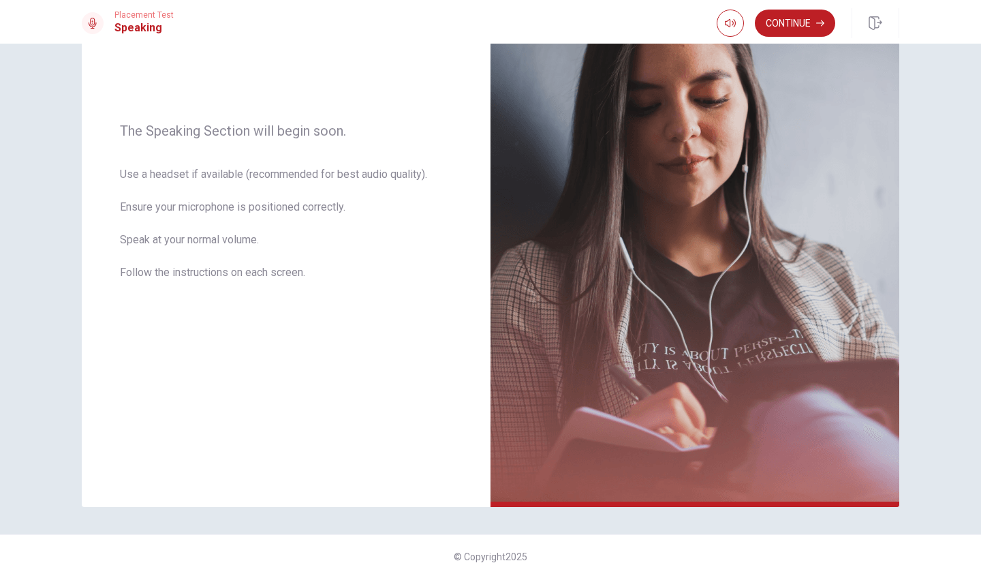
scroll to position [158, 0]
click at [808, 30] on button "Continue" at bounding box center [795, 23] width 80 height 27
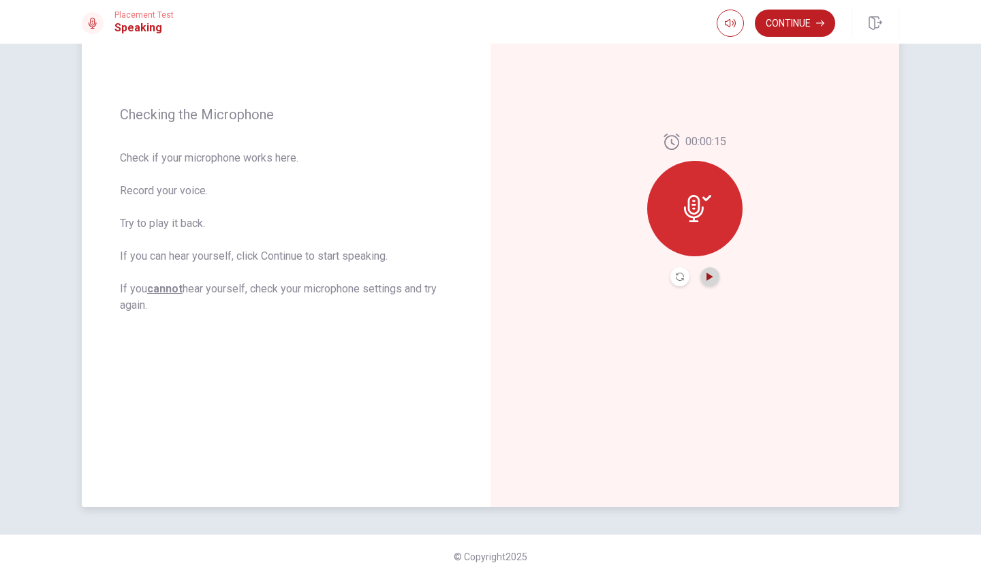
click at [707, 280] on icon "Play Audio" at bounding box center [710, 277] width 6 height 8
click at [797, 28] on button "Continue" at bounding box center [795, 23] width 80 height 27
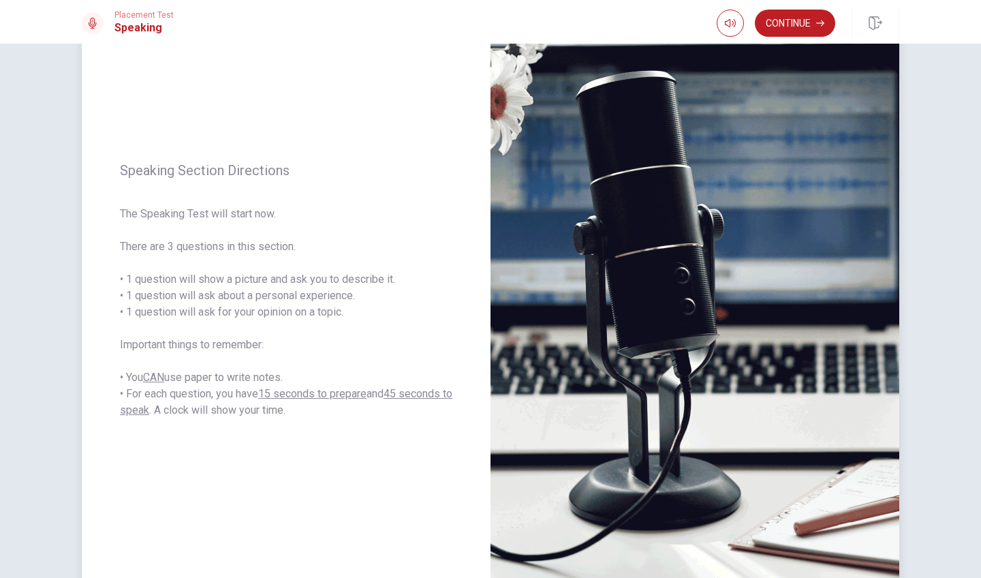
scroll to position [65, 0]
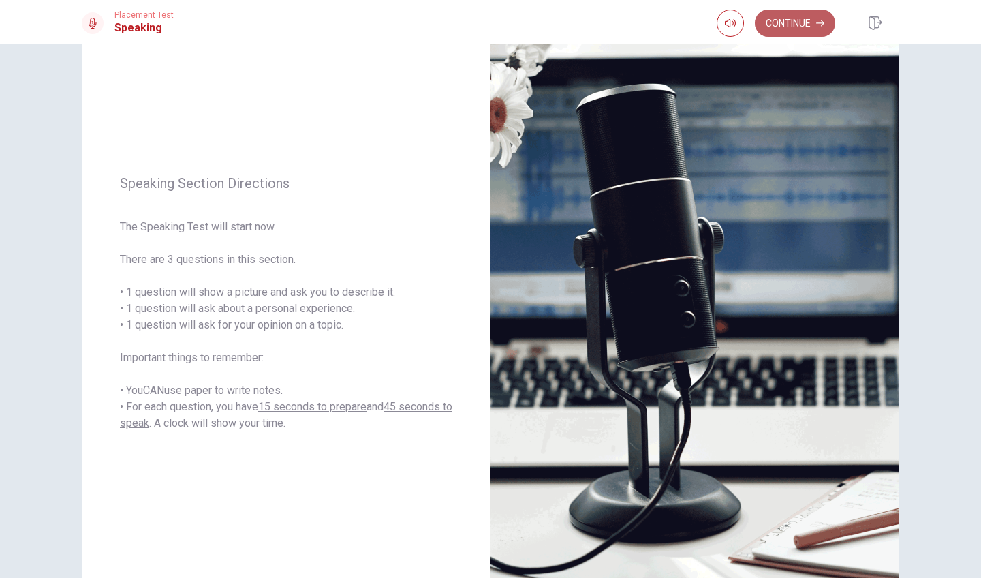
click at [802, 14] on button "Continue" at bounding box center [795, 23] width 80 height 27
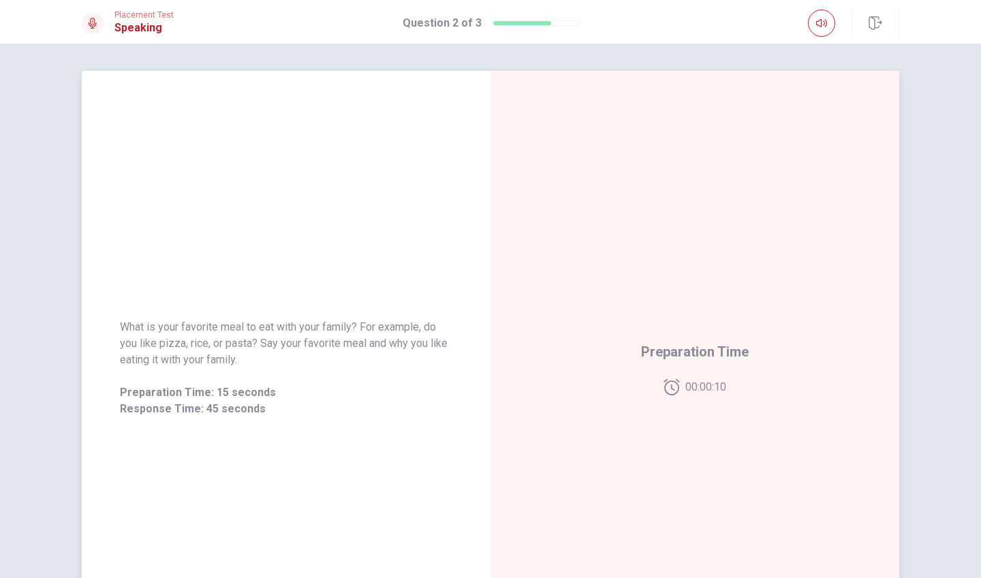
scroll to position [0, 0]
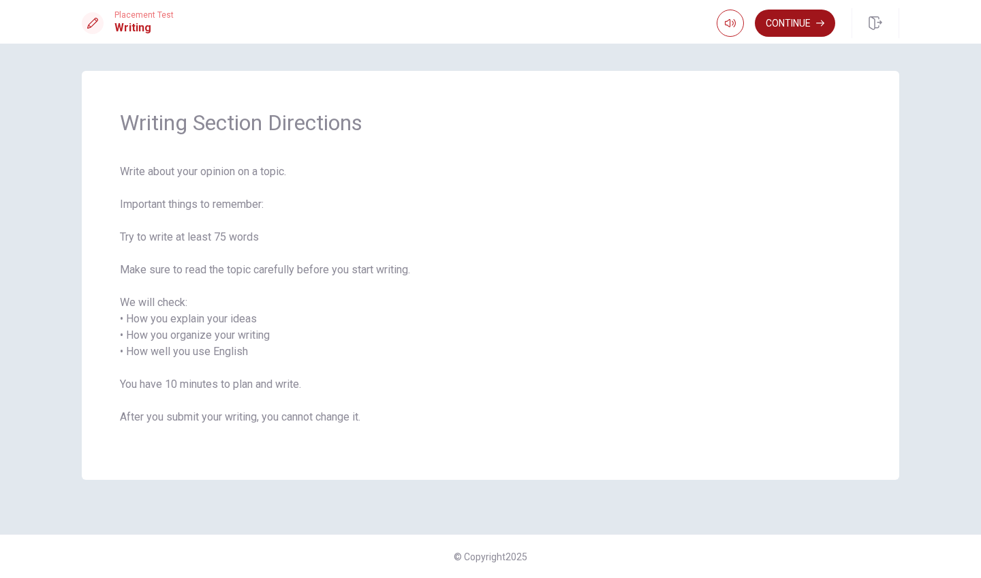
click at [786, 20] on button "Continue" at bounding box center [795, 23] width 80 height 27
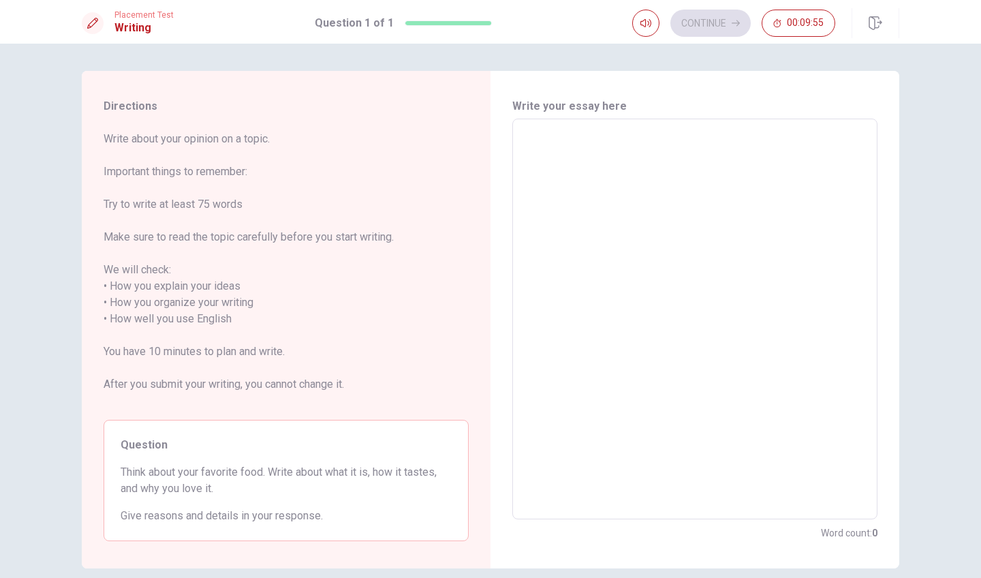
drag, startPoint x: 649, startPoint y: 255, endPoint x: 642, endPoint y: 298, distance: 44.1
click at [642, 298] on textarea at bounding box center [695, 319] width 346 height 378
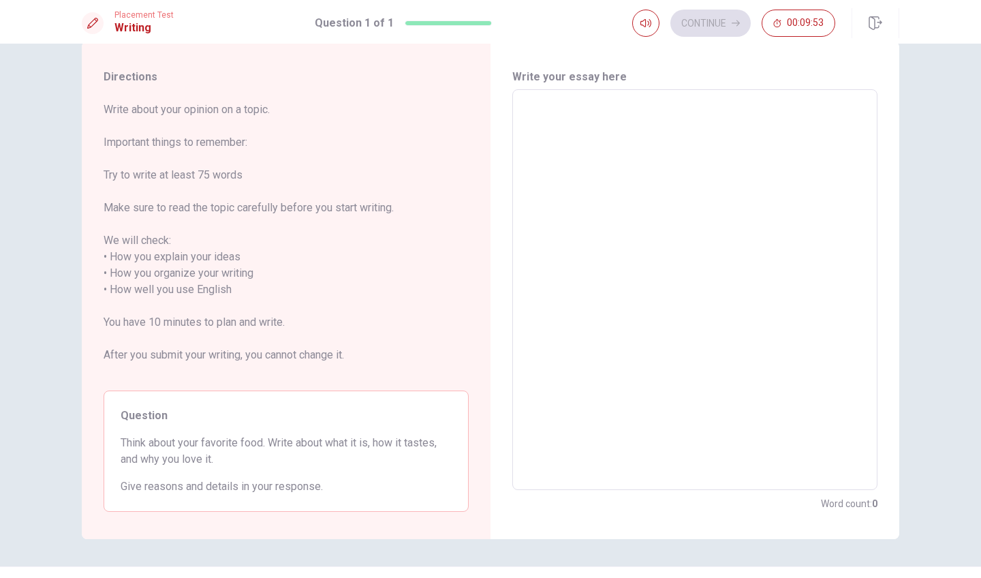
scroll to position [30, 0]
type textarea "h"
type textarea "x"
type textarea "hg"
type textarea "x"
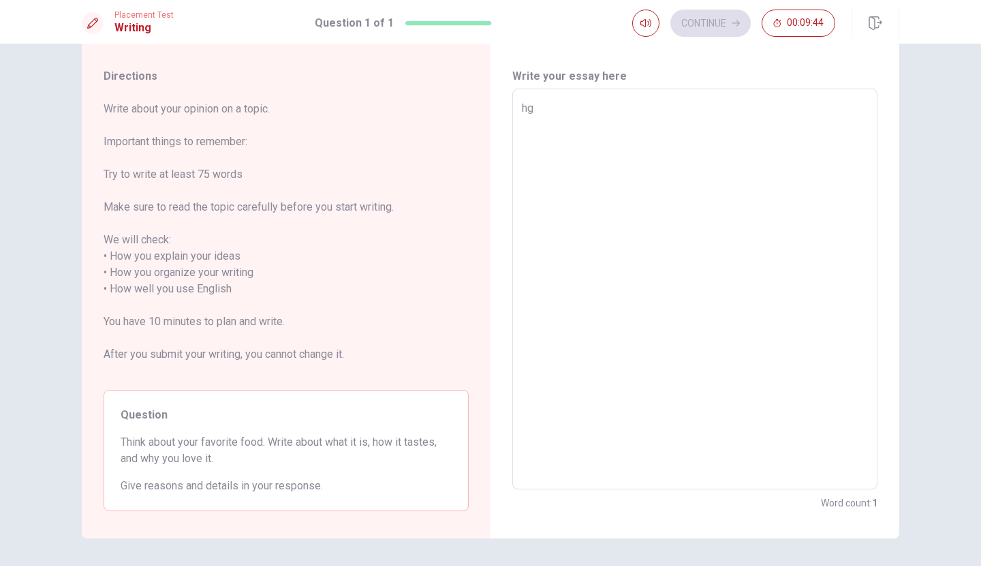
type textarea "hgh"
type textarea "x"
type textarea "hghh"
type textarea "x"
type textarea "hghhh"
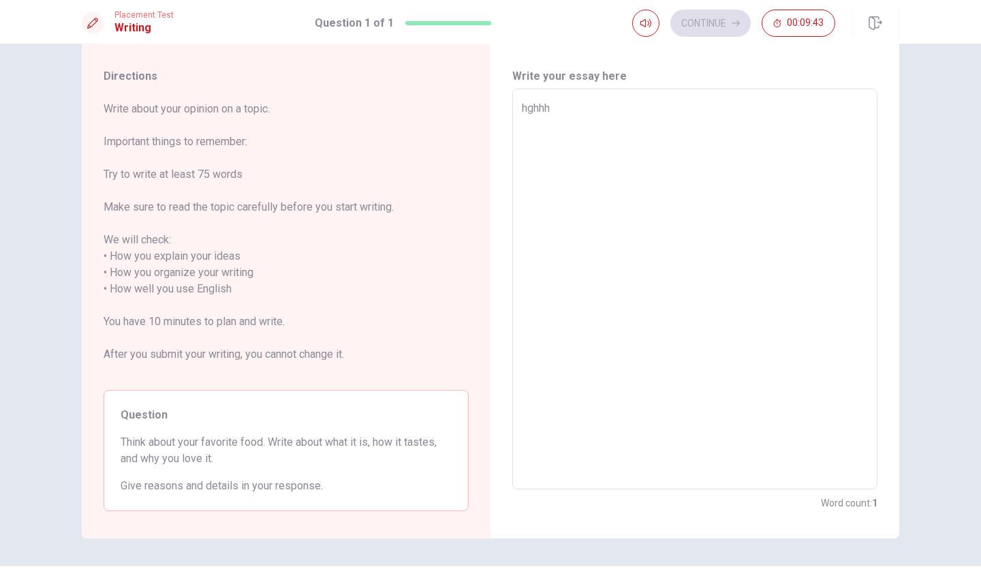
type textarea "x"
type textarea "hghhhh"
type textarea "x"
type textarea "hghhhhh"
type textarea "x"
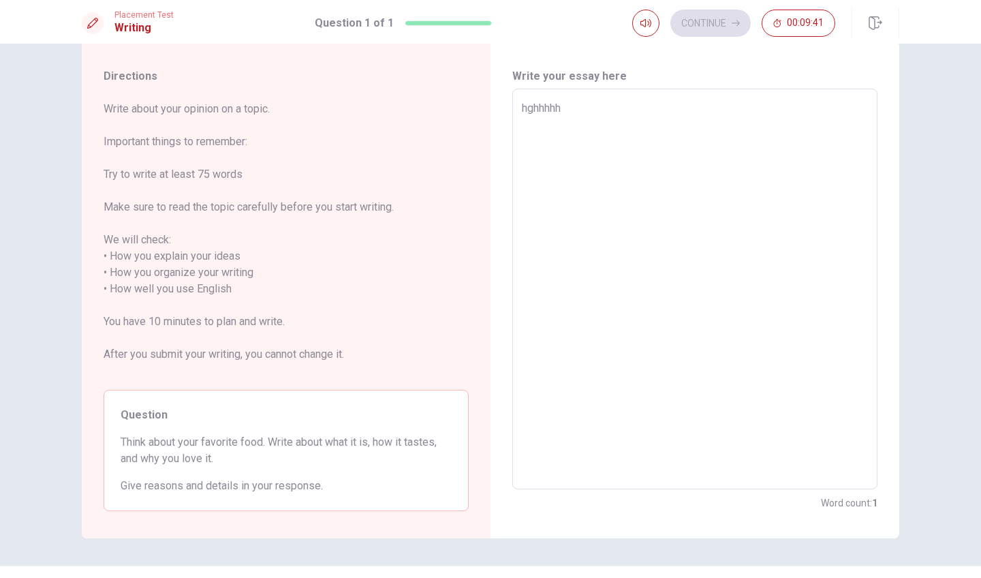
type textarea "hghhhh"
type textarea "x"
type textarea "hghhh"
type textarea "x"
type textarea "hghh"
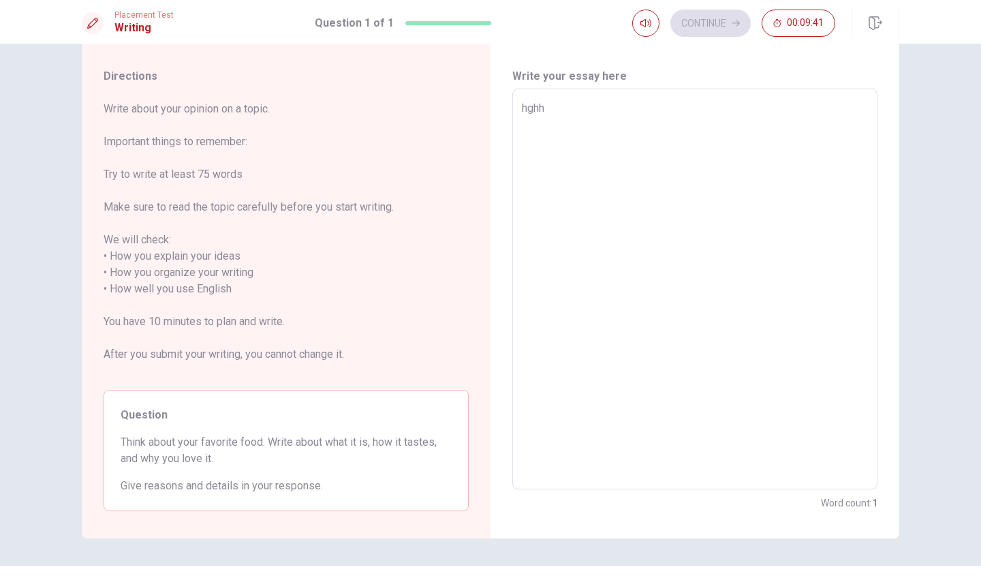
type textarea "x"
type textarea "hgh"
type textarea "x"
type textarea "hg"
type textarea "x"
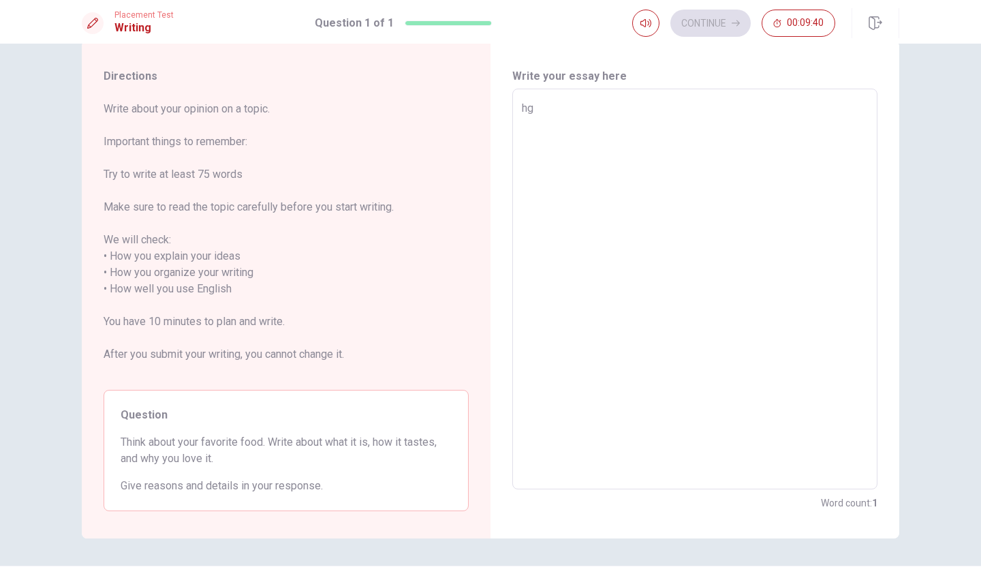
type textarea "h"
type textarea "x"
type textarea "i"
type textarea "x"
type textarea "il"
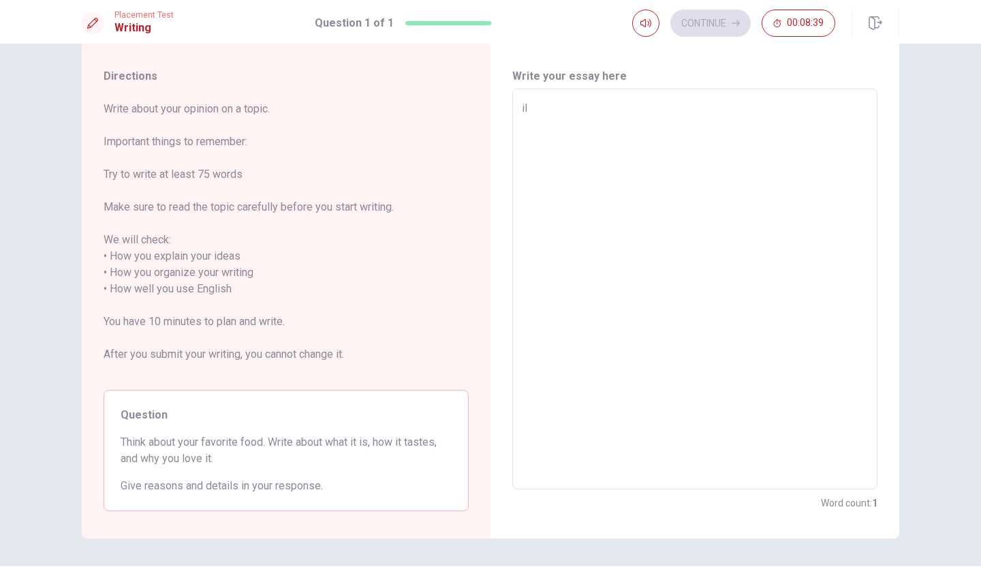
type textarea "x"
type textarea "ili"
type textarea "x"
type textarea "ilik"
type textarea "x"
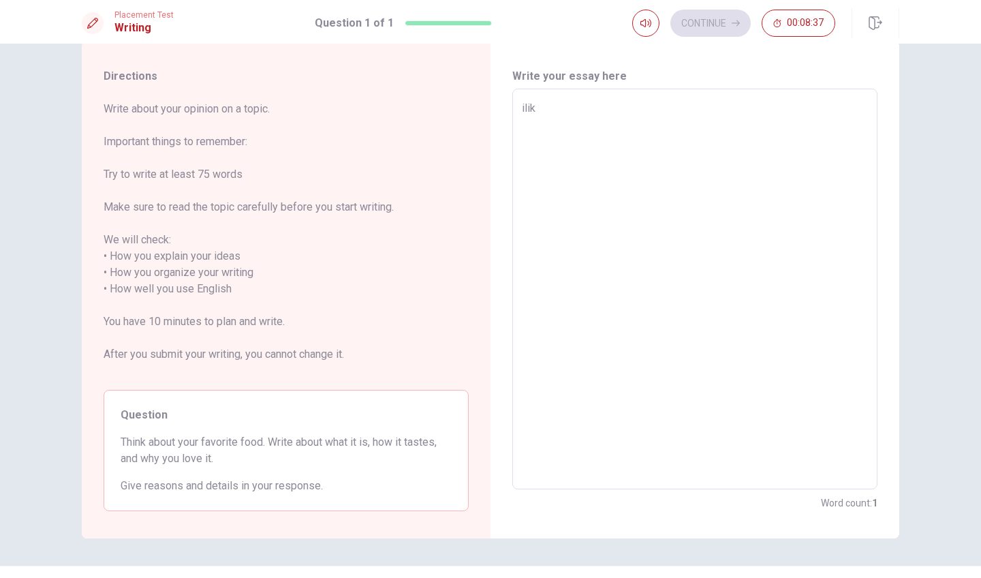
type textarea "ilike"
type textarea "x"
type textarea "ilike"
type textarea "x"
type textarea "ilike b"
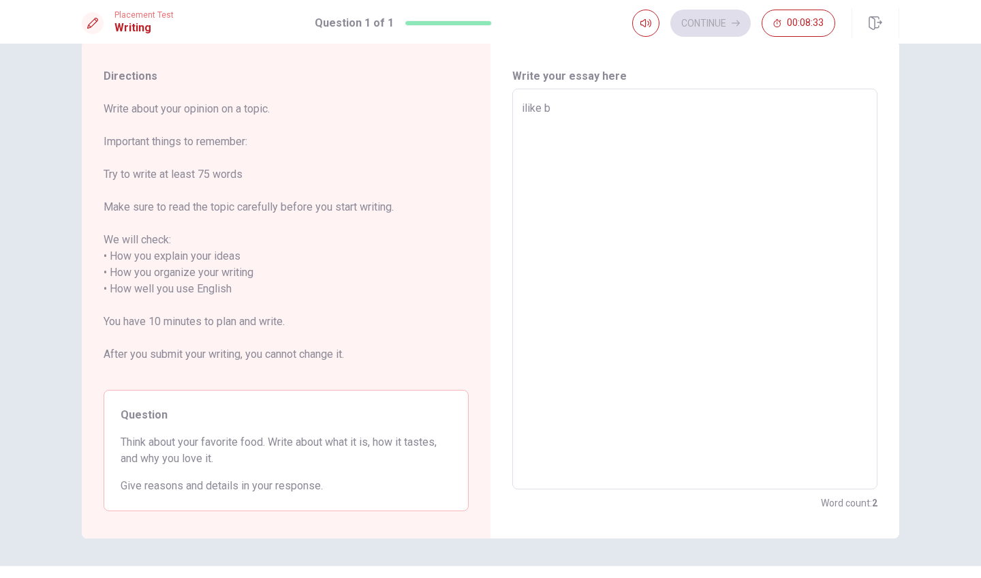
type textarea "x"
type textarea "ilike bu"
type textarea "x"
type textarea "[PERSON_NAME]"
type textarea "x"
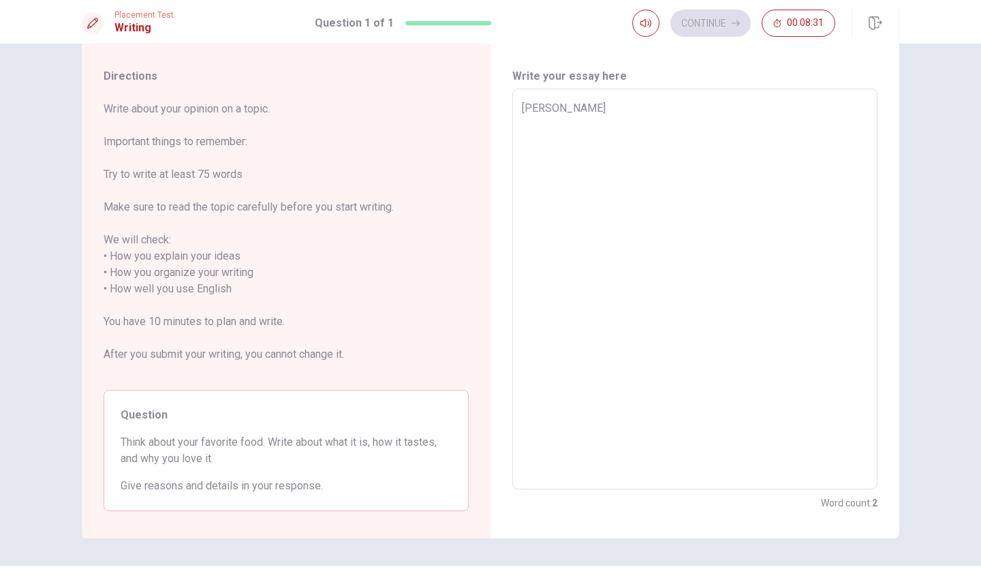
type textarea "ilike burg"
type textarea "x"
type textarea "[PERSON_NAME]"
type textarea "x"
type textarea "[PERSON_NAME]"
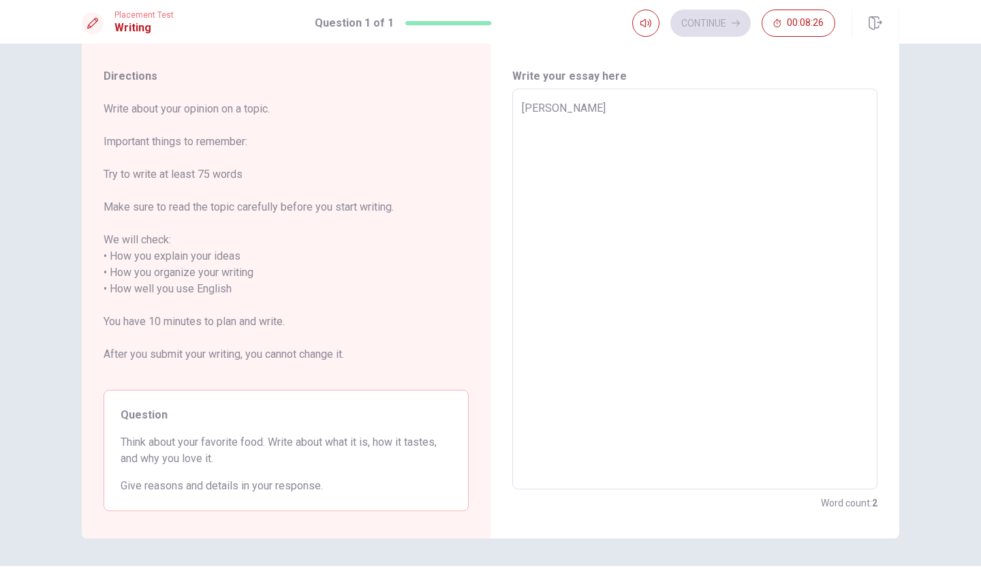
type textarea "x"
type textarea "[PERSON_NAME]"
type textarea "x"
type textarea "ilike burger w"
type textarea "x"
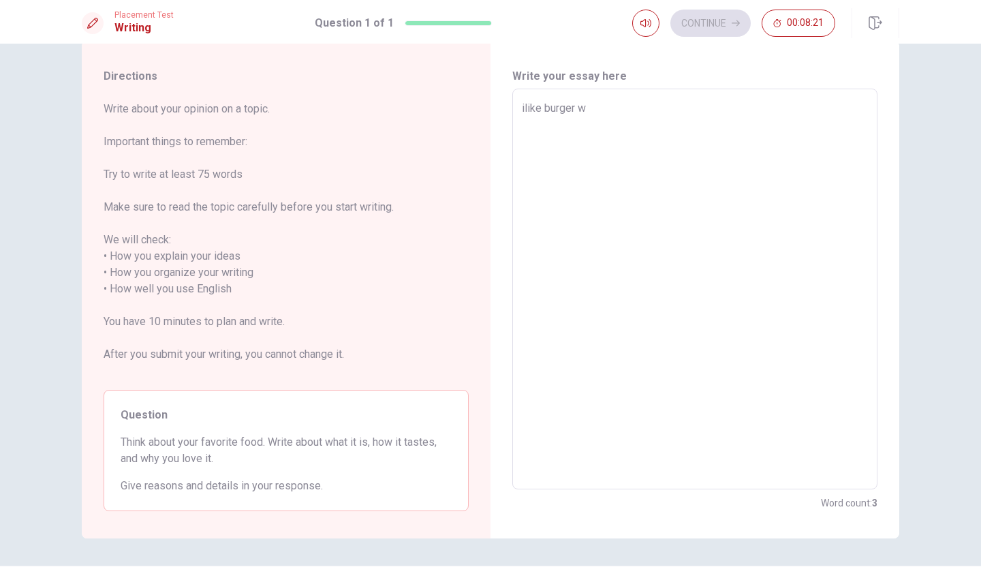
type textarea "ilike [PERSON_NAME]"
type textarea "x"
type textarea "ilike burger whi"
type textarea "x"
type textarea "ilike burger whih"
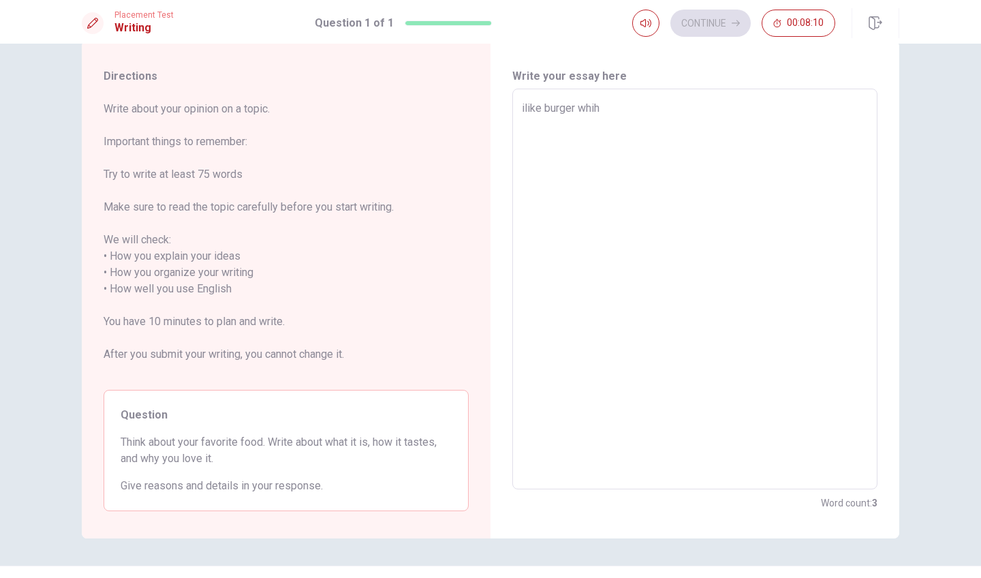
type textarea "x"
type textarea "ilike burger whi"
type textarea "x"
type textarea "ilike [PERSON_NAME]"
type textarea "x"
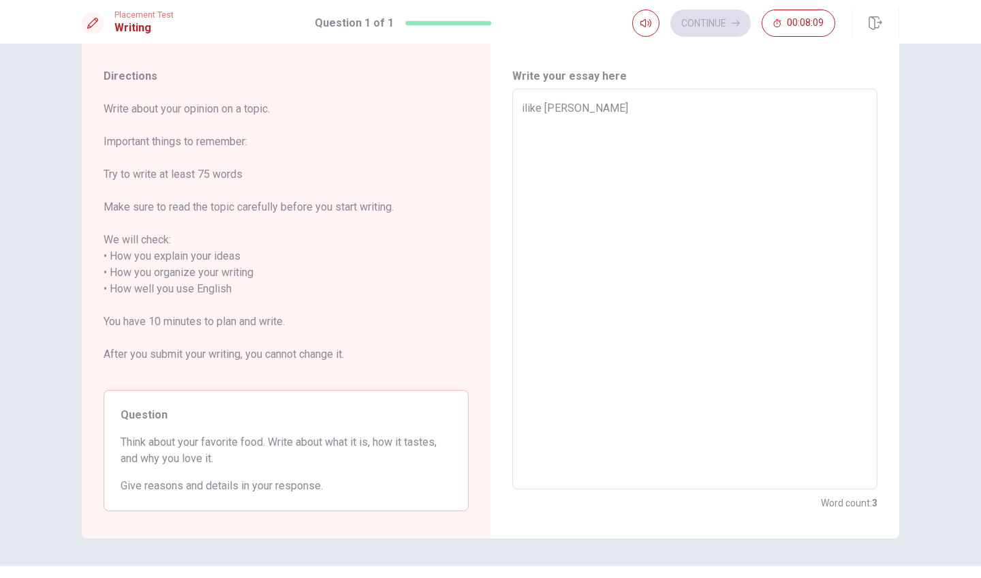
type textarea "ilike burger w"
type textarea "x"
type textarea "ilike burger wi"
type textarea "x"
type textarea "ilike burger wih"
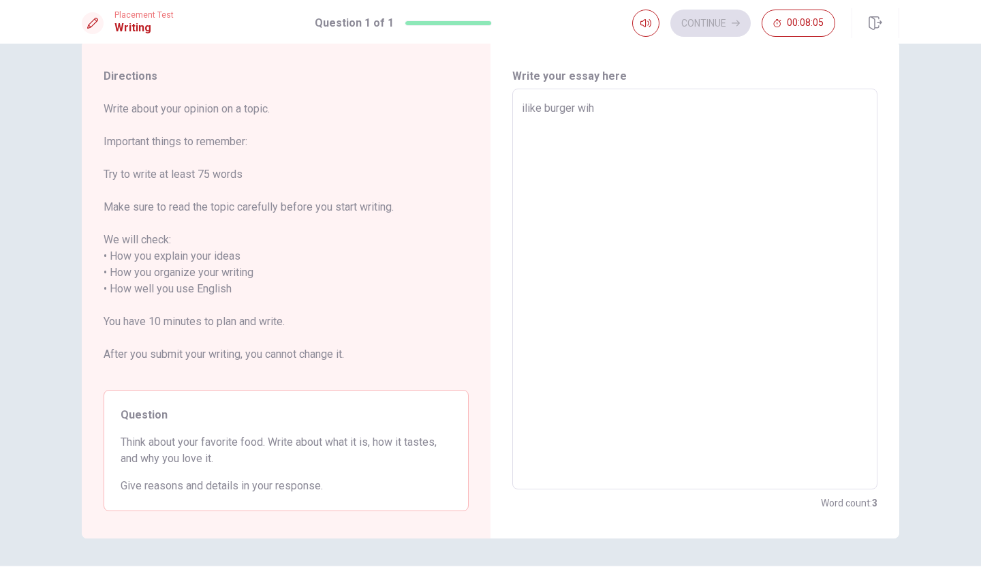
type textarea "x"
type textarea "ilike burger wih"
type textarea "x"
type textarea "ilike burger wih f"
type textarea "x"
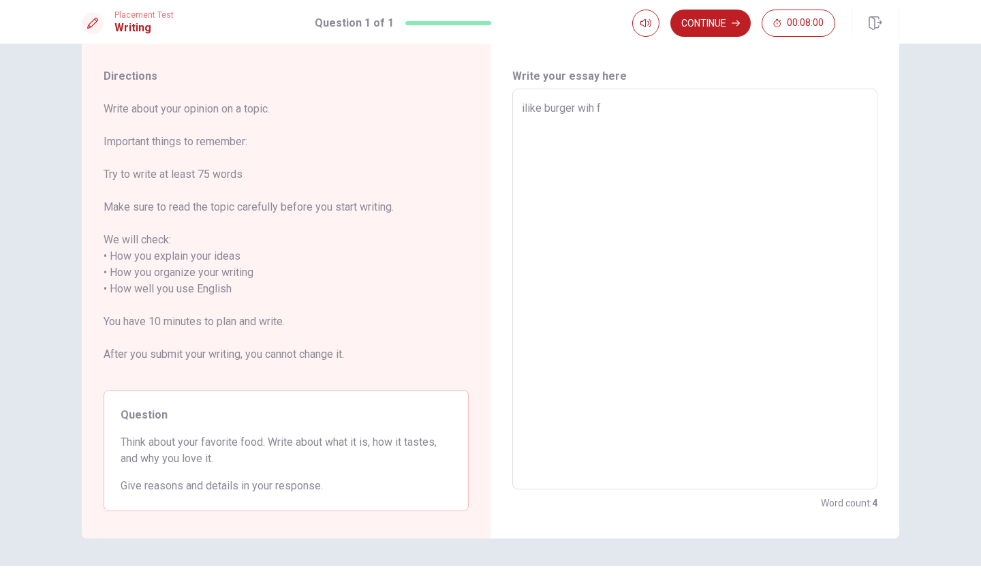
type textarea "ilike burger wih fr"
type textarea "x"
type textarea "ilike burger wih fri"
type textarea "x"
type textarea "ilike burger wih fris"
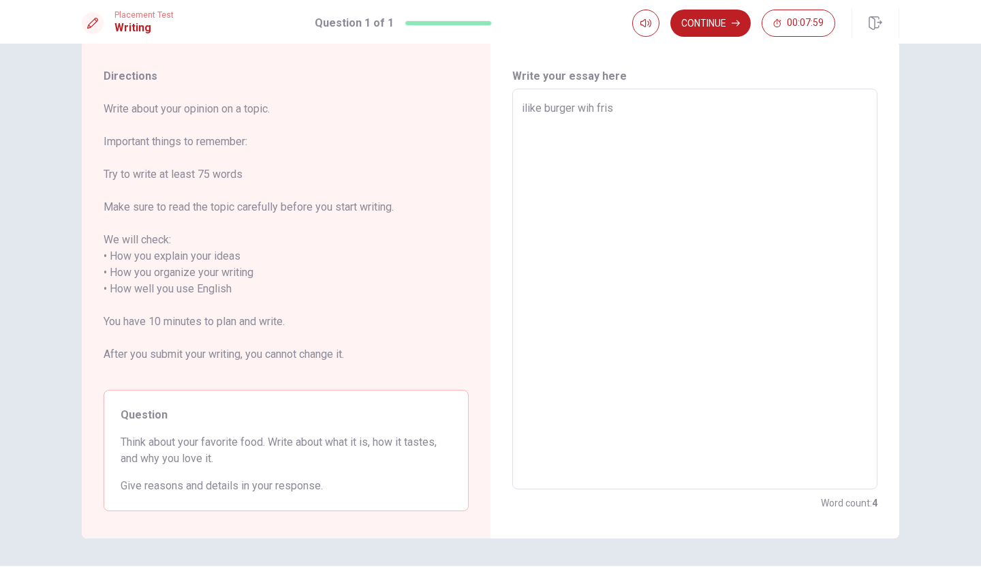
type textarea "x"
type textarea "ilike burger wih [PERSON_NAME]"
type textarea "x"
type textarea "ilike burger wih [PERSON_NAME]"
type textarea "x"
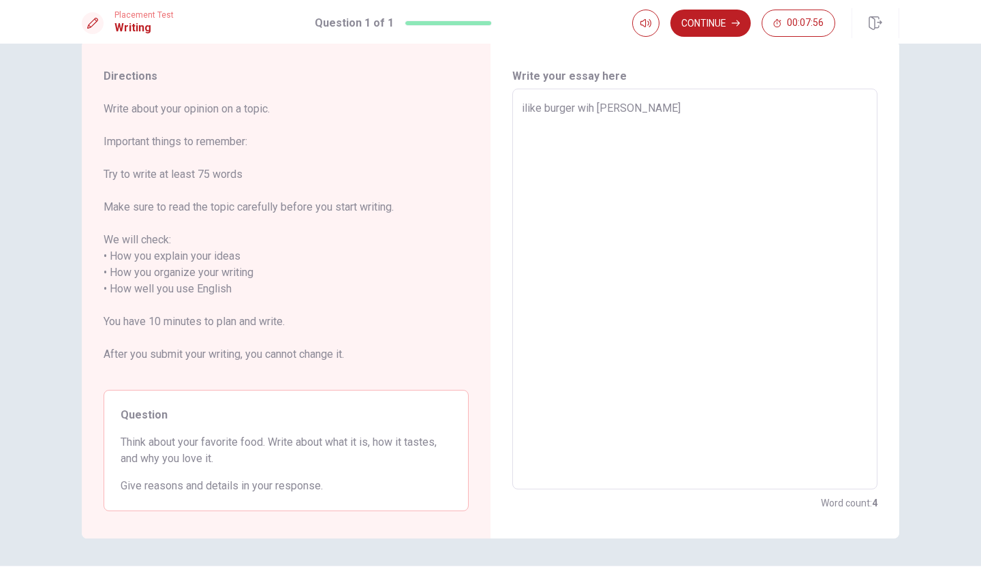
type textarea "ilike burger wih [PERSON_NAME] f"
type textarea "x"
type textarea "ilike burger wih [PERSON_NAME] fr"
type textarea "x"
type textarea "ilike burger wih frish fra"
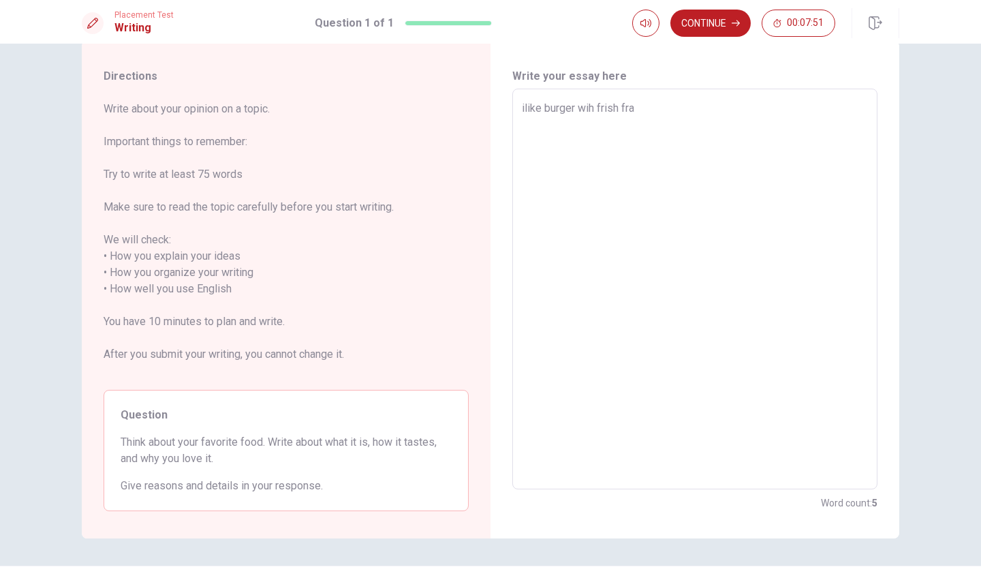
type textarea "x"
type textarea "ilike burger wih [PERSON_NAME] frai"
type textarea "x"
type textarea "ilike burger wih [PERSON_NAME] frais"
type textarea "x"
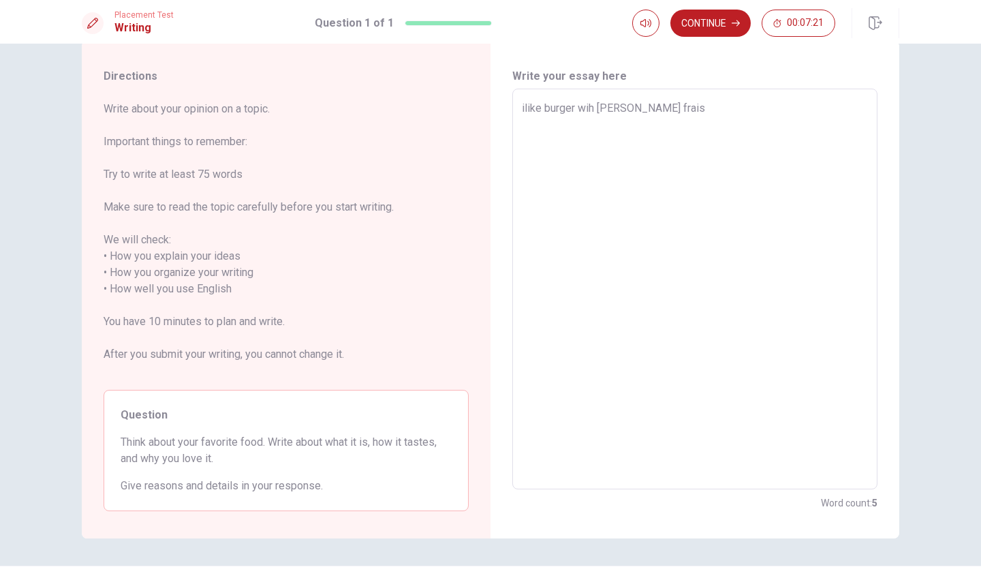
type textarea "ilike burger wih [PERSON_NAME] frais"
type textarea "x"
type textarea "ilike burger wih [PERSON_NAME] frais"
click at [665, 115] on textarea "ilike burger wih [PERSON_NAME] frais" at bounding box center [695, 289] width 346 height 378
type textarea "x"
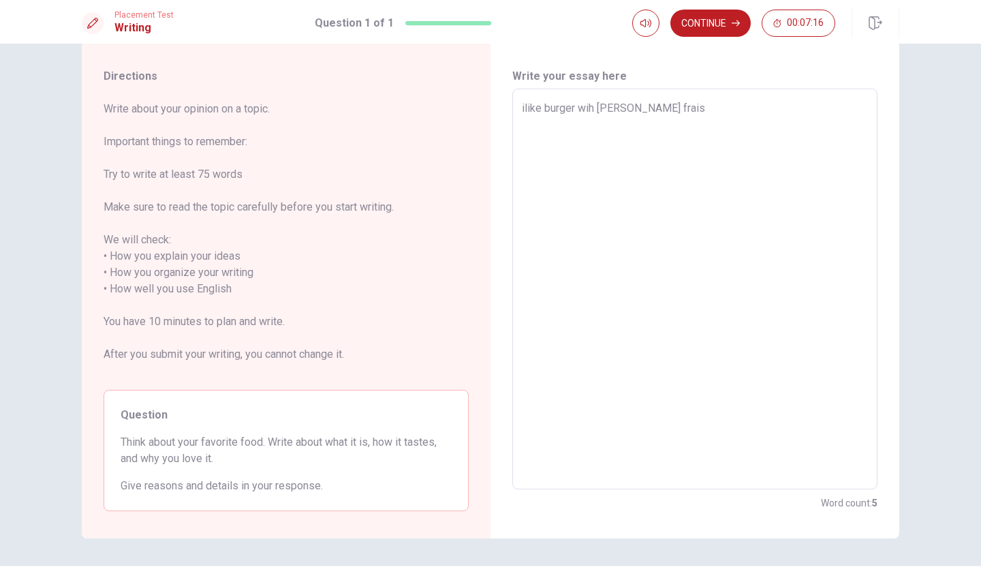
type textarea "ilike burger wih [PERSON_NAME] frais"
click at [666, 99] on div "ilike burger wih [PERSON_NAME] frais x ​" at bounding box center [694, 289] width 365 height 401
type textarea "x"
type textarea "ilike burger wih [PERSON_NAME] frais i"
type textarea "x"
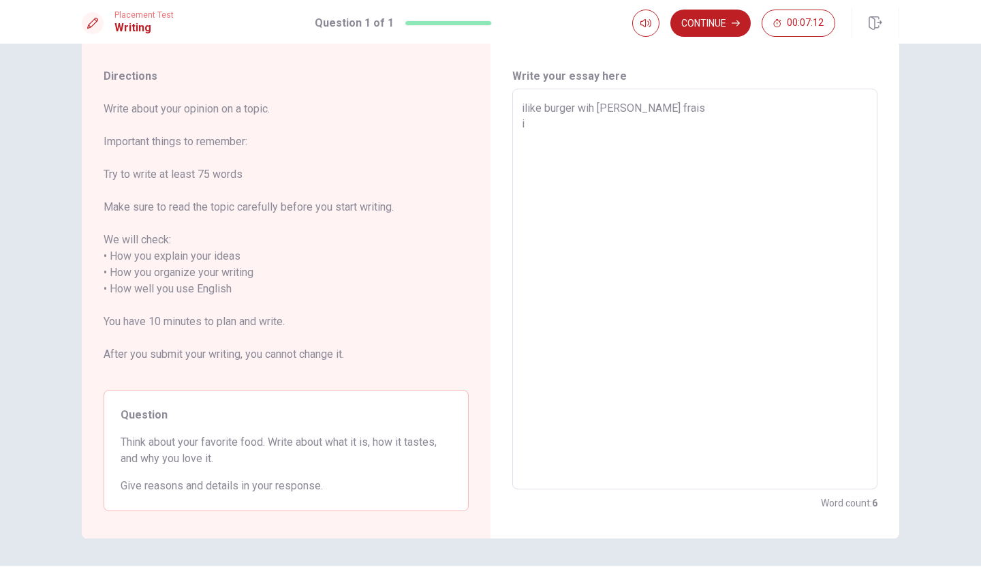
type textarea "ilike burger wih [PERSON_NAME] frais il"
type textarea "x"
type textarea "ilike burger wih [PERSON_NAME] frais ili"
type textarea "x"
type textarea "ilike burger wih [PERSON_NAME] frais ilik"
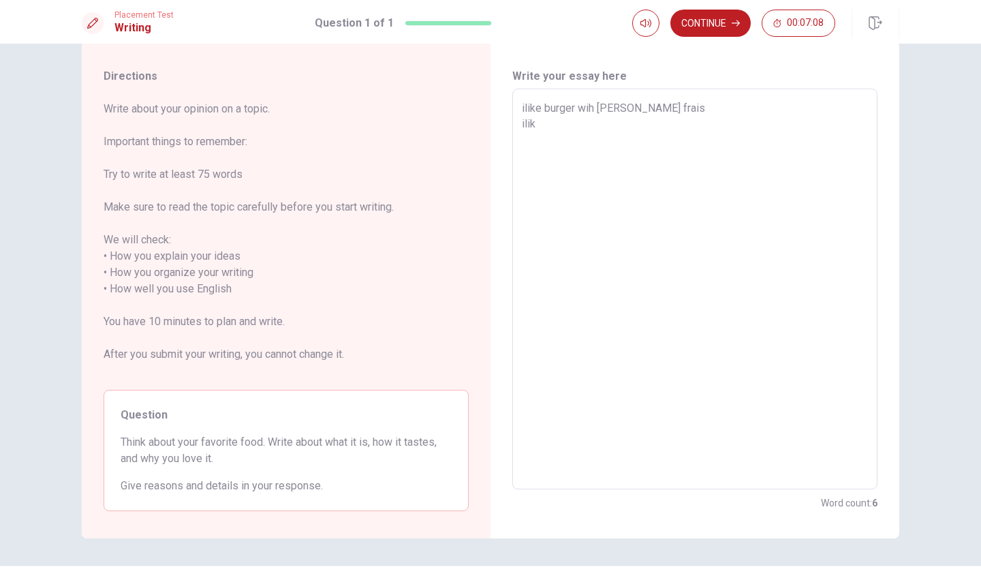
type textarea "x"
type textarea "ilike burger wih [PERSON_NAME] frais ilike"
type textarea "x"
type textarea "ilike burger wih [PERSON_NAME] frais ilike"
type textarea "x"
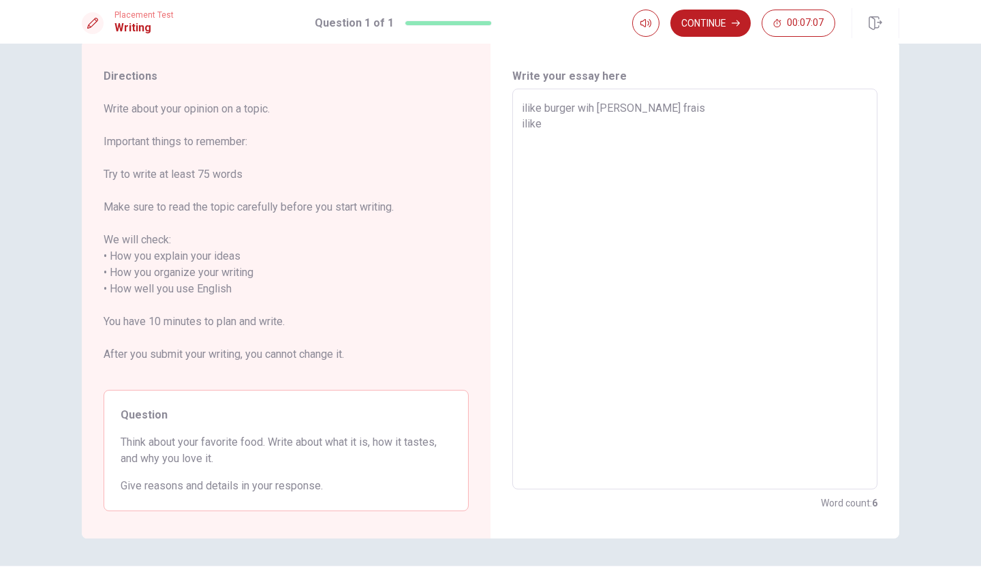
type textarea "ilike burger wih [PERSON_NAME] frais ilike d"
type textarea "x"
type textarea "ilike burger wih [PERSON_NAME] frais ilike dr"
type textarea "x"
type textarea "ilike burger wih [PERSON_NAME] frais ilike dri"
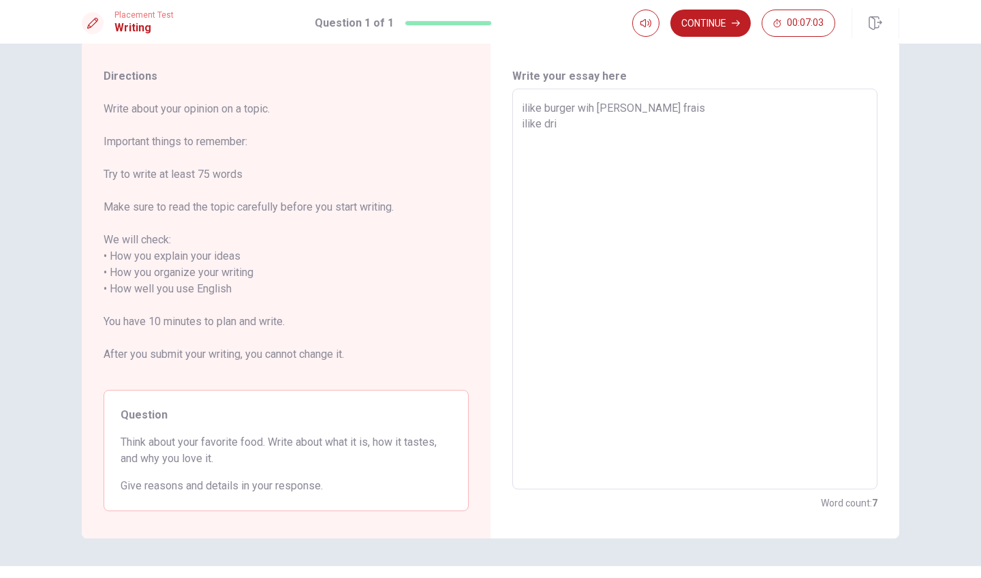
type textarea "x"
type textarea "ilike burger wih [PERSON_NAME] frais ilike drin"
type textarea "x"
type textarea "ilike burger wih [PERSON_NAME] frais ilike drink"
type textarea "x"
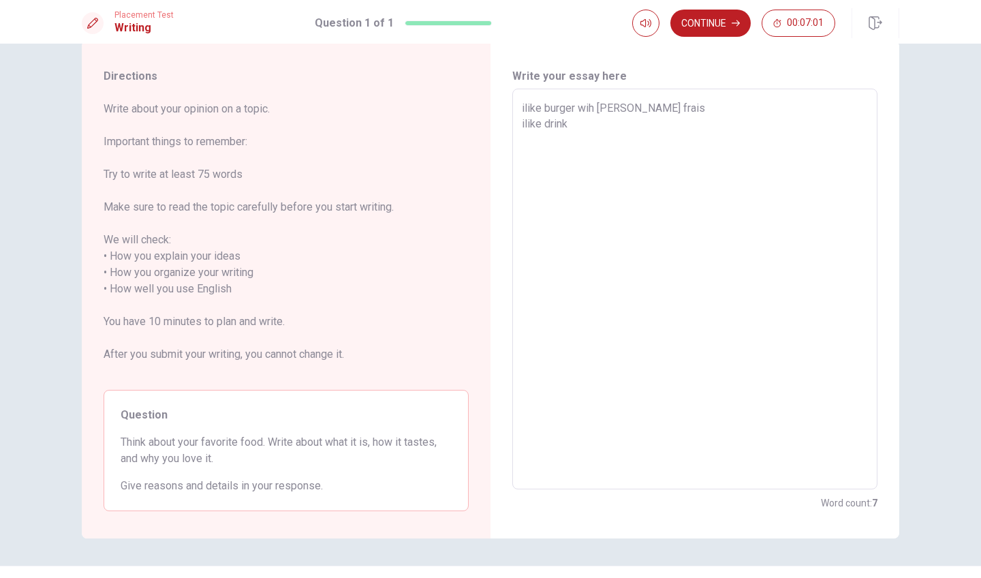
type textarea "ilike burger wih [PERSON_NAME] frais ilike drink"
type textarea "x"
type textarea "ilike burger wih [PERSON_NAME] frais ilike drink b"
type textarea "x"
type textarea "ilike burger wih [PERSON_NAME] frais ilike drink bl"
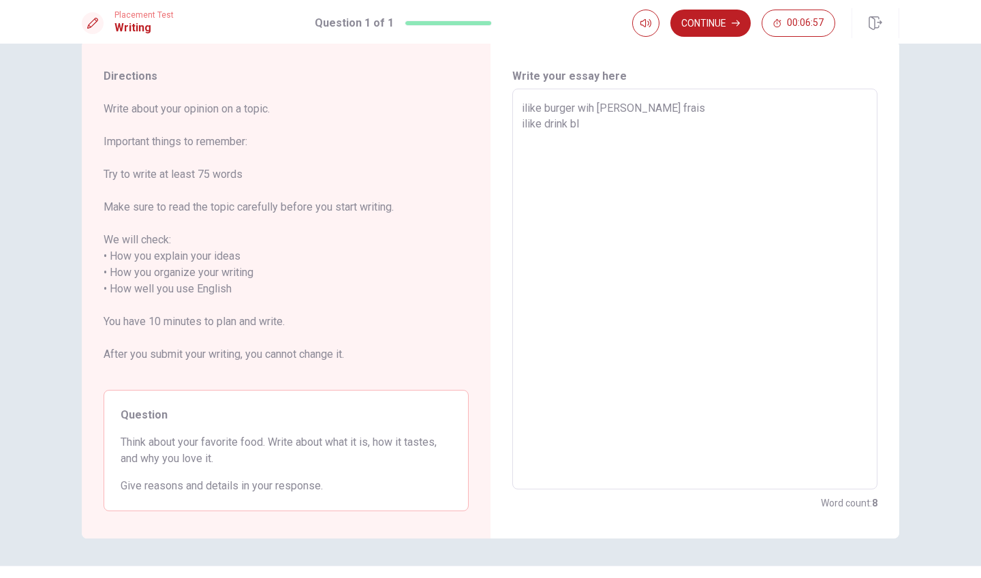
type textarea "x"
type textarea "ilike burger wih [PERSON_NAME] frais ilike drink bla"
type textarea "x"
type textarea "ilike burger wih [PERSON_NAME] frais ilike drink blac"
type textarea "x"
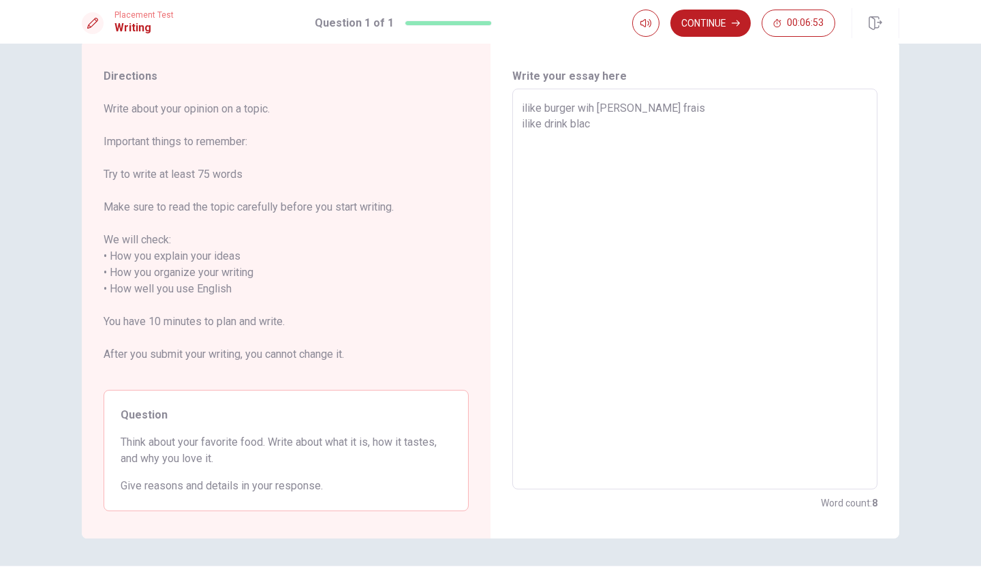
type textarea "ilike burger wih [PERSON_NAME] frais ilike drink black"
type textarea "x"
type textarea "ilike burger wih [PERSON_NAME] frais ilike drink black"
type textarea "x"
type textarea "ilike burger wih [PERSON_NAME] frais ilike drink black k"
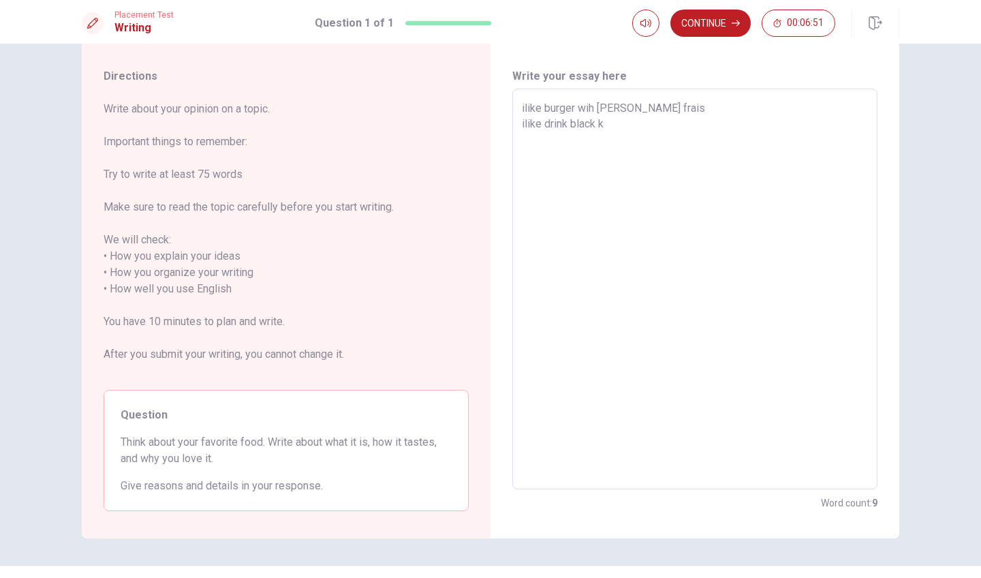
type textarea "x"
type textarea "ilike burger wih [PERSON_NAME] frais ilike drink black ko"
type textarea "x"
type textarea "ilike burger wih [PERSON_NAME] frais ilike drink black kof"
type textarea "x"
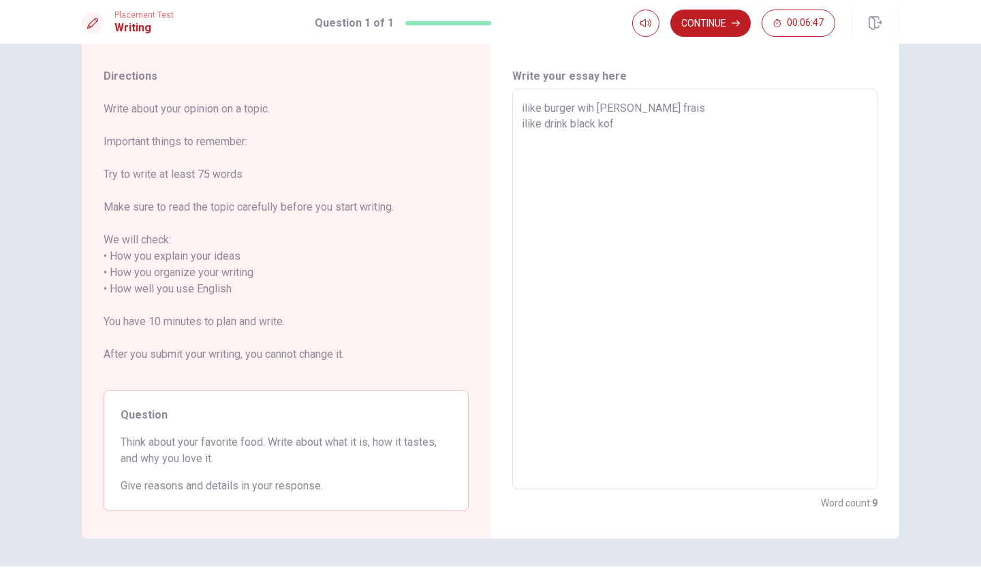
type textarea "ilike burger wih [PERSON_NAME] frais ilike drink black [PERSON_NAME]"
type textarea "x"
type textarea "ilike burger wih [PERSON_NAME] frais ilike drink black koffr"
type textarea "x"
type textarea "ilike burger wih [PERSON_NAME] frais ilike drink black [PERSON_NAME]"
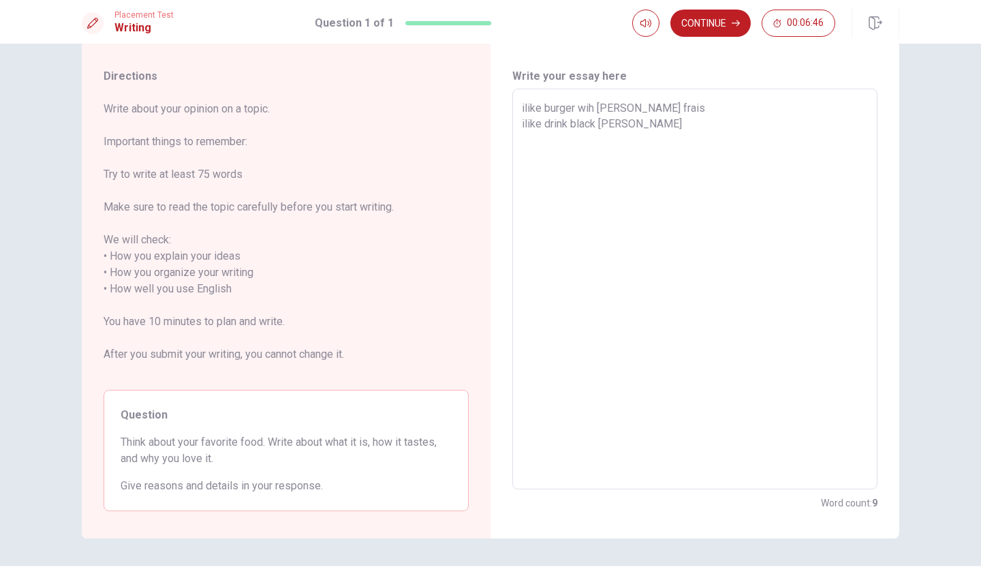
type textarea "x"
type textarea "ilike burger wih [PERSON_NAME] frais ilike drink black koffe"
type textarea "x"
type textarea "ilike burger wih [PERSON_NAME] frais ilike drink black koffee"
click at [619, 123] on textarea "ilike burger wih [PERSON_NAME] frais ilike drink black koffee" at bounding box center [695, 289] width 346 height 378
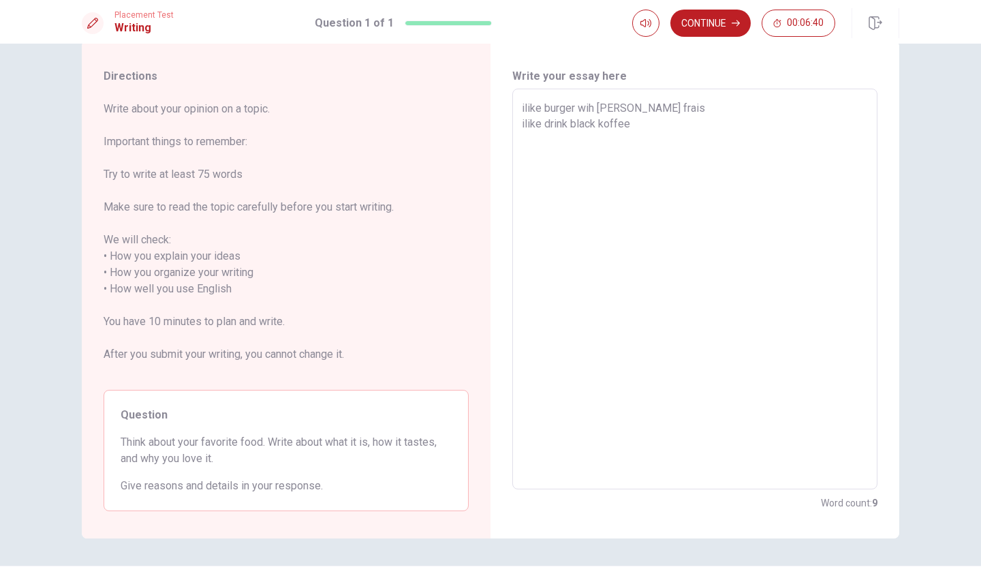
type textarea "x"
type textarea "ilike burger wih [PERSON_NAME] frais ilike drink black kofee"
click at [643, 123] on textarea "ilike burger wih [PERSON_NAME] frais ilike drink black kofee" at bounding box center [695, 289] width 346 height 378
type textarea "x"
type textarea "ilike burger wih [PERSON_NAME] frais ilike drink black kofee"
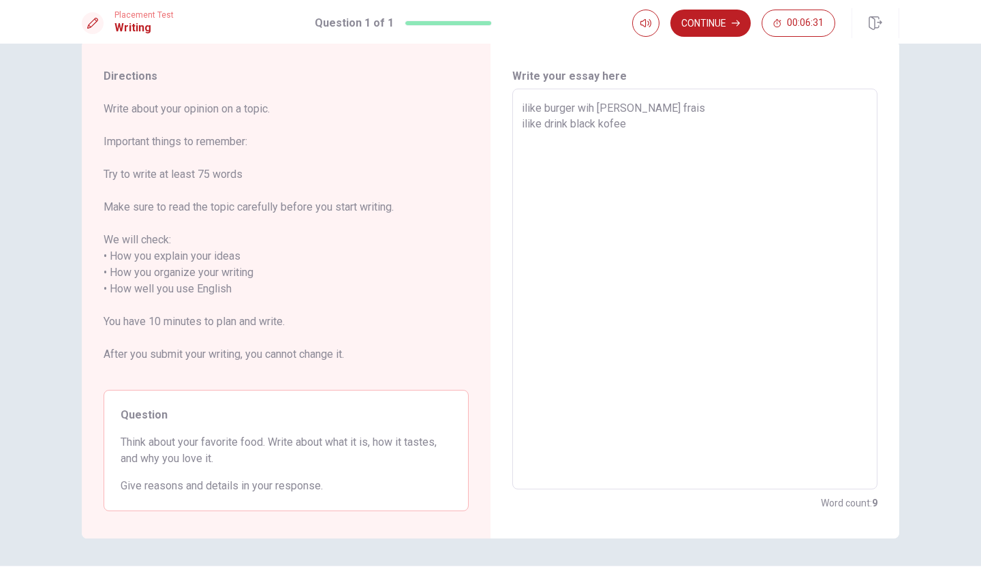
click at [587, 108] on textarea "ilike burger wih [PERSON_NAME] frais ilike drink black kofee" at bounding box center [695, 289] width 346 height 378
type textarea "x"
type textarea "ilike burger widh [PERSON_NAME] frais ilike drink black kofee"
click at [634, 125] on textarea "ilike burger widh [PERSON_NAME] frais ilike drink black kofee" at bounding box center [695, 289] width 346 height 378
click at [595, 106] on textarea "ilike burger widh [PERSON_NAME] frais ilike drink black kofee" at bounding box center [695, 289] width 346 height 378
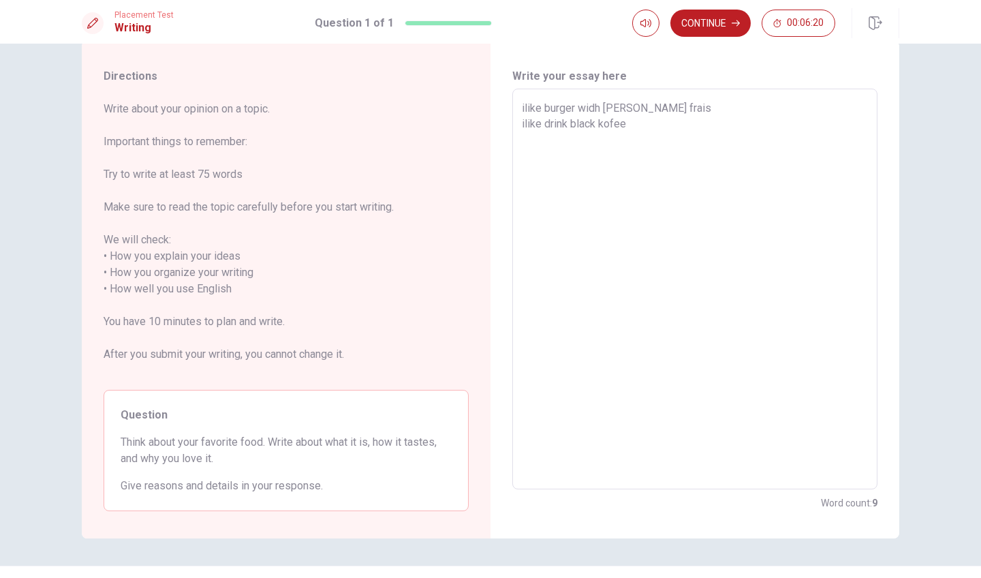
type textarea "x"
type textarea "ilike burger wih [PERSON_NAME] frais ilike drink black kofee"
click at [640, 117] on textarea "ilike burger wih [PERSON_NAME] frais ilike drink black kofee" at bounding box center [695, 289] width 346 height 378
type textarea "x"
type textarea "ilike burger wih [PERSON_NAME] frais ilike drink black kofee w"
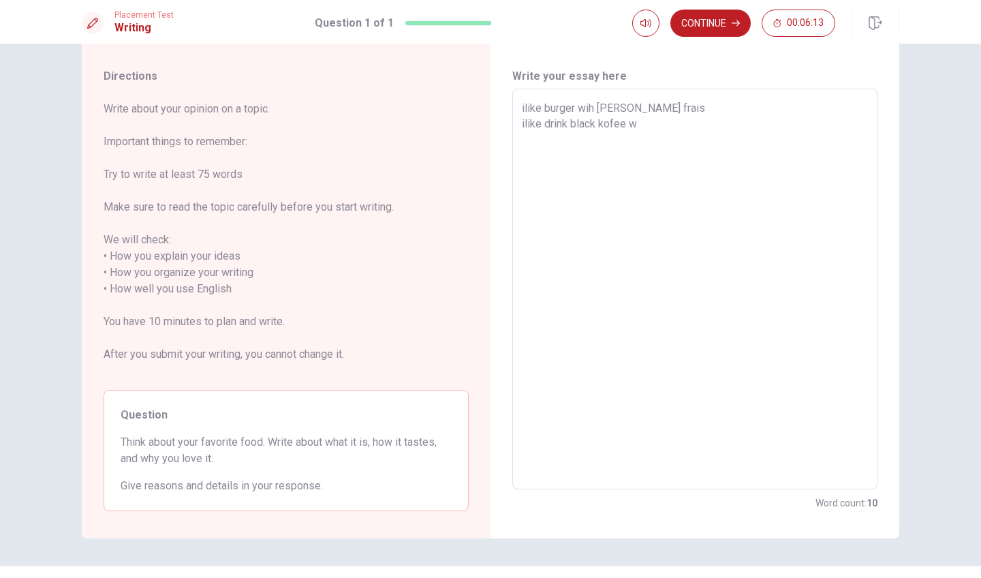
type textarea "x"
type textarea "ilike burger wih [PERSON_NAME] frais ilike drink black kofee wi"
type textarea "x"
type textarea "ilike burger wih [PERSON_NAME] frais ilike drink black kofee wih"
type textarea "x"
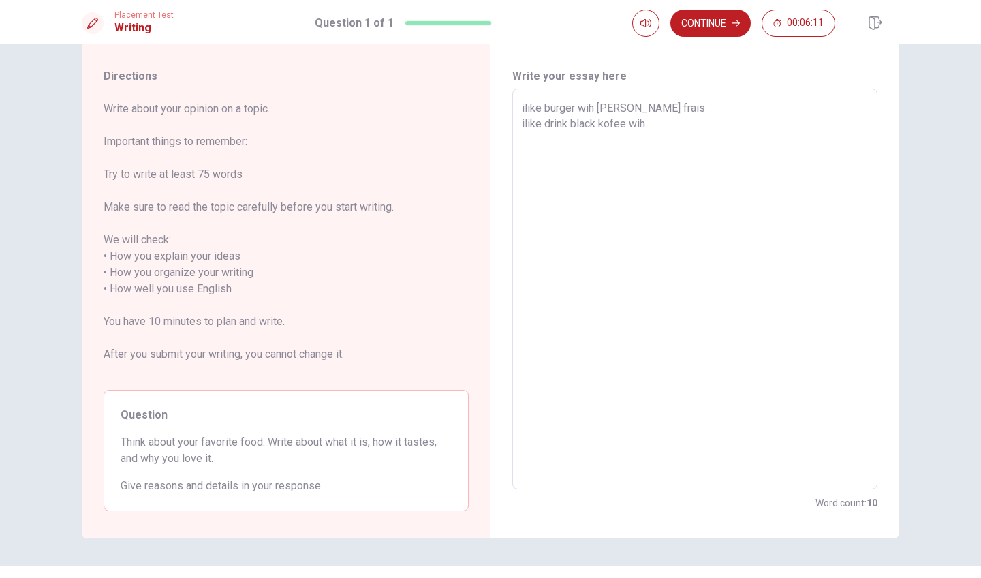
type textarea "ilike burger wih [PERSON_NAME] frais ilike drink black kofee wih"
type textarea "x"
type textarea "ilike burger wih [PERSON_NAME] frais ilike drink black kofee wih s"
type textarea "x"
type textarea "ilike burger wih [PERSON_NAME] frais ilike drink black kofee wih sw"
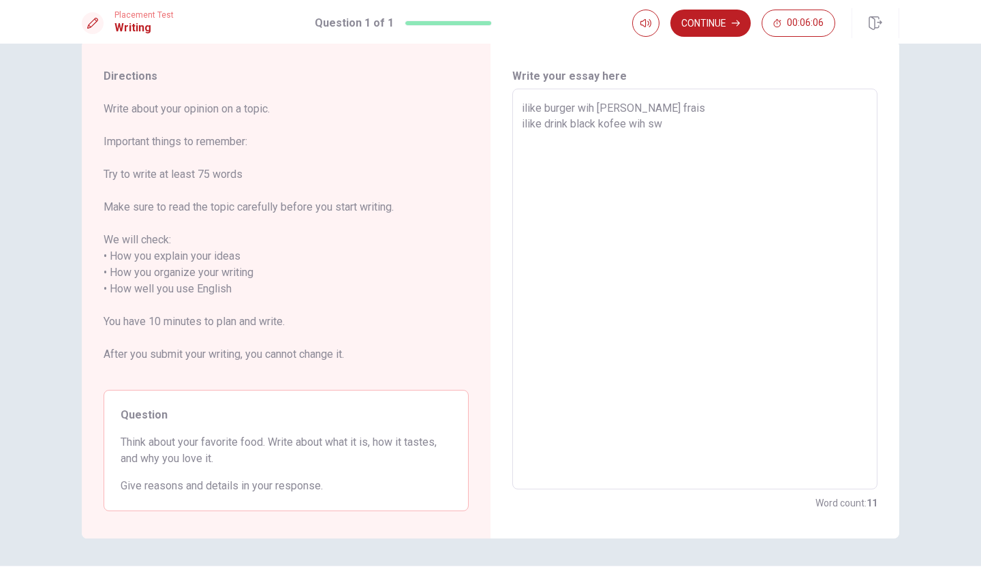
type textarea "x"
type textarea "ilike burger wih [PERSON_NAME] frais ilike drink black kofee wih swi"
type textarea "x"
type textarea "ilike burger wih [PERSON_NAME] frais ilike drink black kofee wih swit"
type textarea "x"
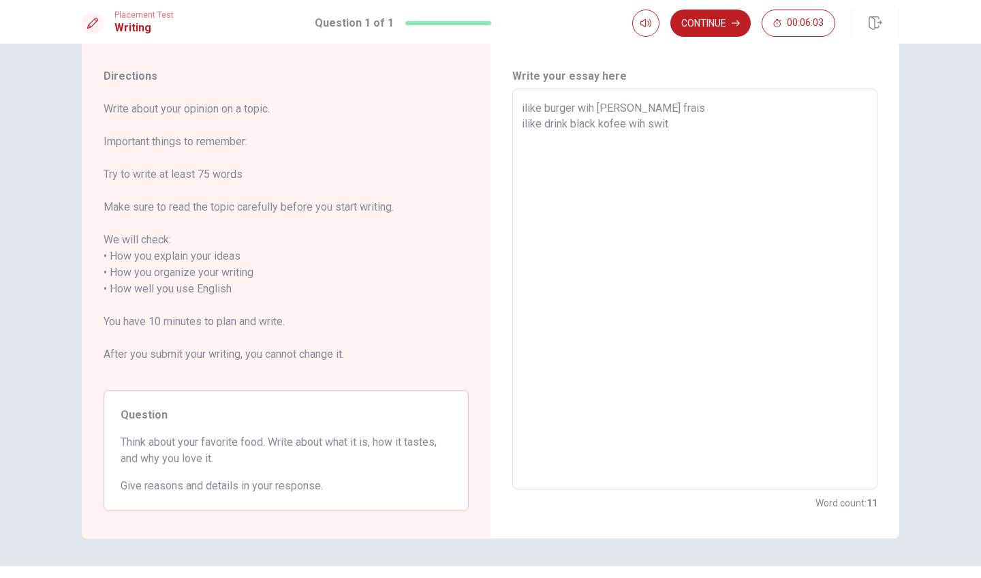
type textarea "ilike burger wih [PERSON_NAME] frais ilike drink black kofee wih swit"
type textarea "x"
type textarea "ilike burger wih [PERSON_NAME] frais ilike drink black kofee wih swit"
type textarea "x"
type textarea "ilike burger wih [PERSON_NAME] frais ilike drink black kofee wih swit t"
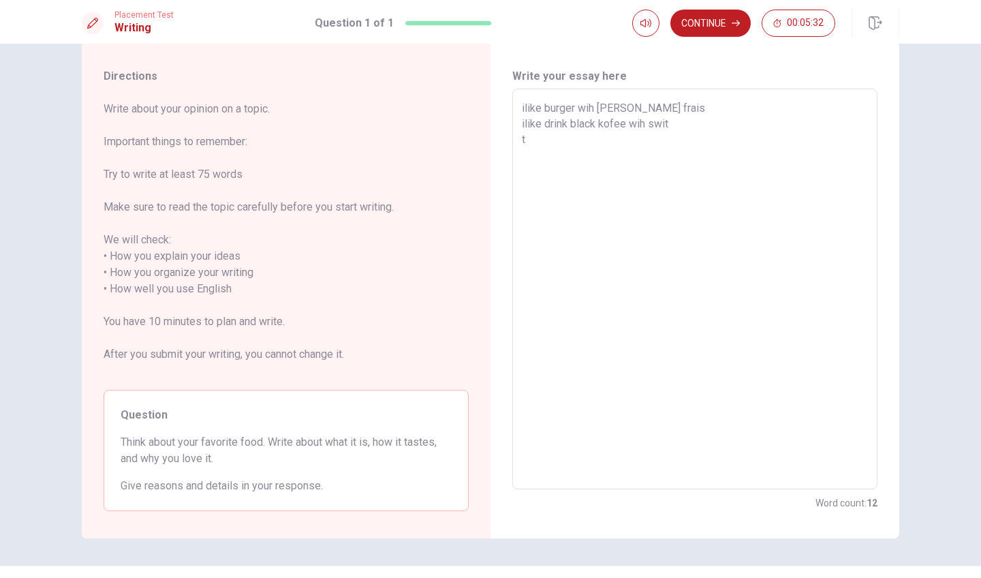
type textarea "x"
type textarea "ilike burger wih [PERSON_NAME] frais ilike drink black kofee wih swit th"
type textarea "x"
type textarea "ilike burger wih [PERSON_NAME] frais ilike drink black kofee wih swit tha"
type textarea "x"
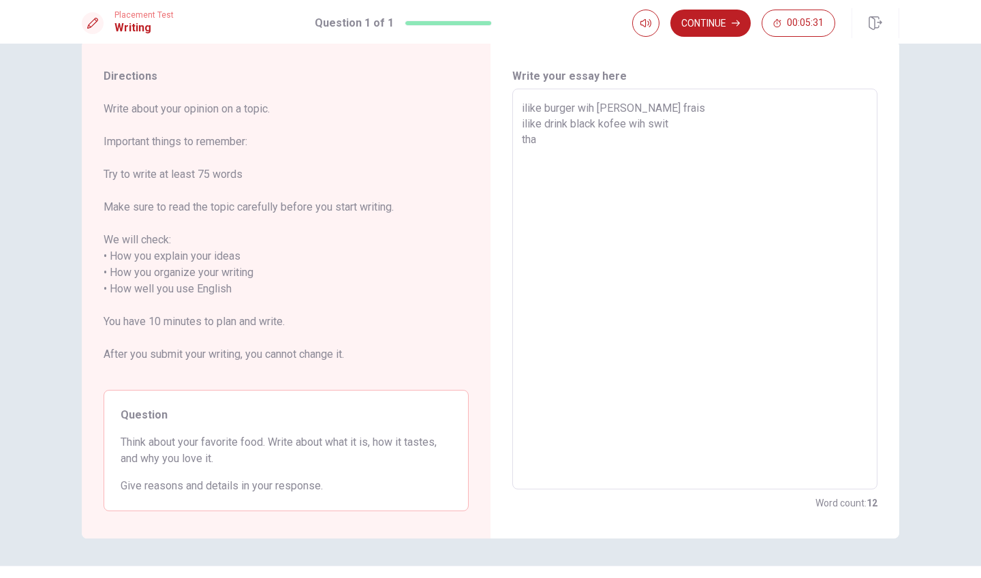
type textarea "ilike burger wih [PERSON_NAME] frais ilike drink black kofee wih swit than"
type textarea "x"
type textarea "ilike burger wih [PERSON_NAME] frais ilike drink black kofee wih swit thank"
type textarea "x"
type textarea "ilike burger wih [PERSON_NAME] frais ilike drink black kofee wih swit thank"
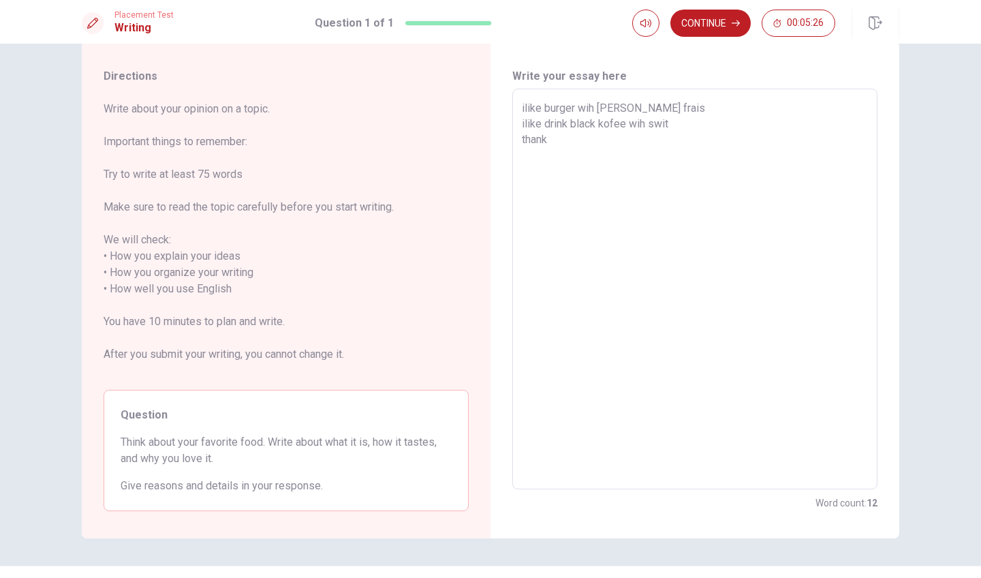
type textarea "x"
type textarea "ilike burger wih [PERSON_NAME] frais ilike drink black kofee wih swit thank y"
type textarea "x"
type textarea "ilike burger wih [PERSON_NAME] frais ilike drink black kofee wih swit thank [PE…"
type textarea "x"
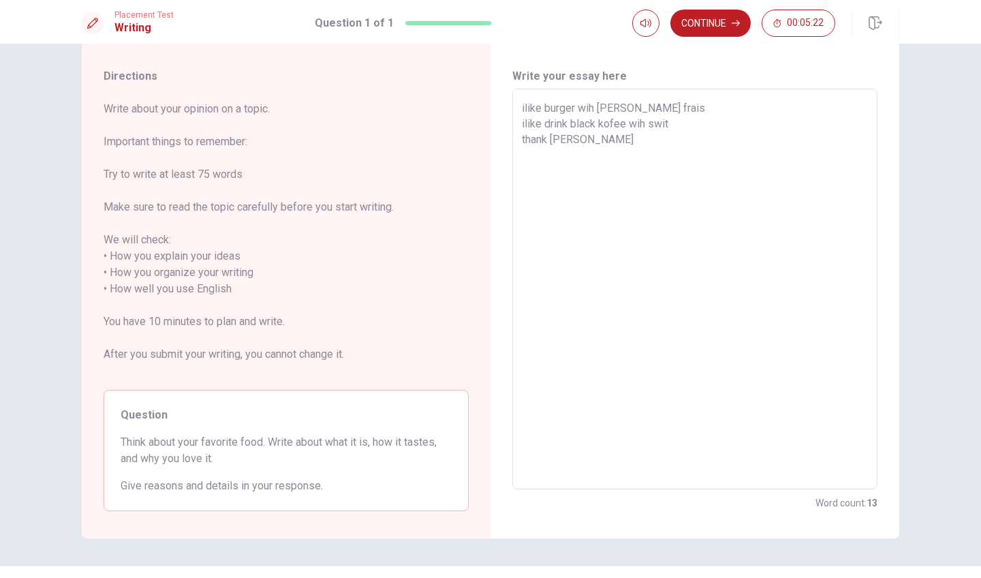
type textarea "ilike burger wih [PERSON_NAME] frais ilike drink black kofee wih swit thank [PE…"
click at [706, 20] on button "Continue" at bounding box center [710, 23] width 80 height 27
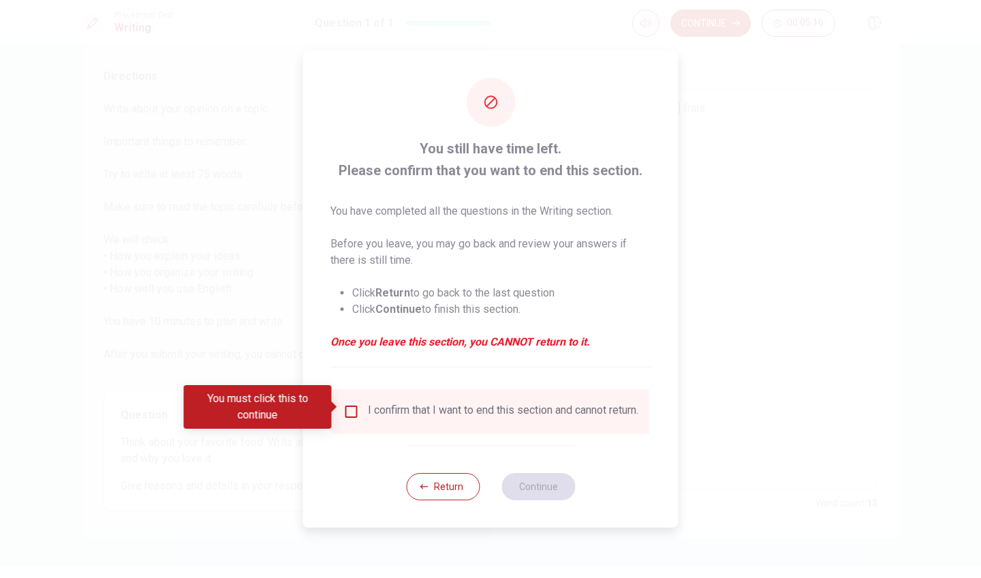
click at [352, 407] on input "You must click this to continue" at bounding box center [351, 411] width 16 height 16
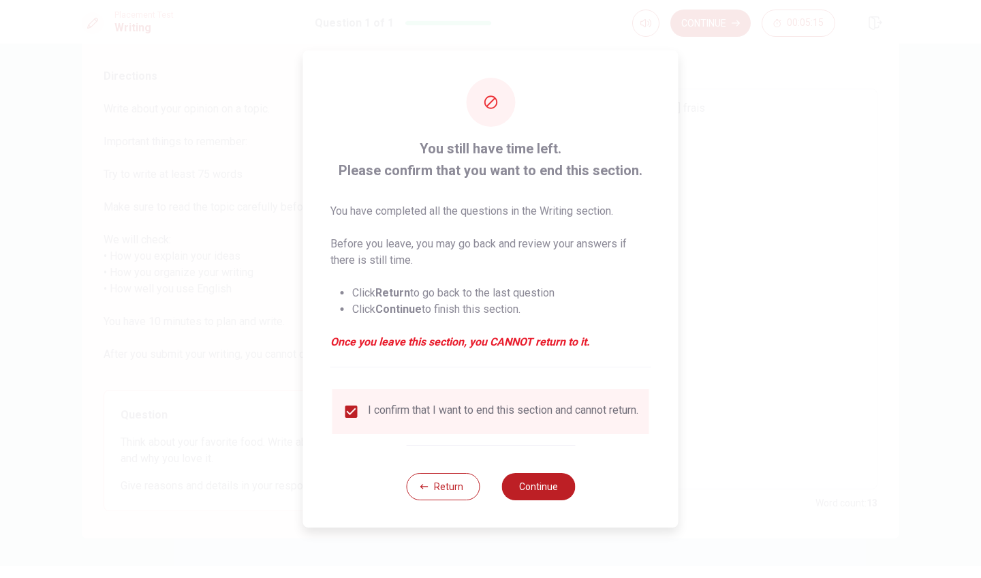
click at [549, 476] on div "Return Continue" at bounding box center [490, 486] width 169 height 82
click at [548, 484] on button "Continue" at bounding box center [538, 486] width 74 height 27
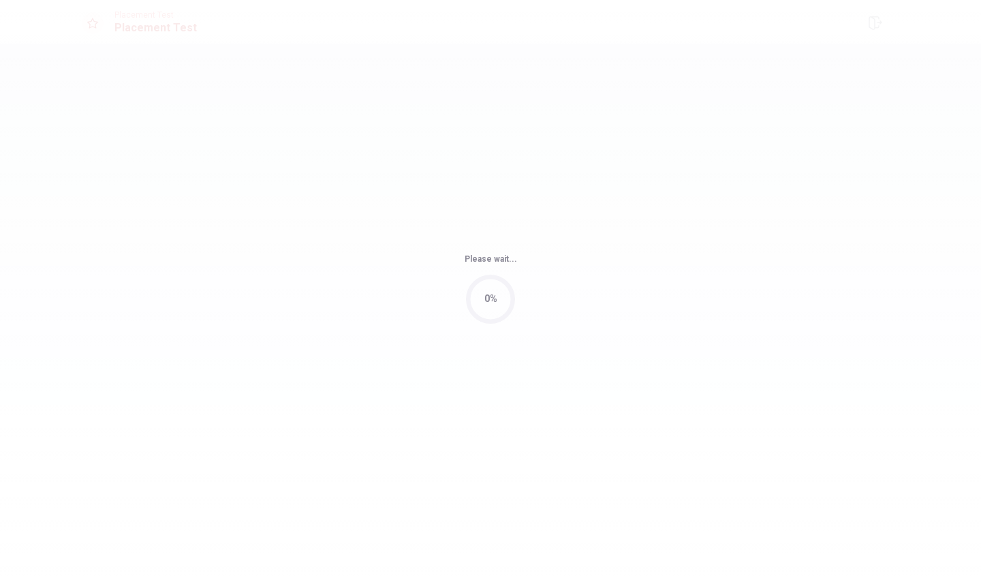
scroll to position [0, 0]
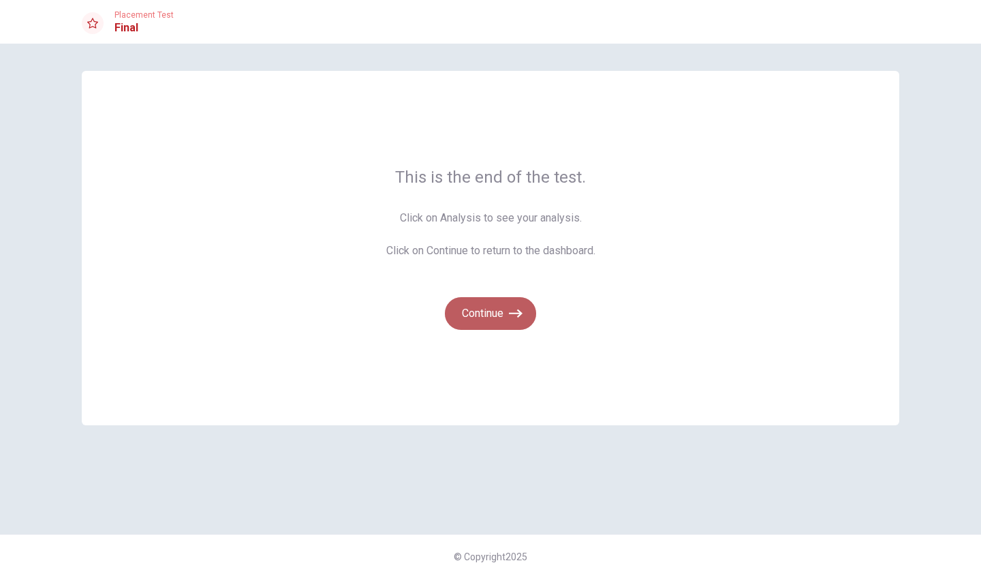
click at [515, 301] on button "Continue" at bounding box center [490, 313] width 91 height 33
